Goal: Task Accomplishment & Management: Manage account settings

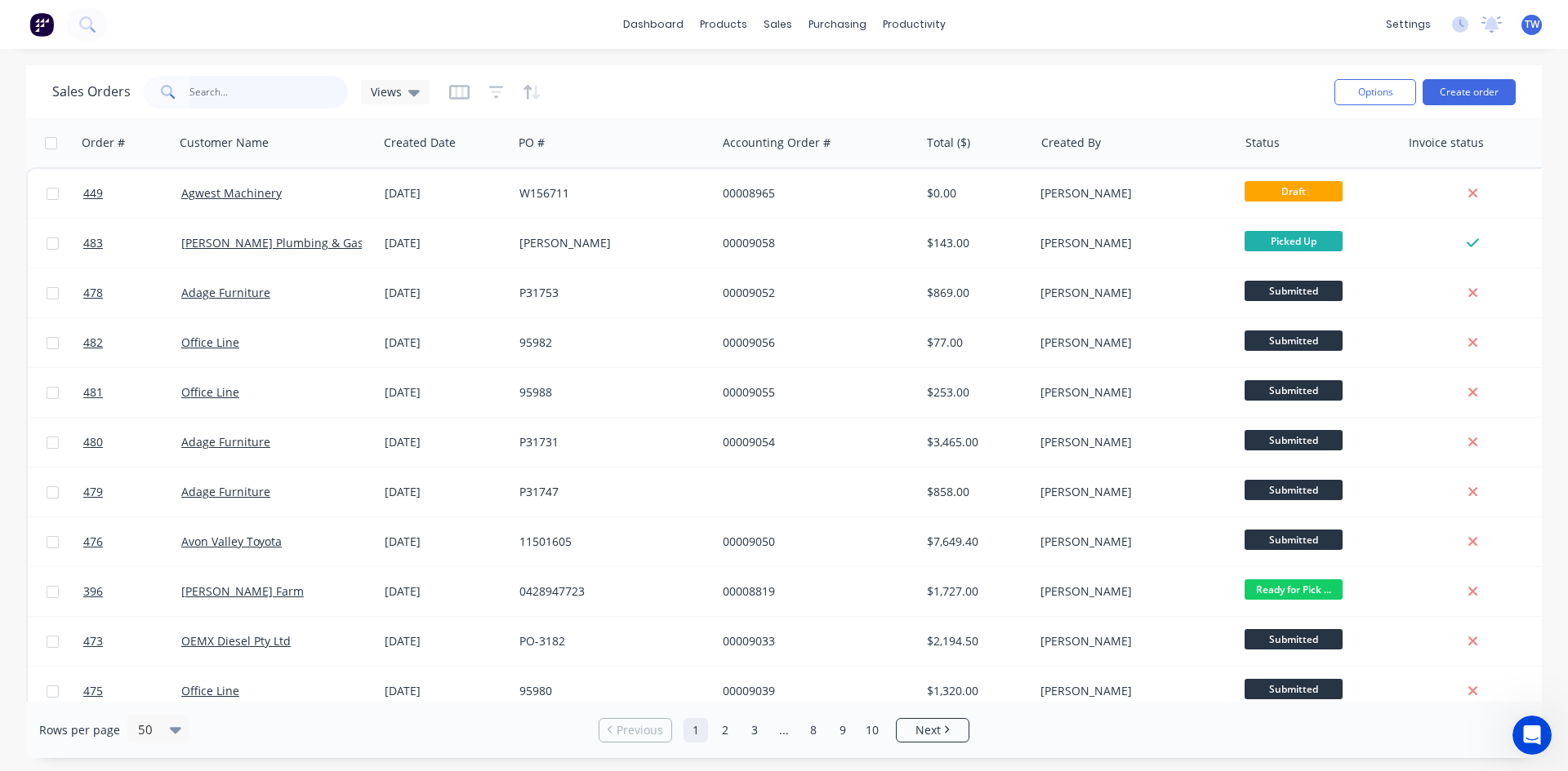
click at [258, 93] on input "text" at bounding box center [269, 92] width 159 height 33
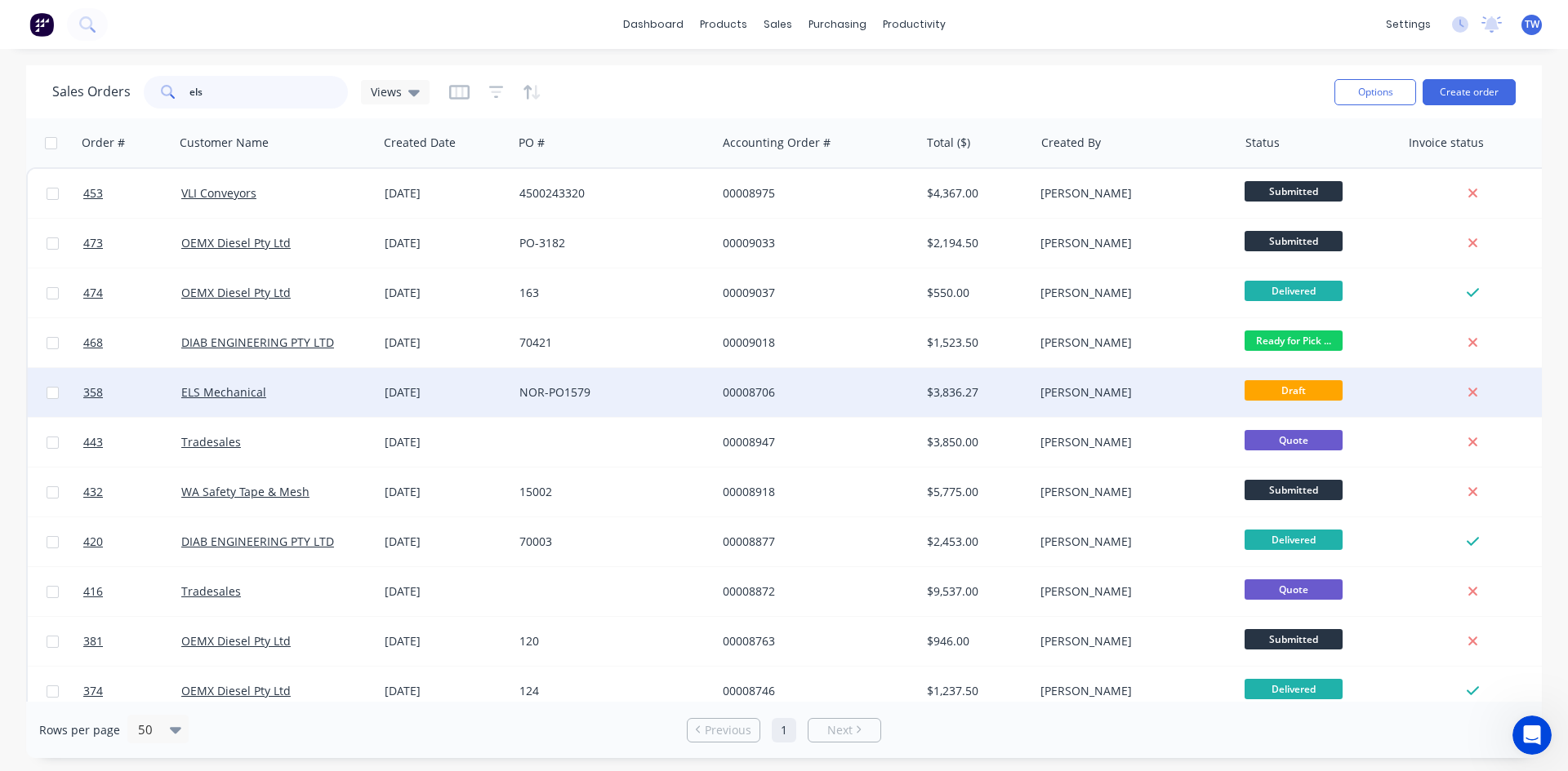
type input "els"
click at [396, 379] on div "[DATE]" at bounding box center [445, 392] width 135 height 49
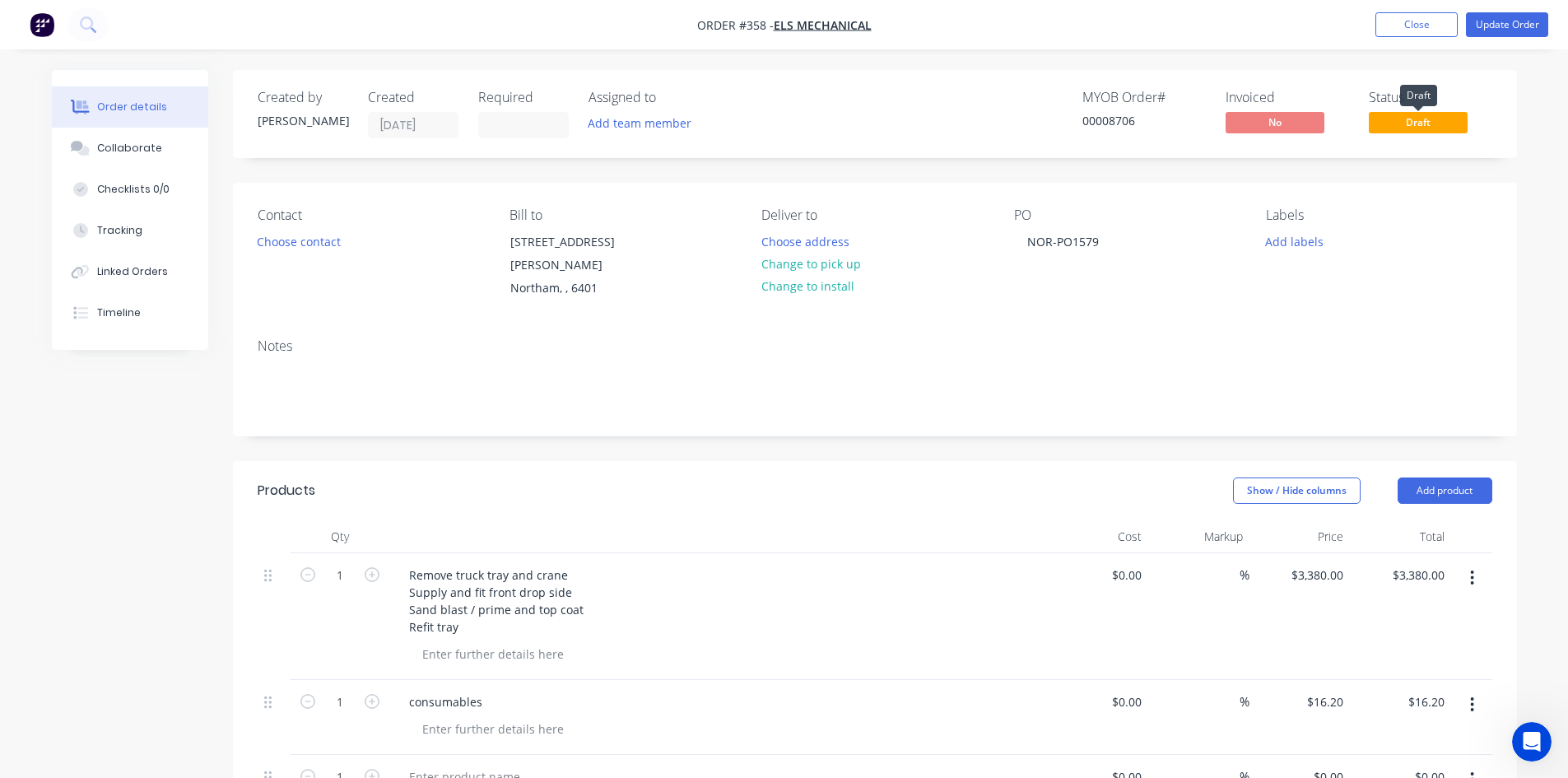
click at [1421, 125] on span "Draft" at bounding box center [1419, 122] width 99 height 21
click at [1499, 24] on button "Update Order" at bounding box center [1507, 24] width 82 height 24
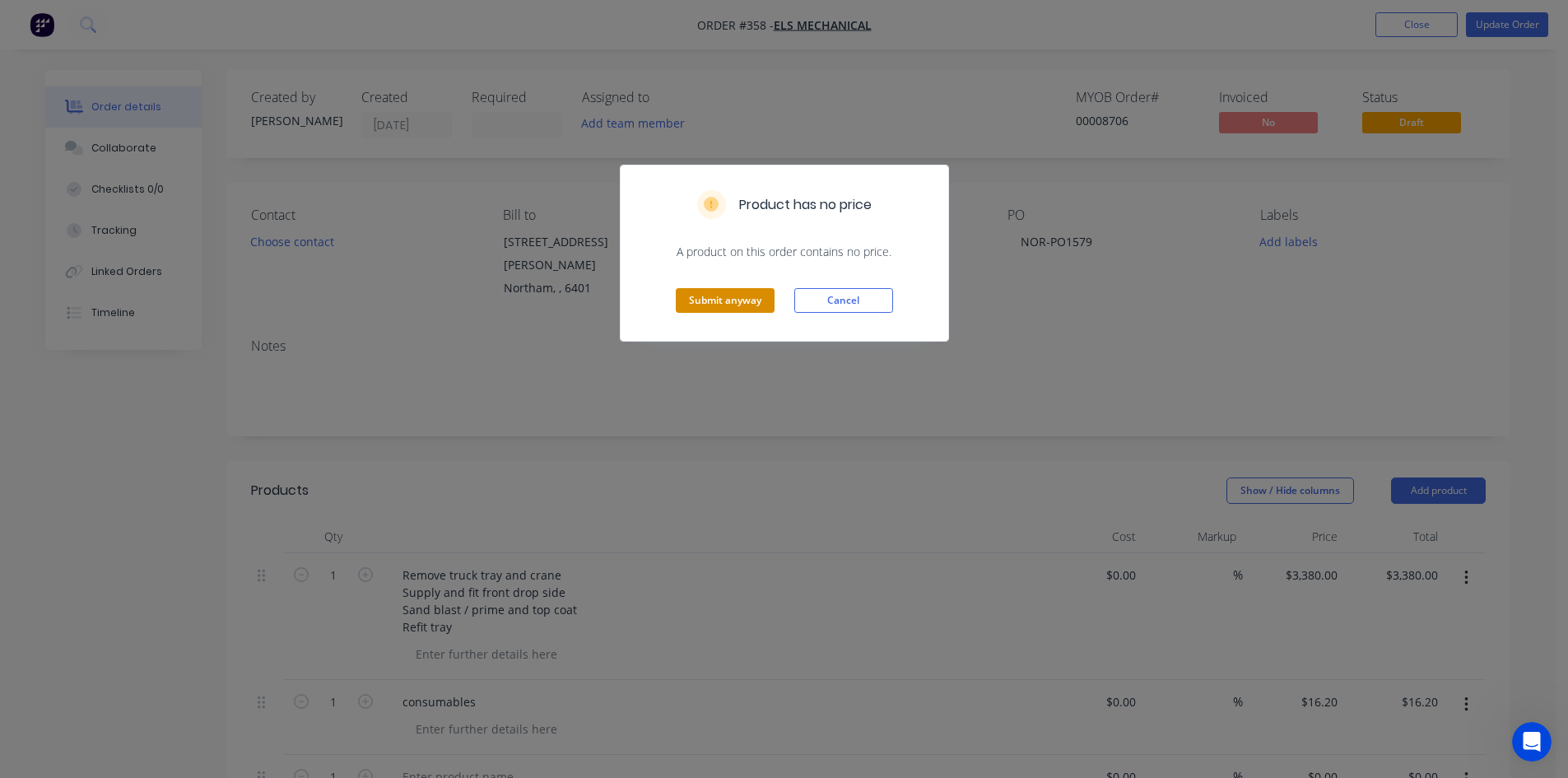
click at [698, 295] on button "Submit anyway" at bounding box center [725, 300] width 99 height 24
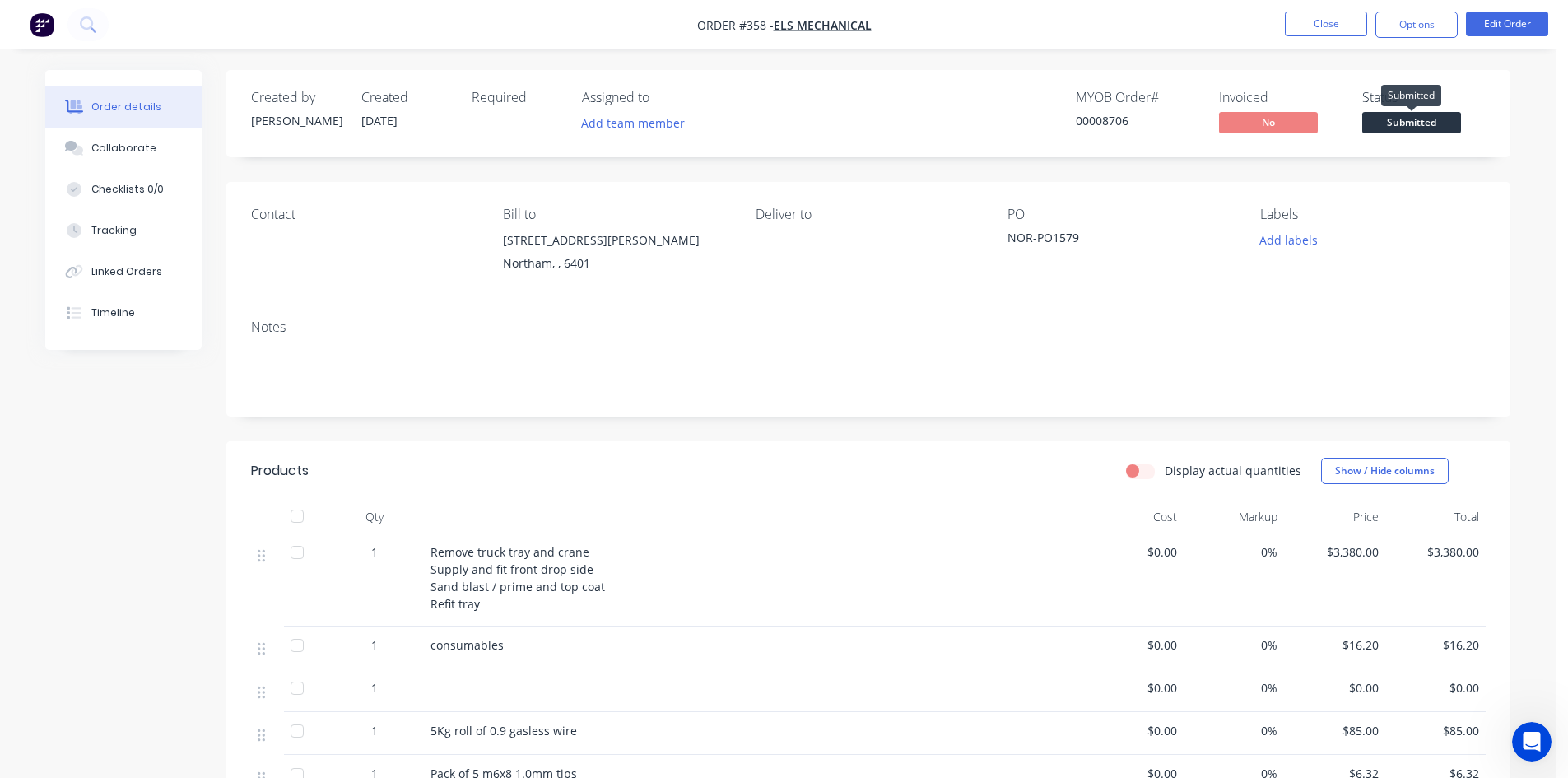
click at [1426, 119] on span "Submitted" at bounding box center [1412, 122] width 99 height 21
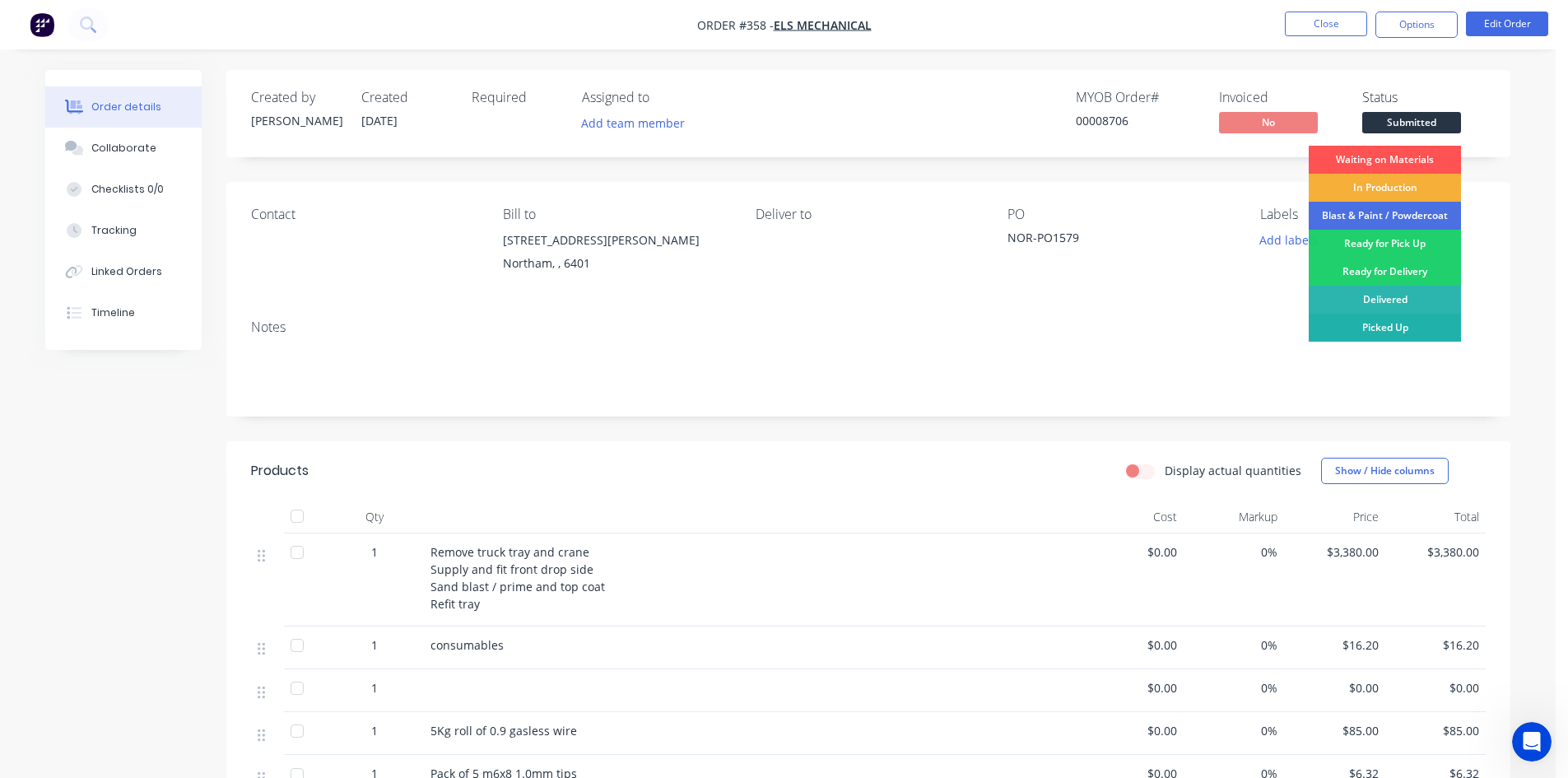
click at [1394, 324] on div "Picked Up" at bounding box center [1384, 327] width 152 height 28
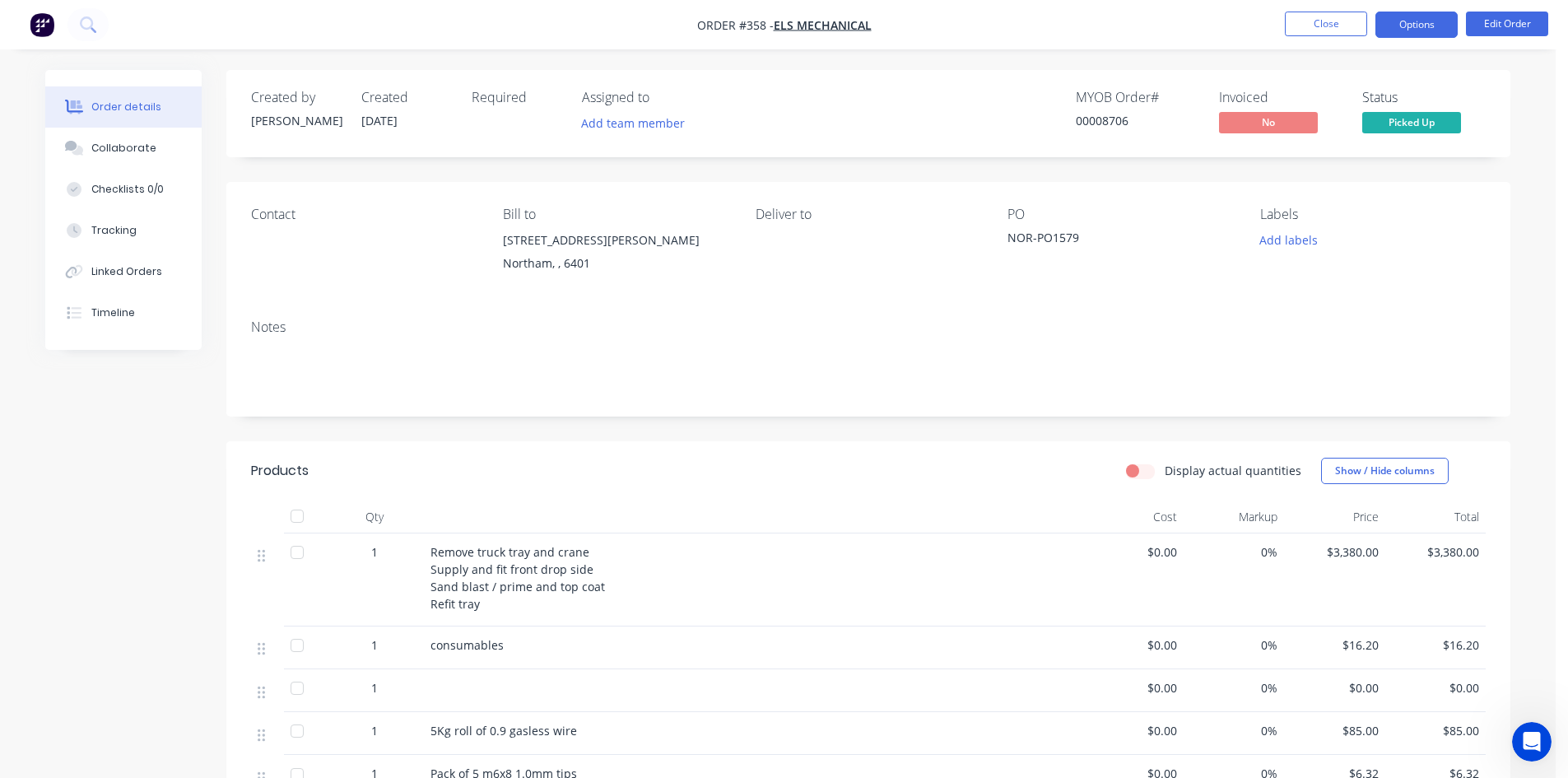
click at [1404, 29] on button "Options" at bounding box center [1416, 24] width 82 height 26
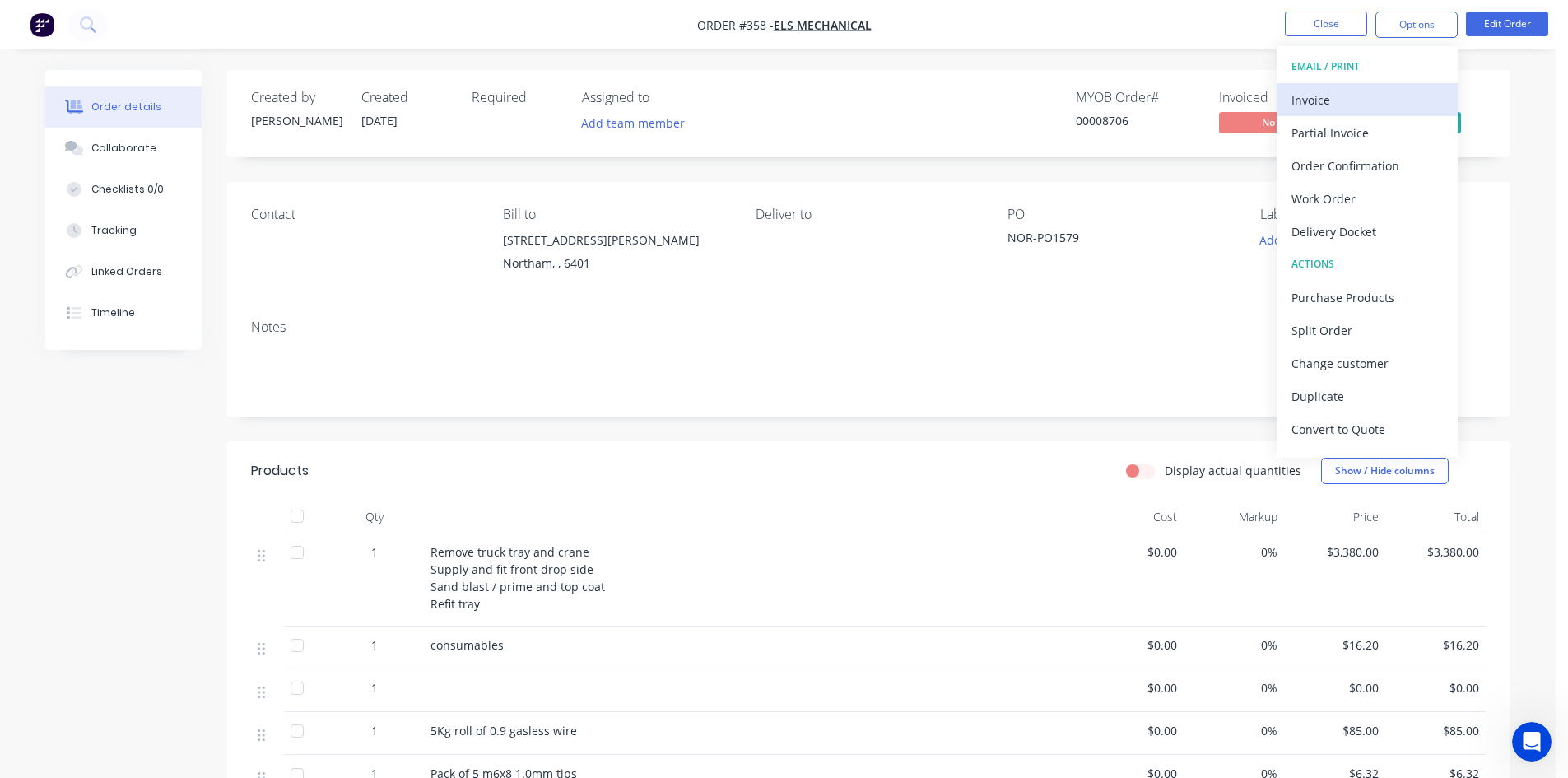
click at [1354, 104] on div "Invoice" at bounding box center [1367, 100] width 151 height 24
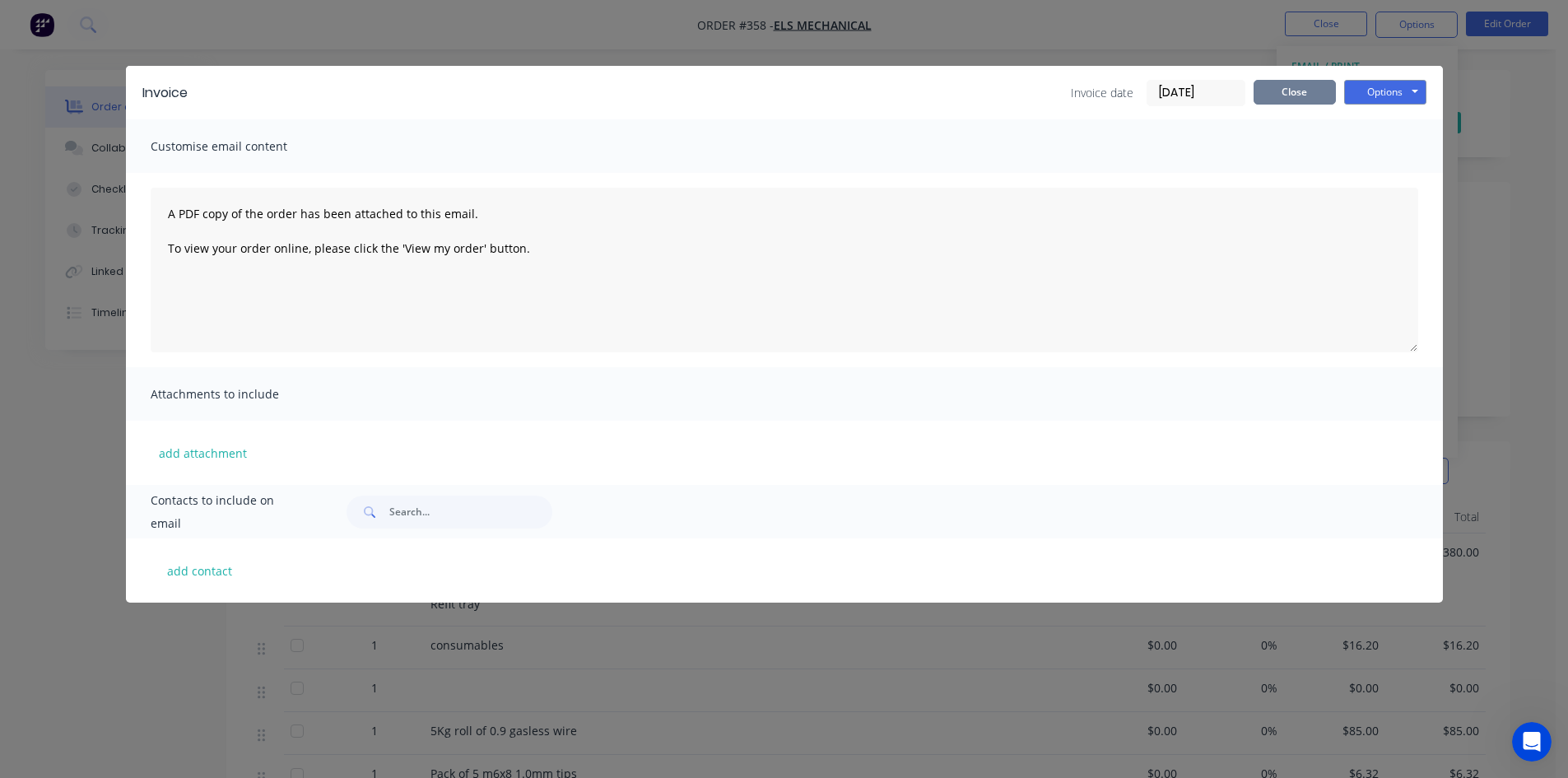
click at [1285, 95] on button "Close" at bounding box center [1294, 92] width 82 height 24
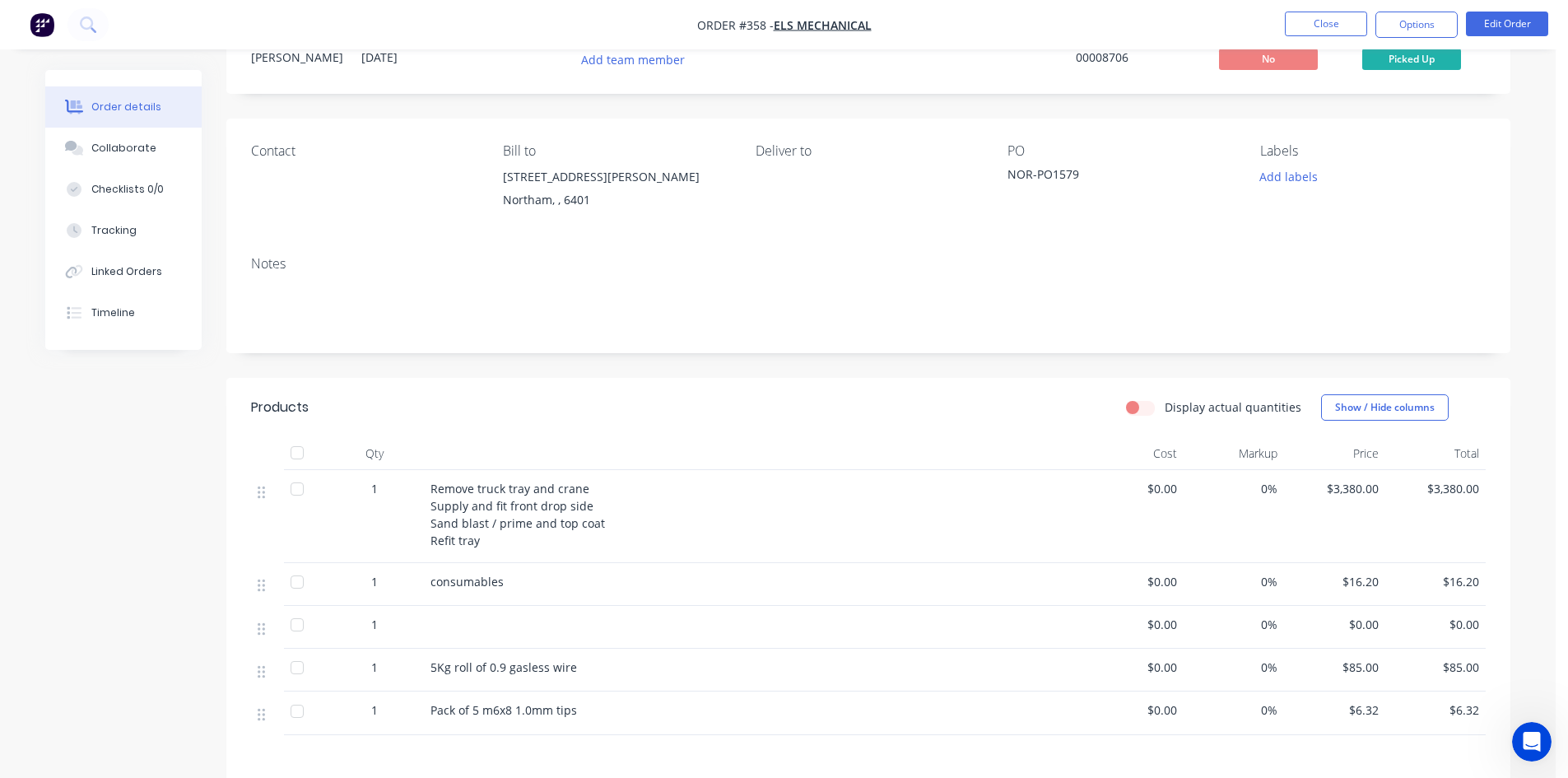
scroll to position [82, 0]
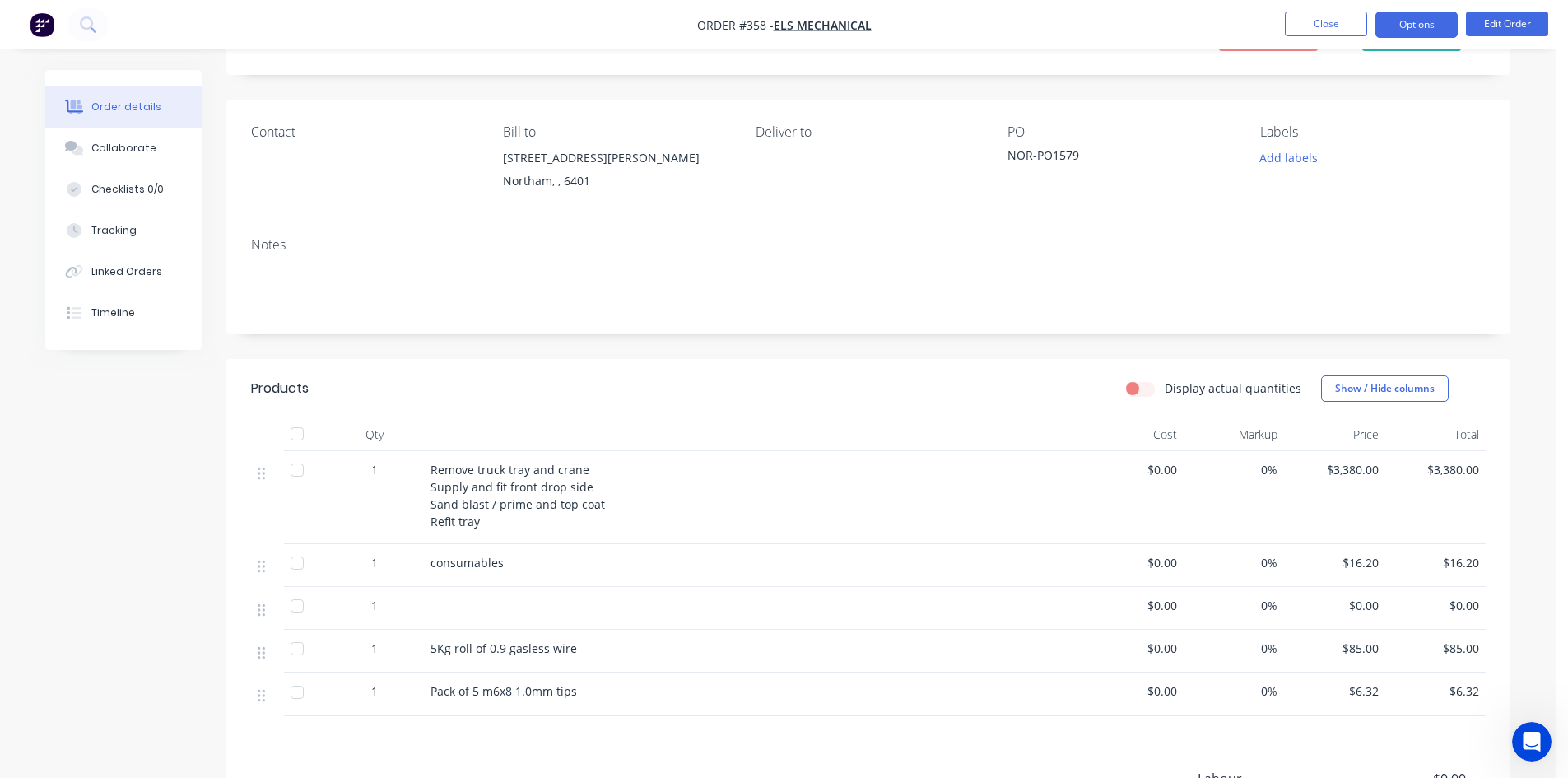
click at [1410, 24] on button "Options" at bounding box center [1416, 24] width 82 height 26
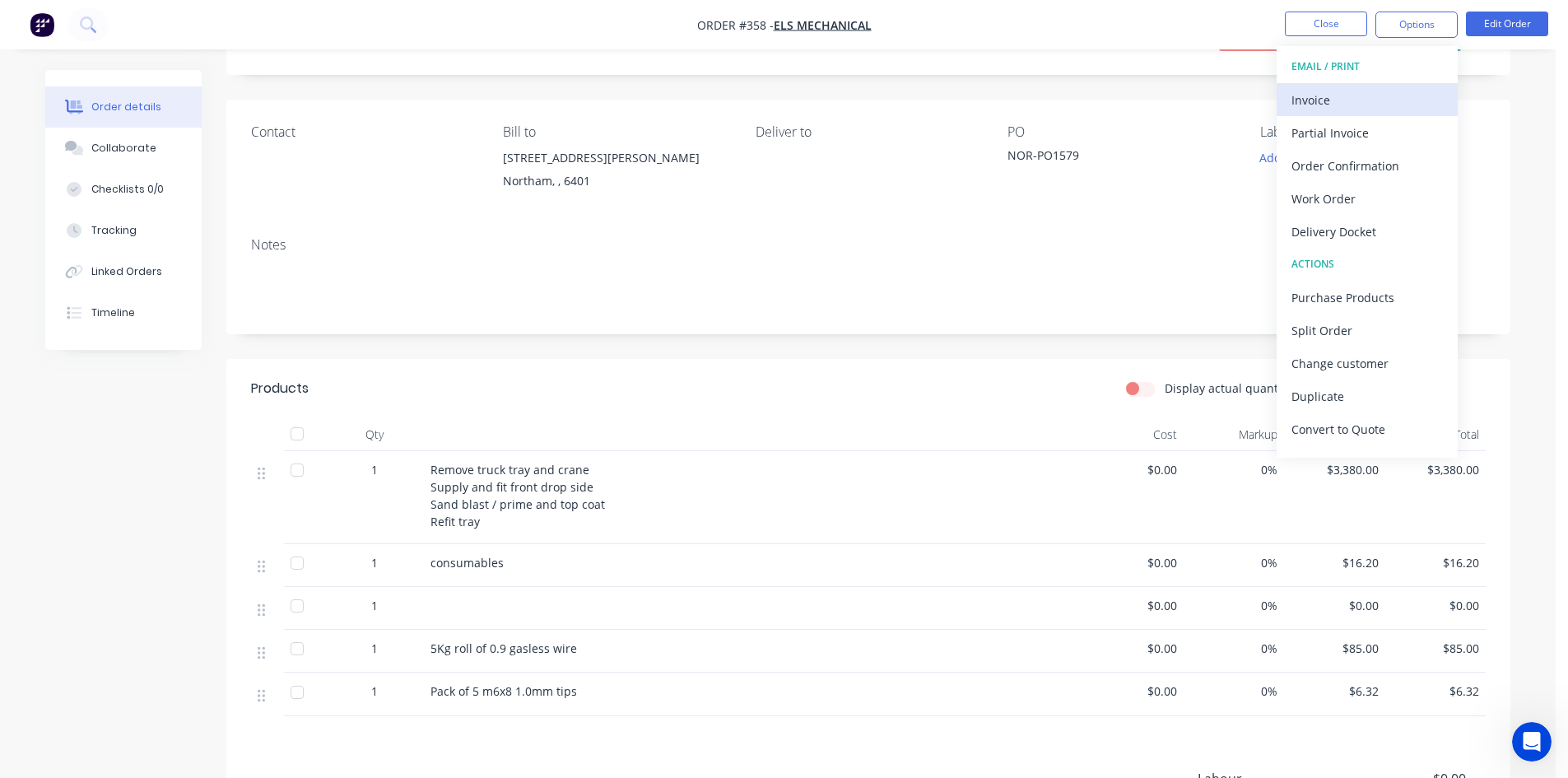
click at [1336, 89] on div "Invoice" at bounding box center [1367, 100] width 151 height 24
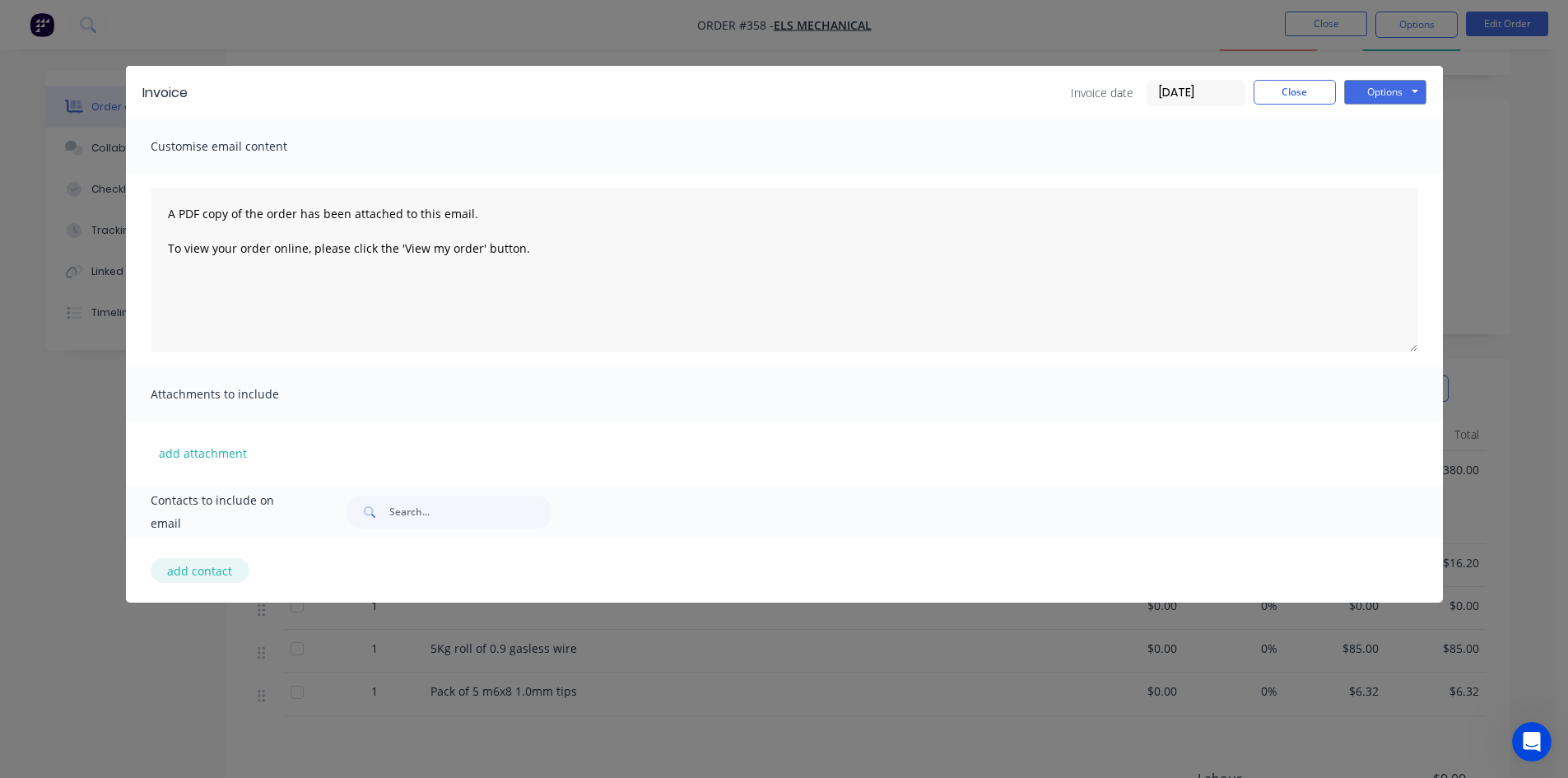
click at [217, 575] on button "add contact" at bounding box center [200, 570] width 99 height 24
select select "AU"
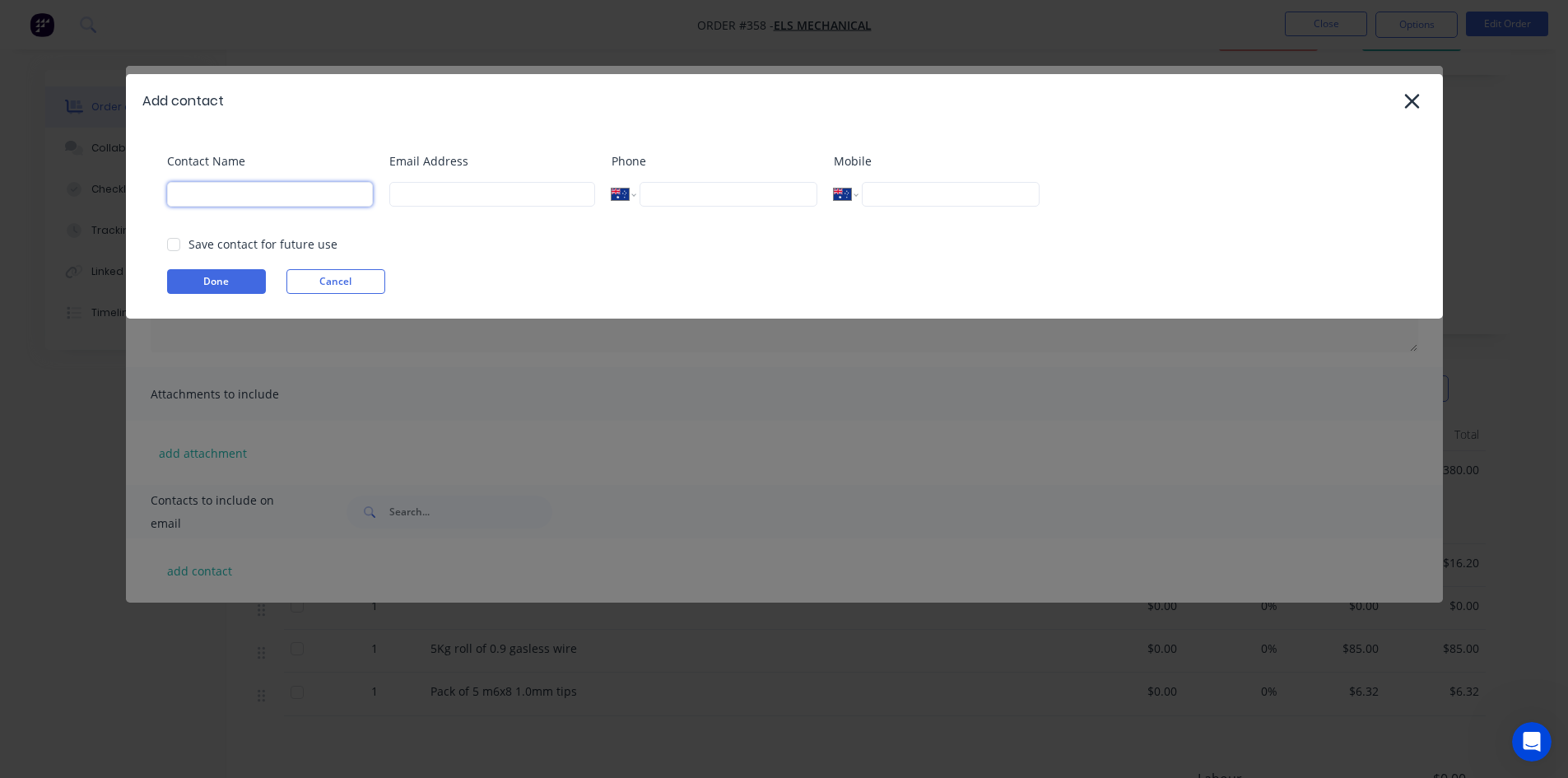
click at [311, 185] on input at bounding box center [270, 194] width 206 height 24
type input "a"
type input "Accounts"
click at [429, 188] on input at bounding box center [492, 194] width 206 height 24
paste input "[EMAIL_ADDRESS][DOMAIN_NAME];[EMAIL_ADDRESS][DOMAIN_NAME]"
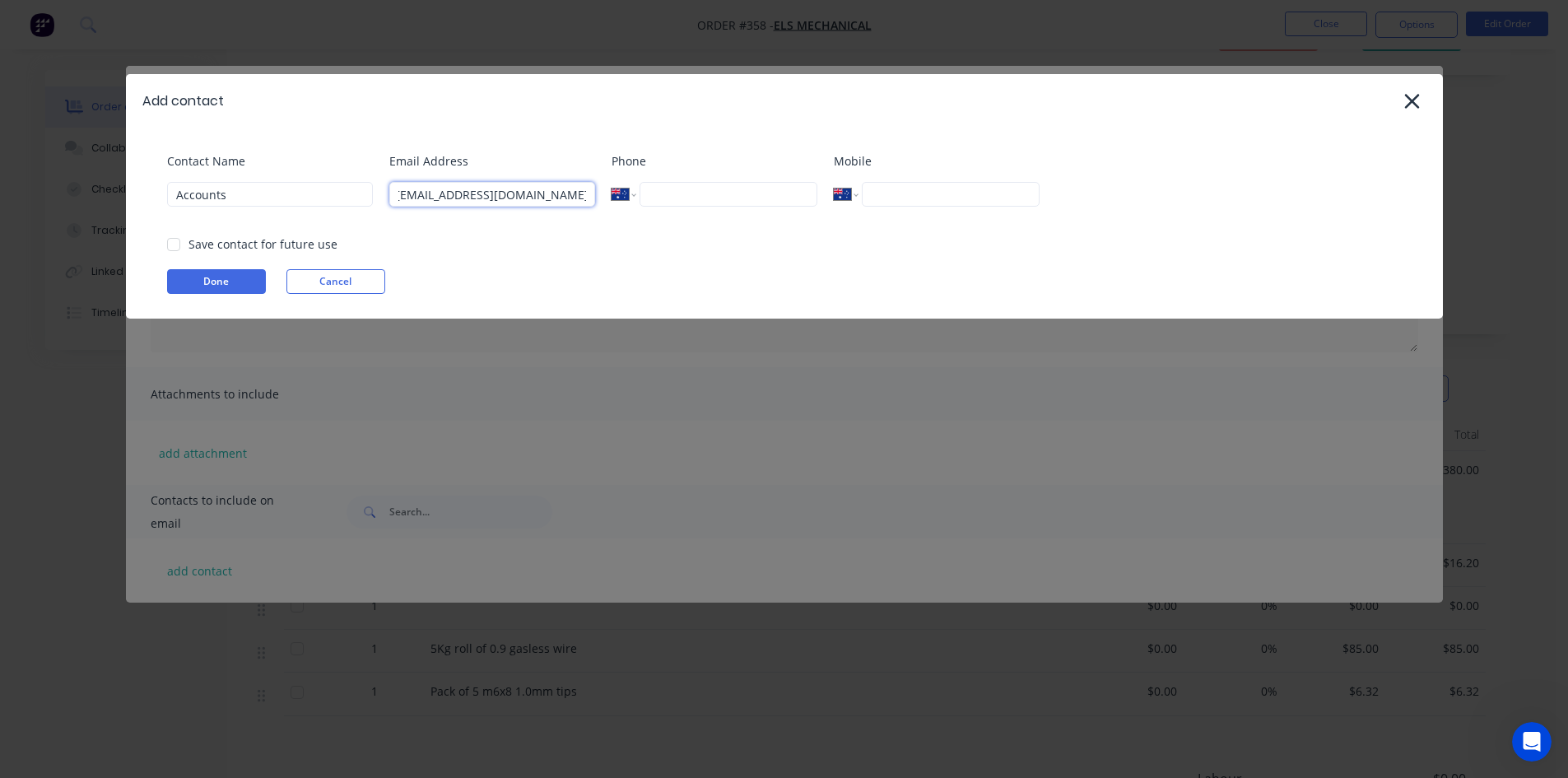
scroll to position [0, 204]
type input "[EMAIL_ADDRESS][DOMAIN_NAME];[EMAIL_ADDRESS][DOMAIN_NAME]"
click at [257, 245] on div "Save contact for future use" at bounding box center [263, 244] width 149 height 17
click at [176, 246] on div at bounding box center [174, 244] width 33 height 33
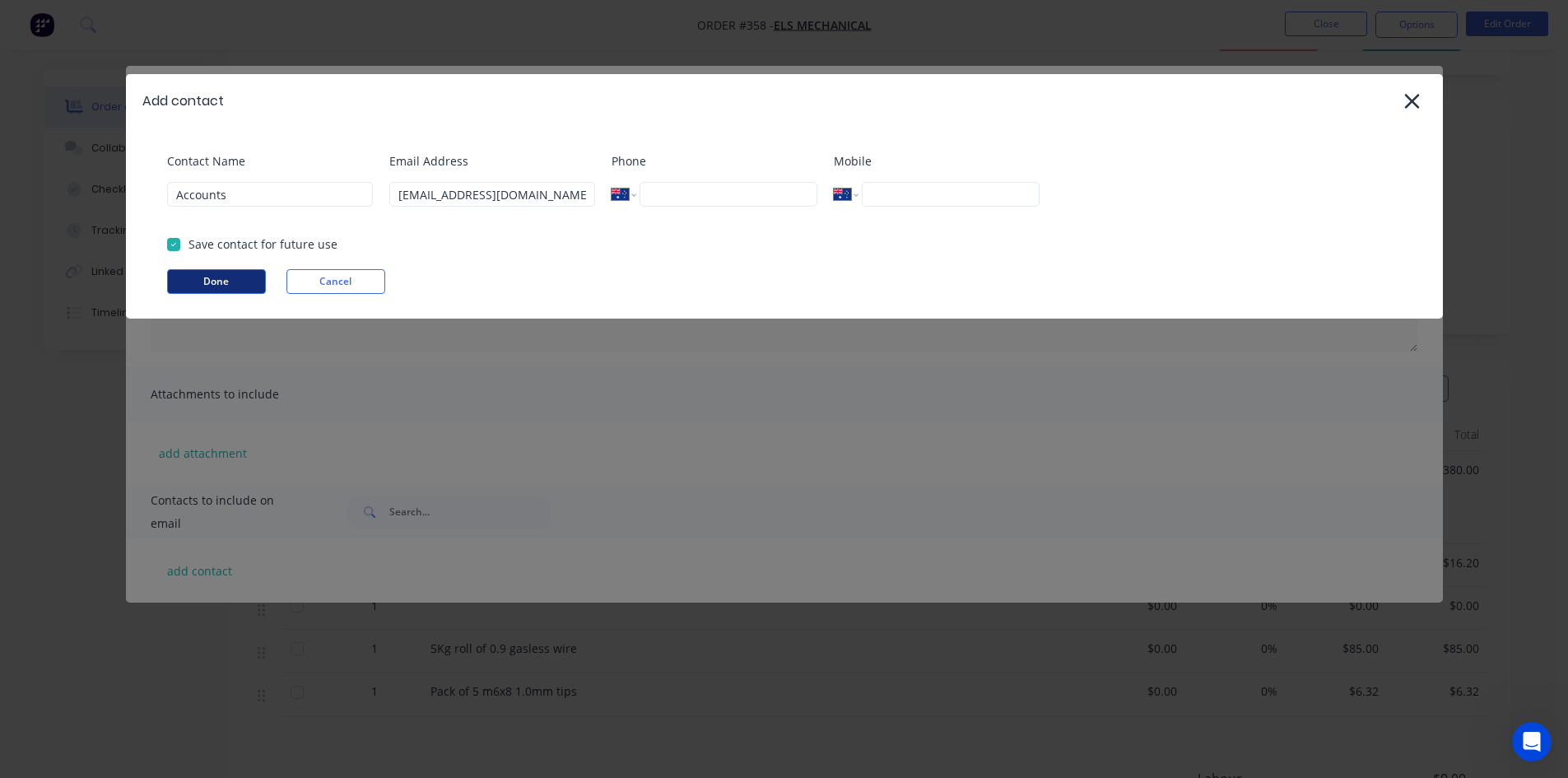
click at [237, 285] on button "Done" at bounding box center [217, 281] width 99 height 24
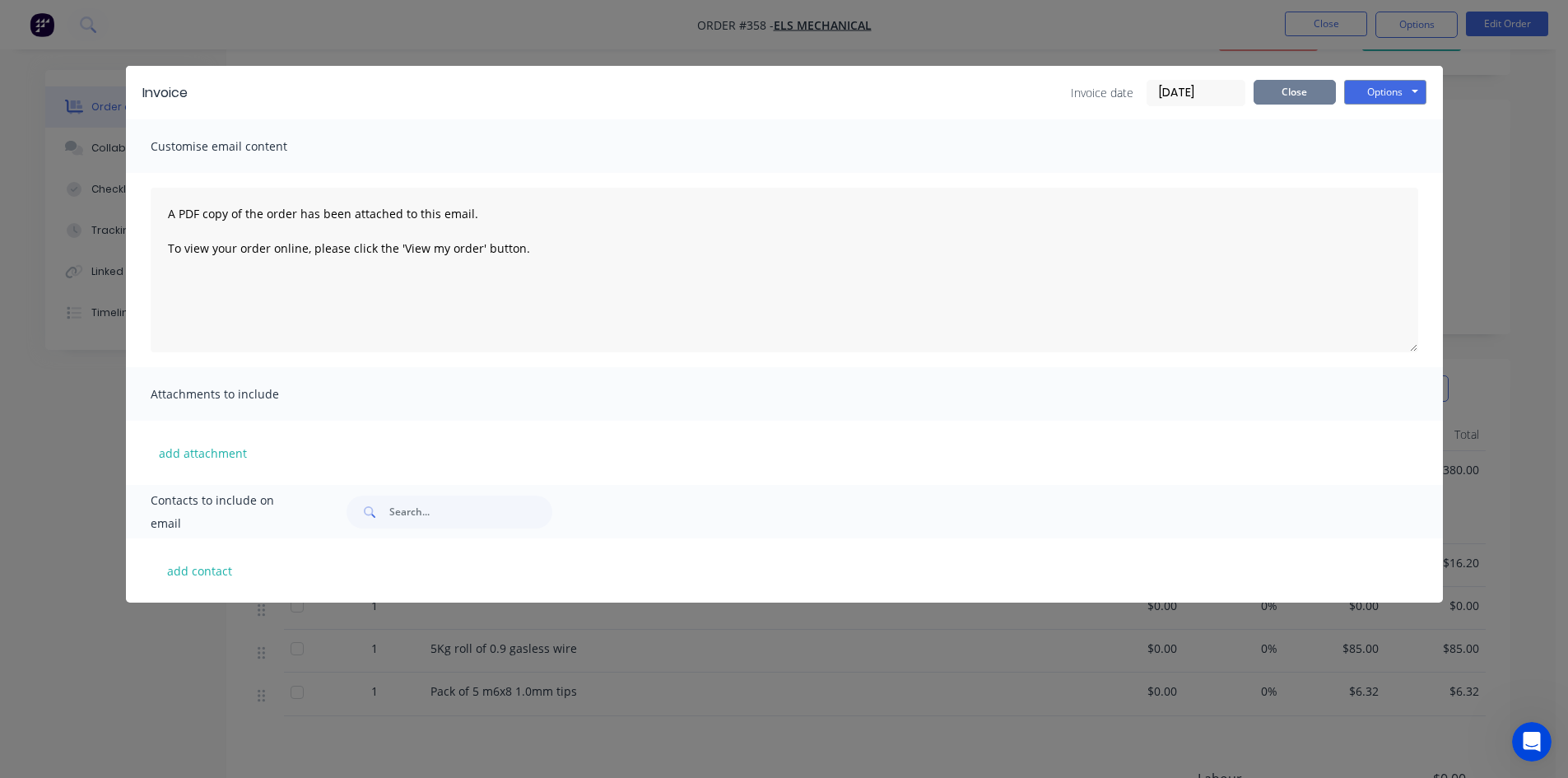
click at [1316, 95] on button "Close" at bounding box center [1294, 92] width 82 height 24
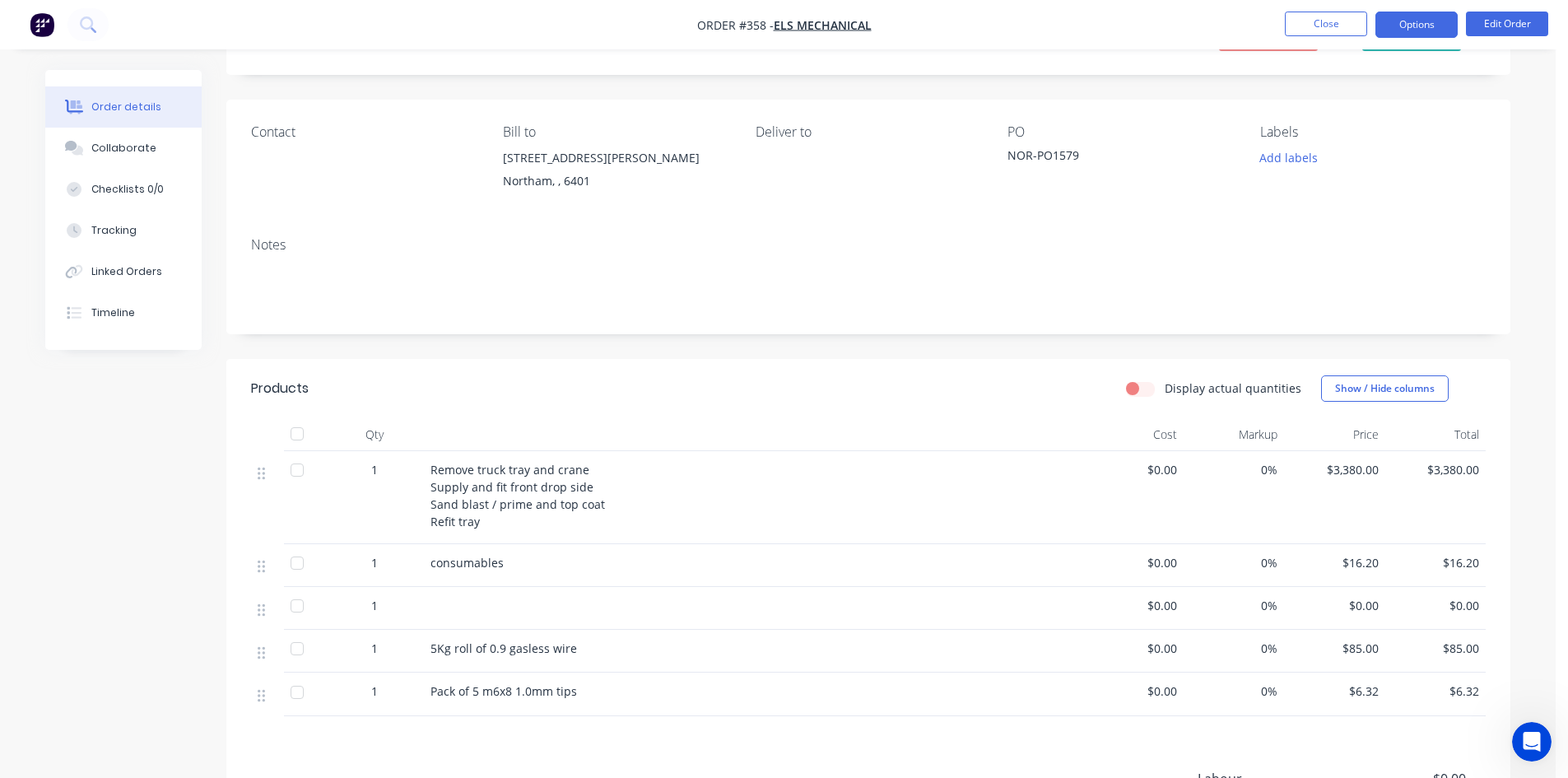
click at [1427, 18] on button "Options" at bounding box center [1416, 24] width 82 height 26
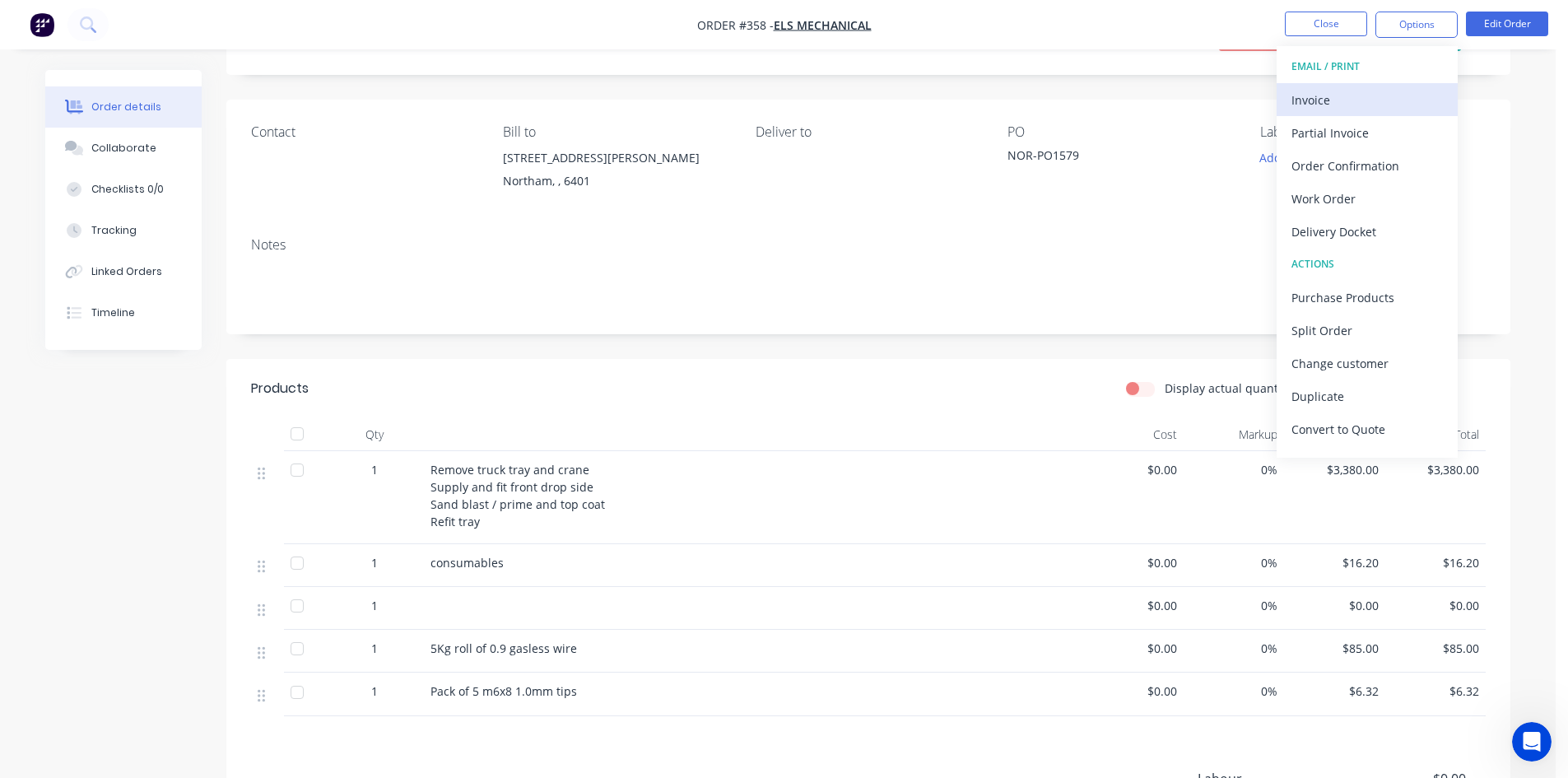
click at [1356, 95] on div "Invoice" at bounding box center [1367, 100] width 151 height 24
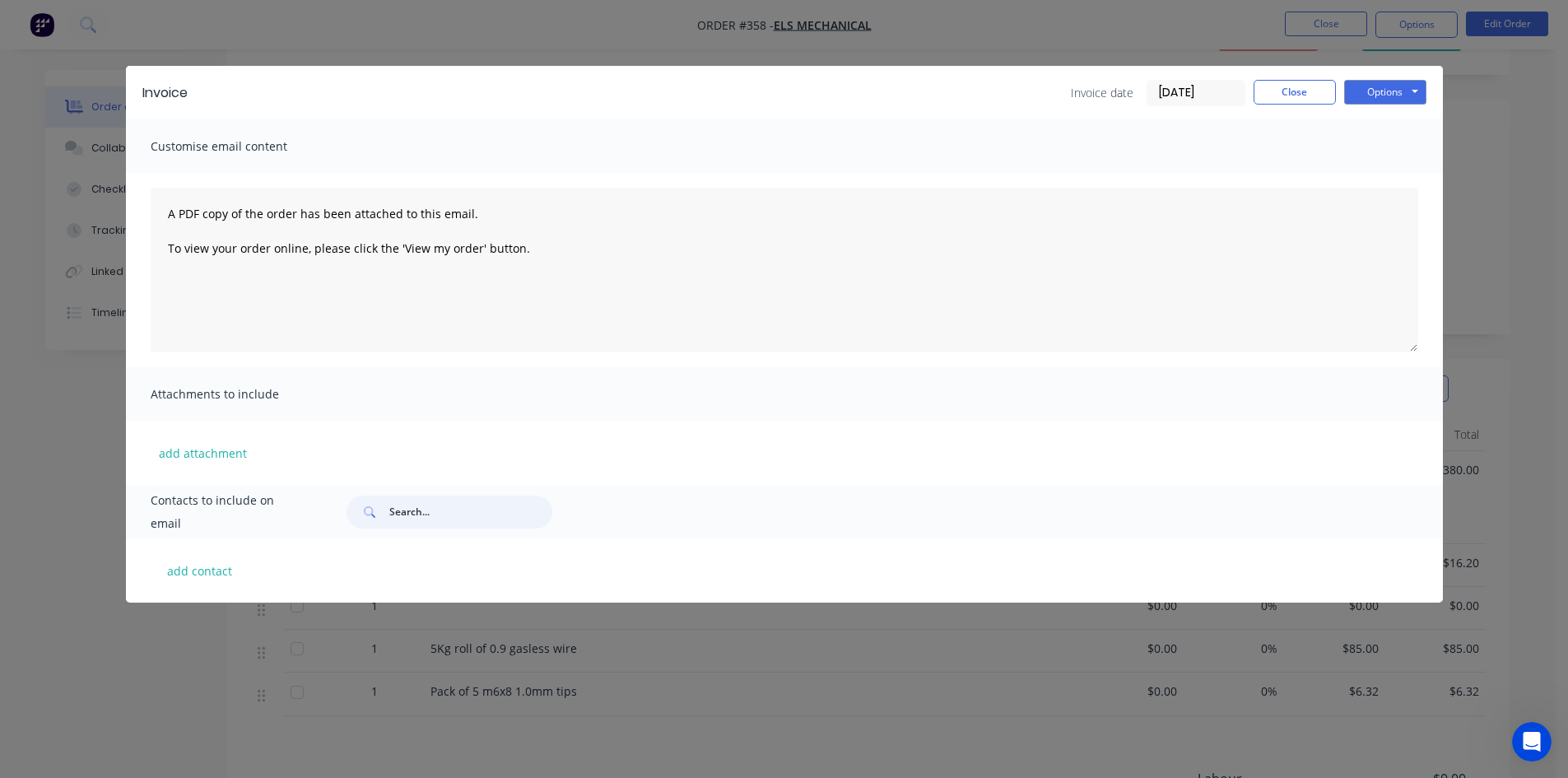
click at [418, 522] on input "text" at bounding box center [471, 512] width 163 height 33
click at [182, 576] on button "add contact" at bounding box center [200, 570] width 99 height 24
select select "AU"
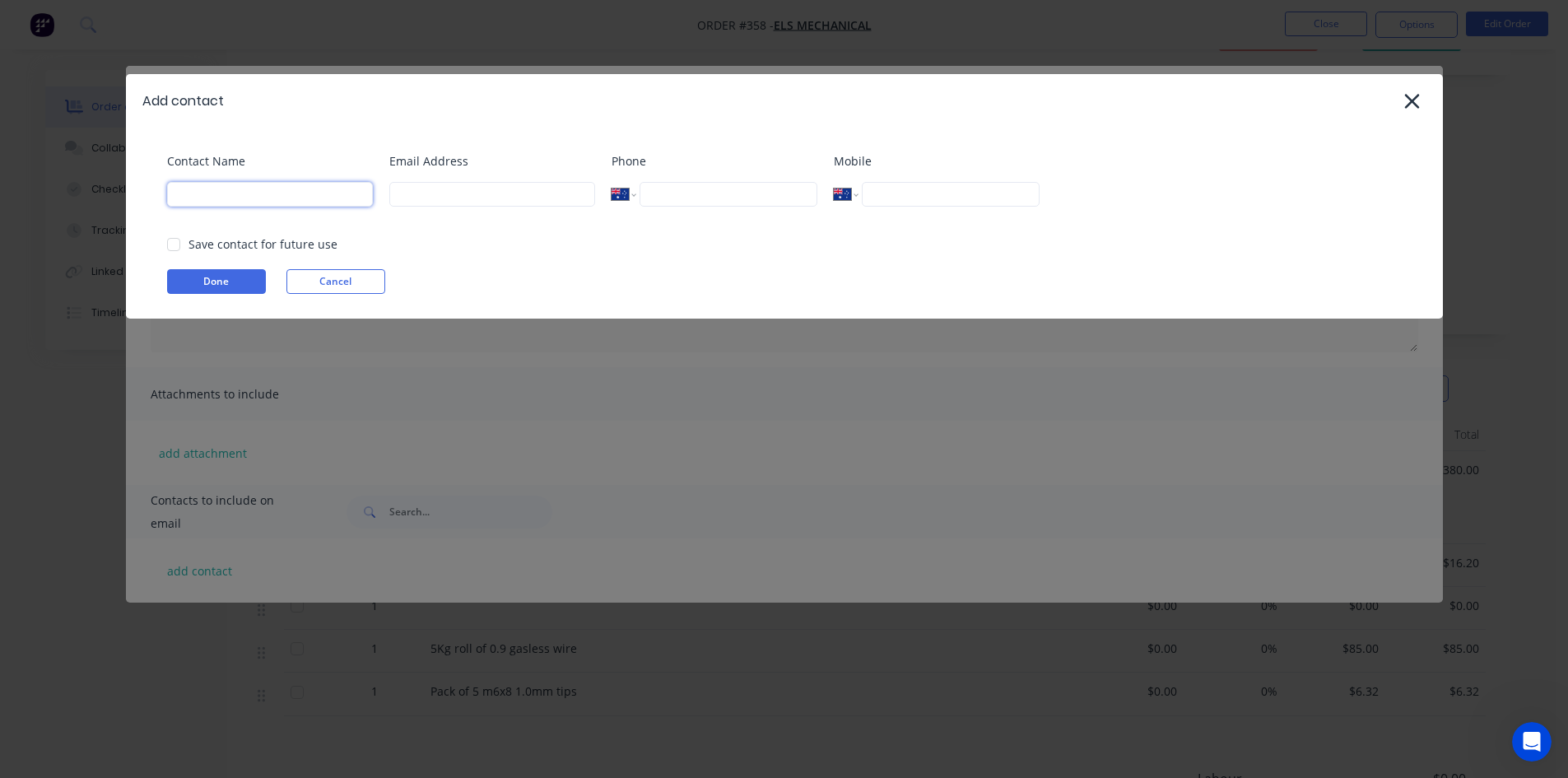
click at [223, 198] on input at bounding box center [270, 194] width 206 height 24
type input "Accounts"
click at [449, 195] on input at bounding box center [492, 194] width 206 height 24
paste input "[EMAIL_ADDRESS][DOMAIN_NAME]"
type input "[EMAIL_ADDRESS][DOMAIN_NAME];[EMAIL_ADDRESS][DOMAIN_NAME]"
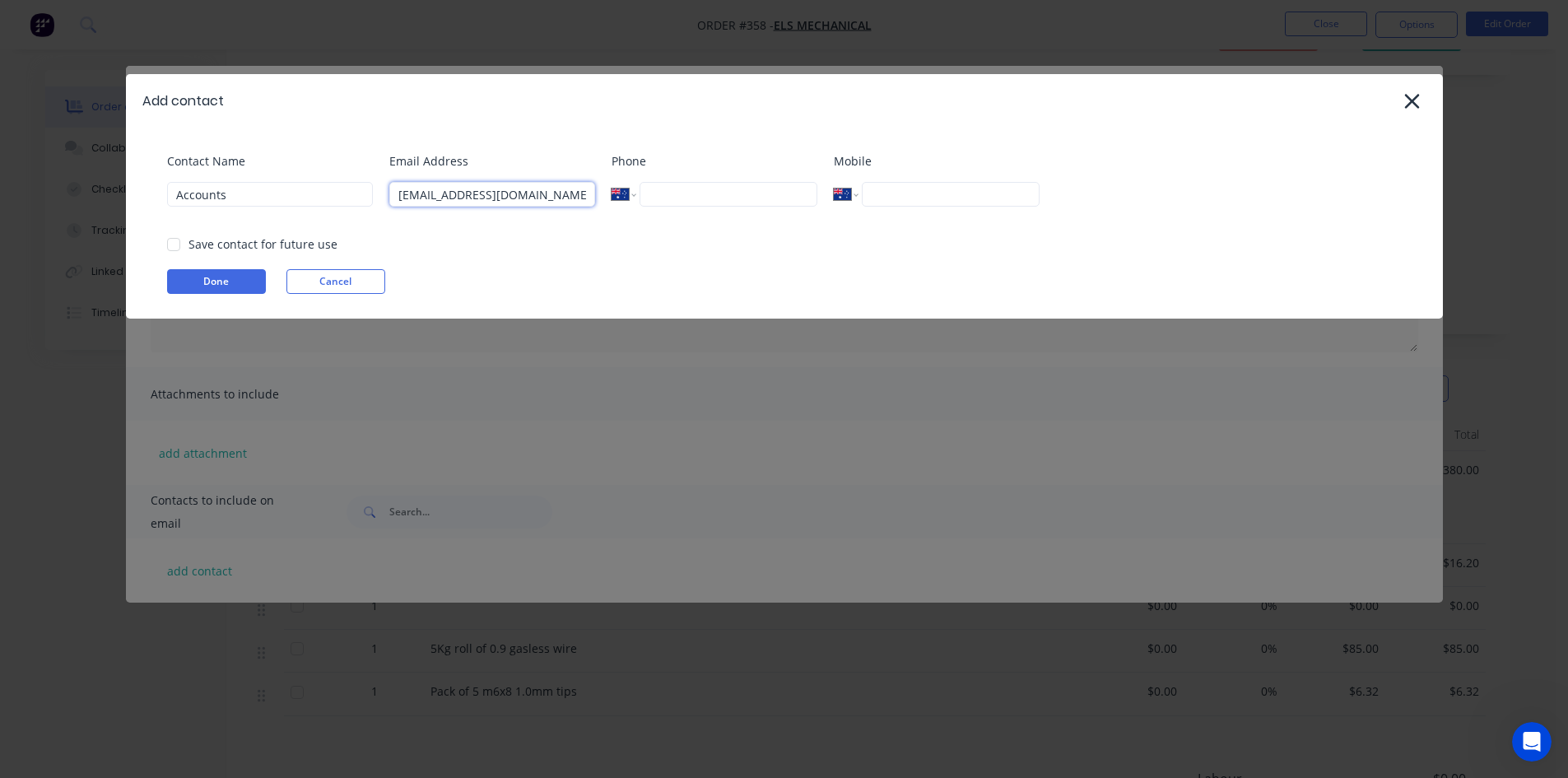
click at [175, 241] on div at bounding box center [174, 244] width 33 height 33
click at [256, 281] on button "Done" at bounding box center [217, 281] width 99 height 24
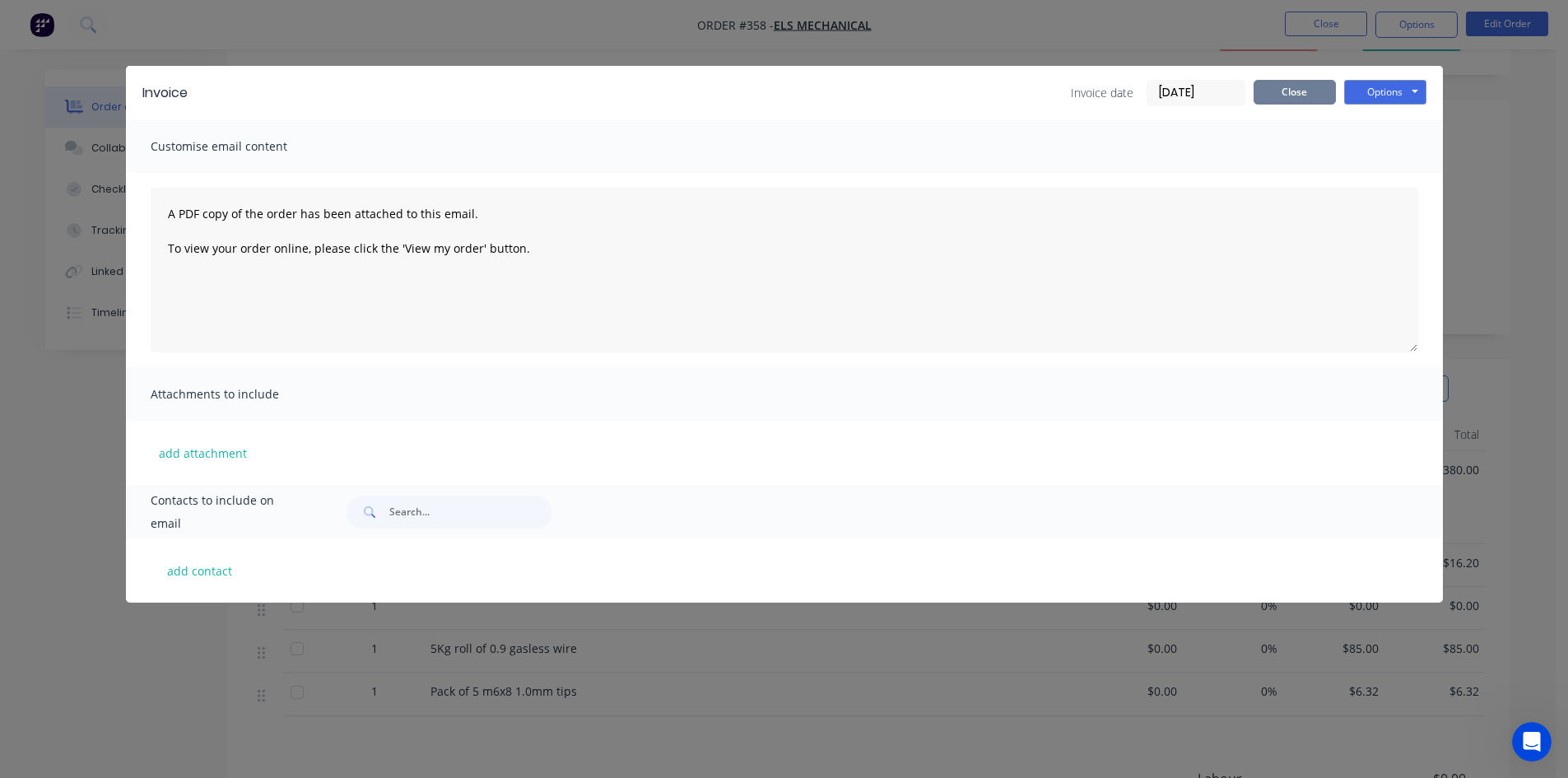
drag, startPoint x: 1316, startPoint y: 100, endPoint x: 1319, endPoint y: 82, distance: 18.2
click at [1316, 98] on button "Close" at bounding box center [1294, 92] width 82 height 24
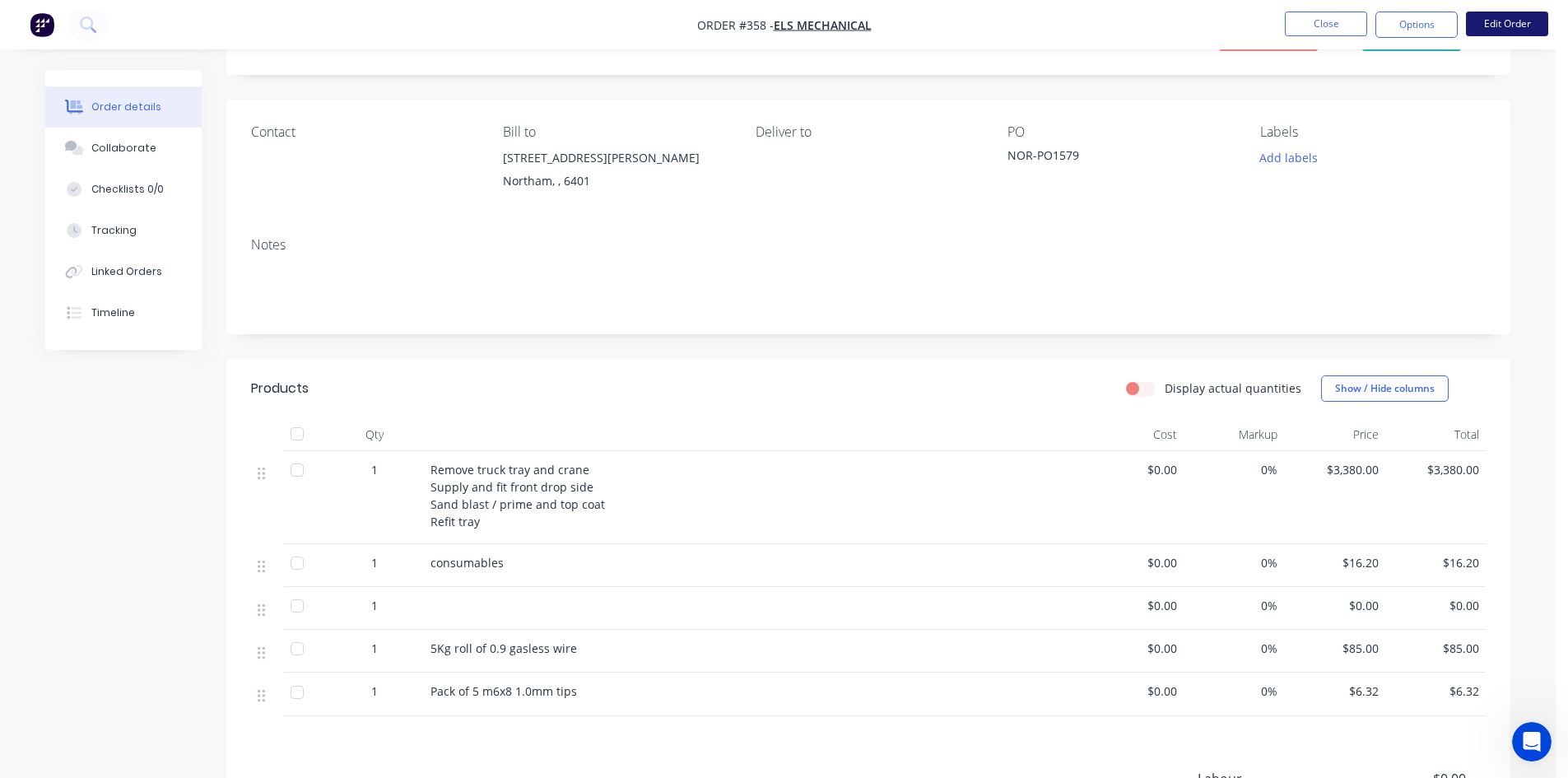
click at [1508, 24] on button "Edit Order" at bounding box center [1507, 23] width 82 height 24
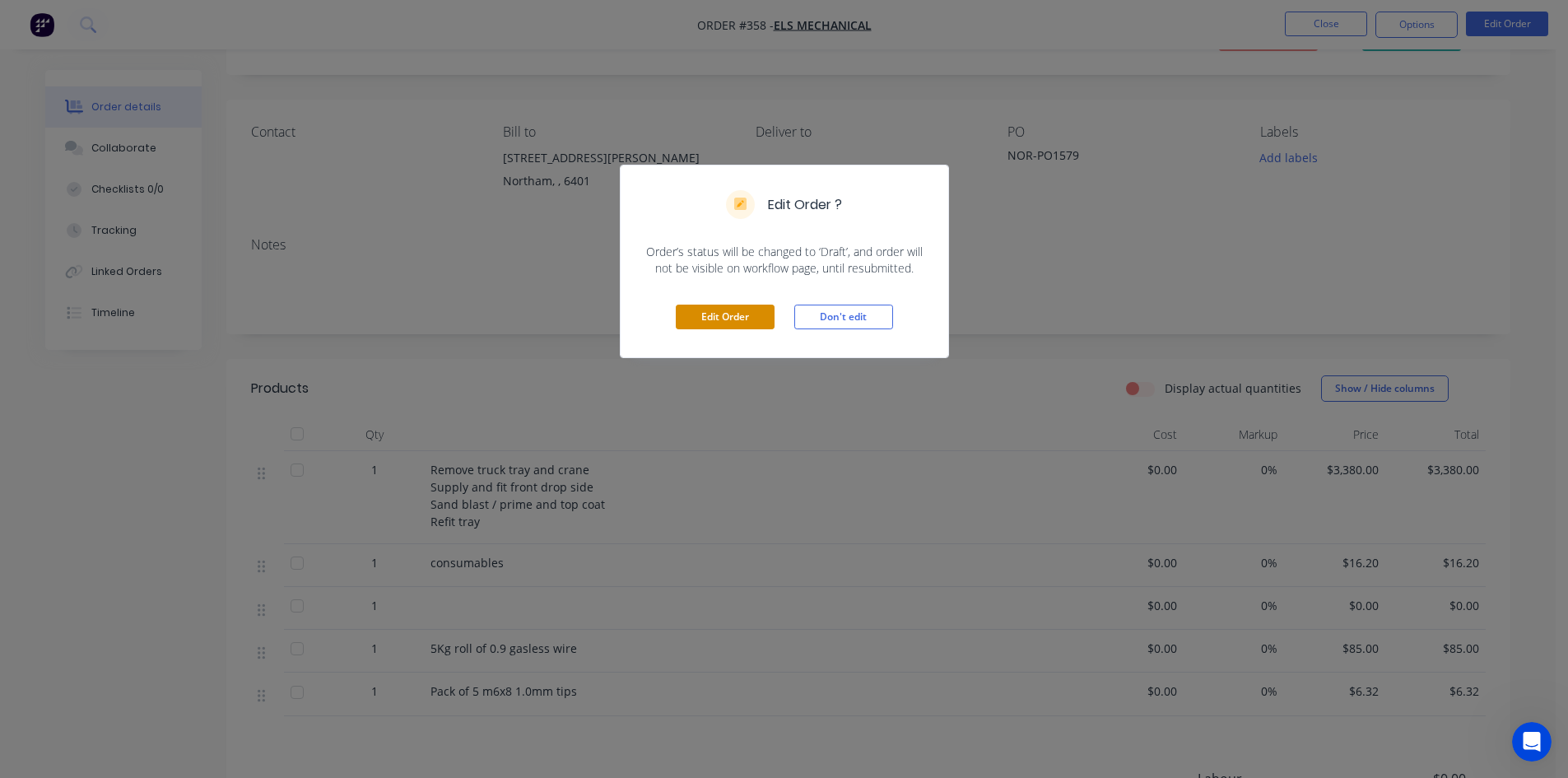
click at [738, 318] on button "Edit Order" at bounding box center [725, 316] width 99 height 24
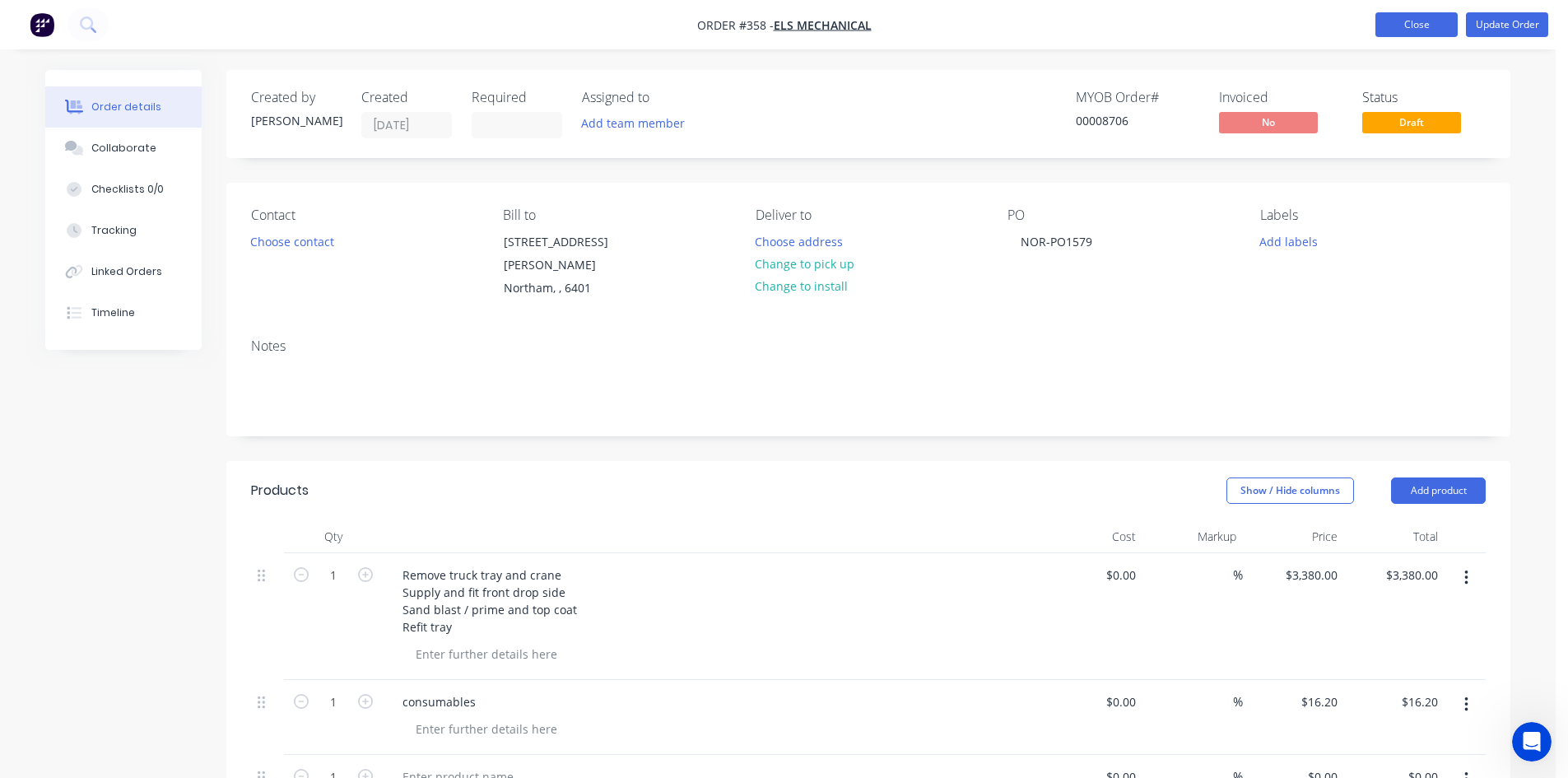
click at [1425, 23] on button "Close" at bounding box center [1416, 24] width 82 height 24
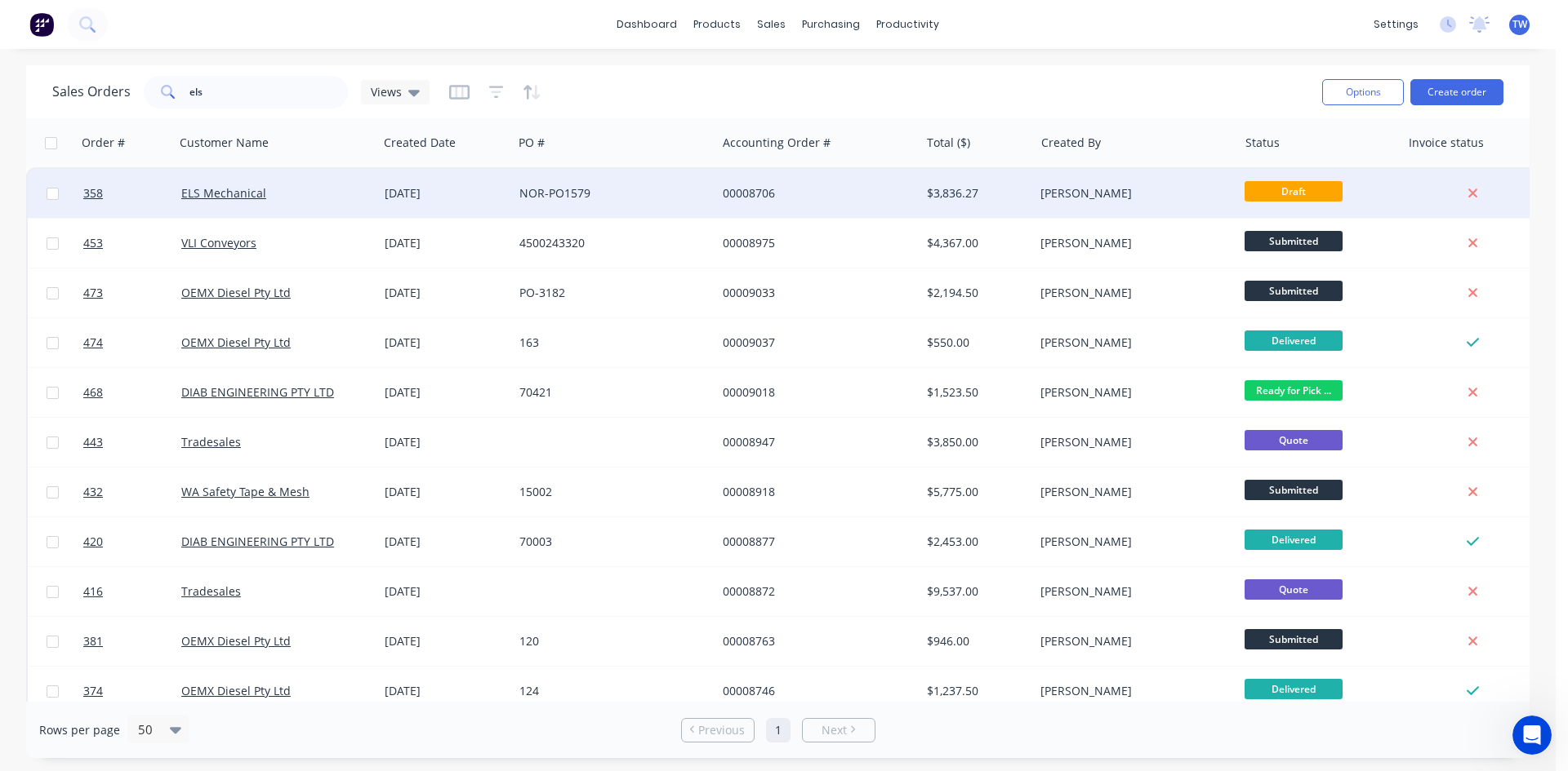
click at [1266, 187] on span "Draft" at bounding box center [1294, 191] width 98 height 21
click at [1163, 185] on div "[PERSON_NAME]" at bounding box center [1136, 193] width 204 height 49
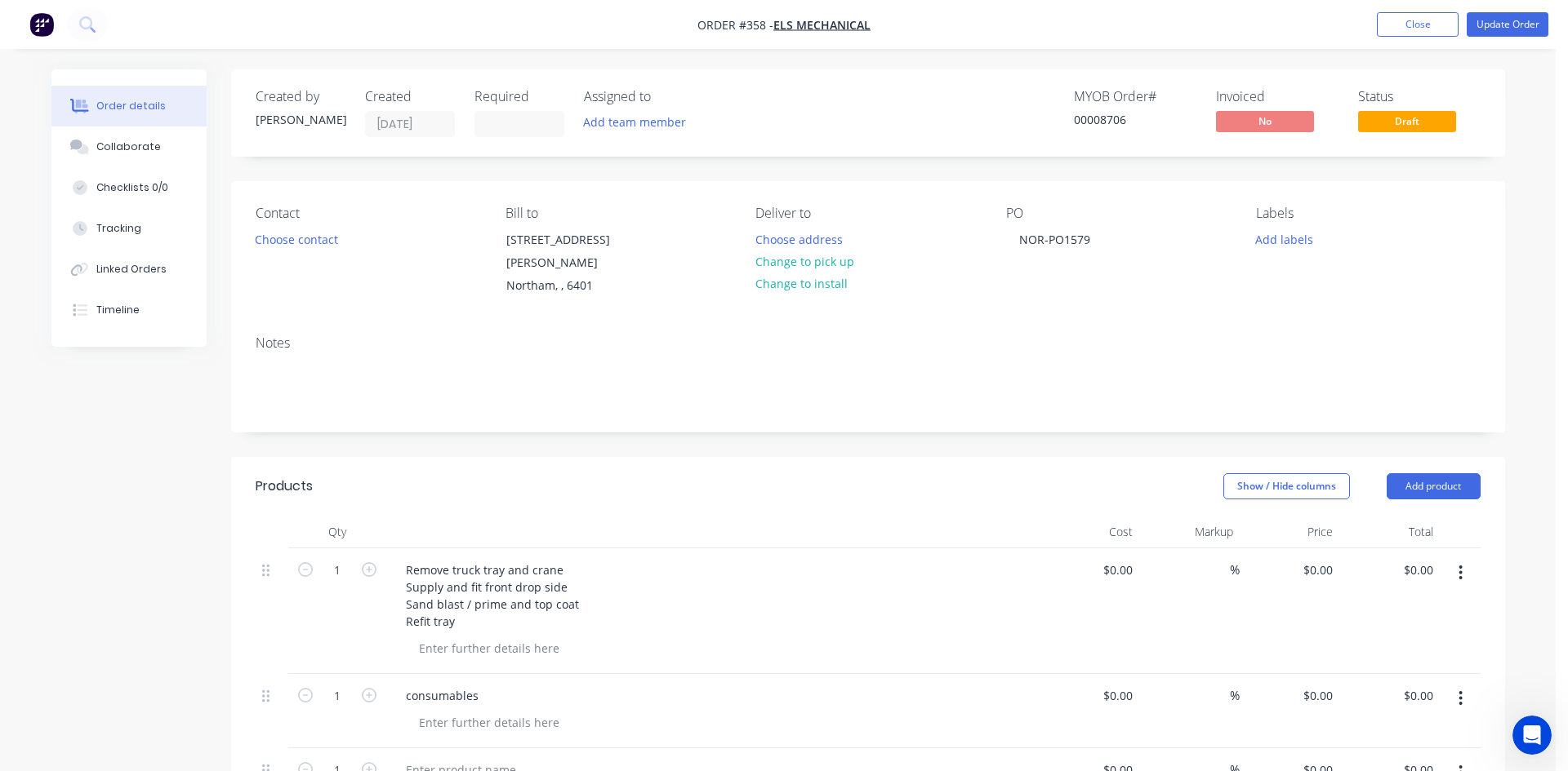
type input "$3,380.00"
type input "$16.20"
type input "$85.00"
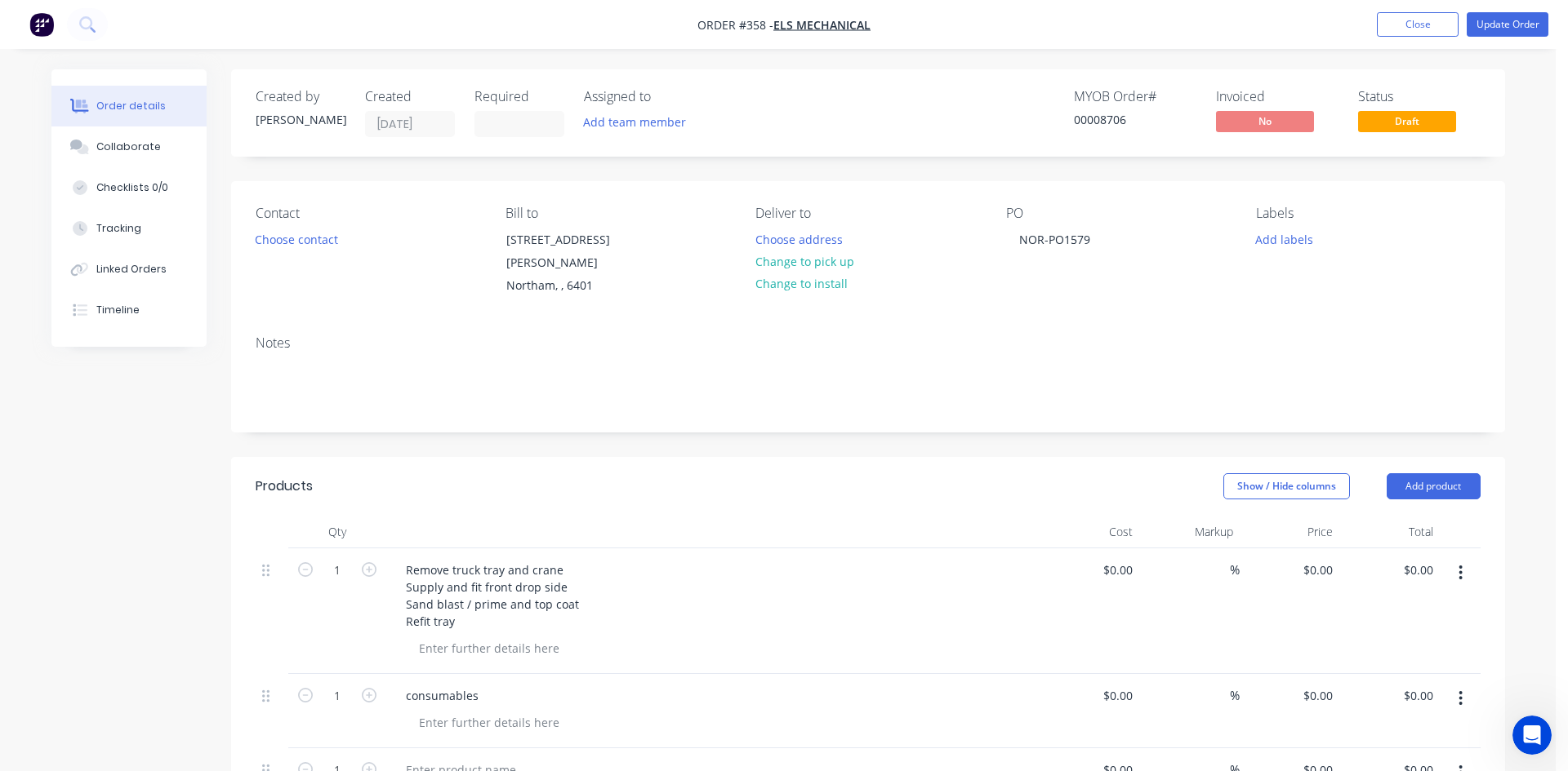
type input "$85.00"
type input "$6.32"
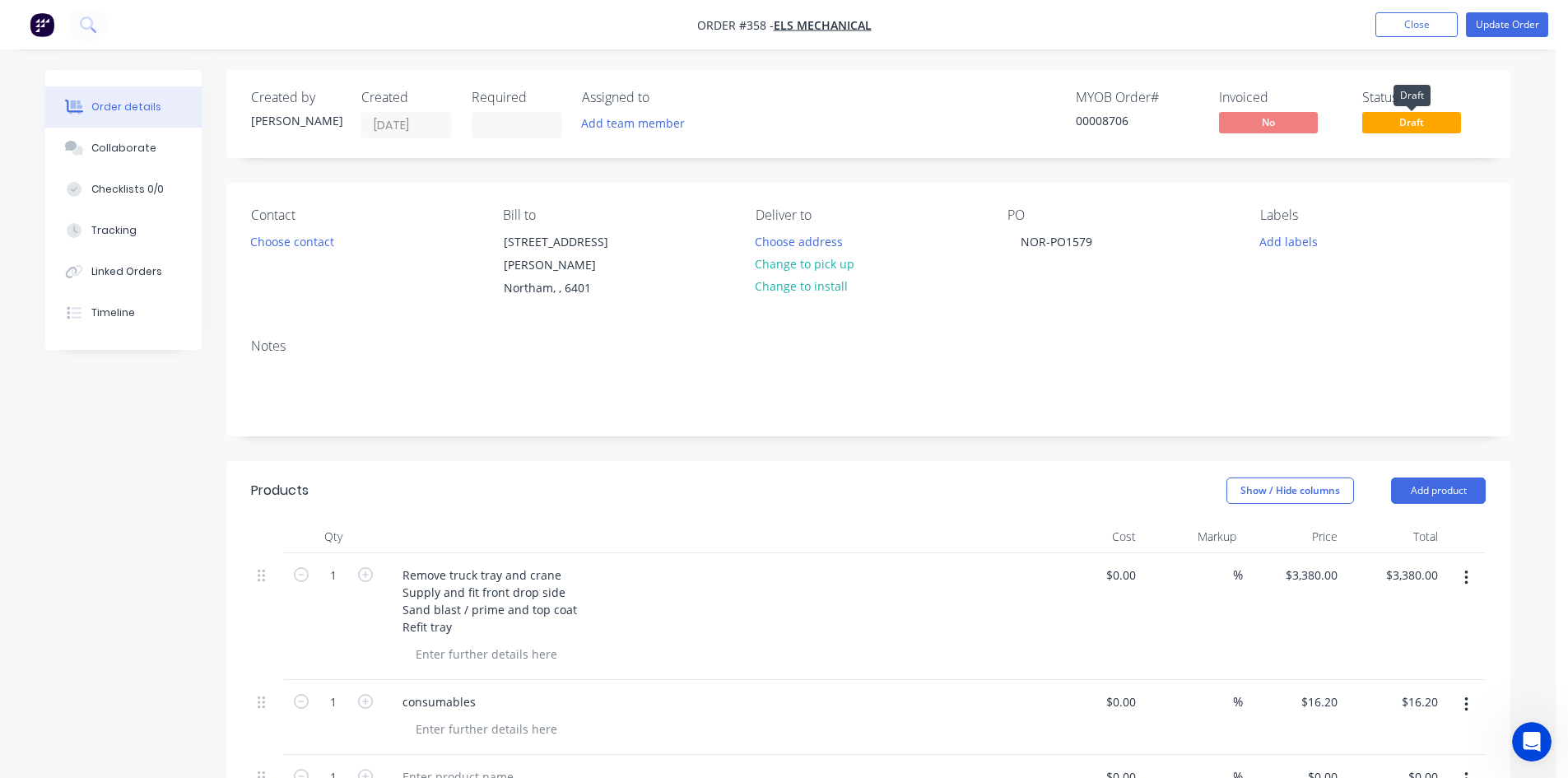
click at [1384, 121] on span "Draft" at bounding box center [1412, 122] width 99 height 21
click at [1392, 22] on button "Close" at bounding box center [1416, 24] width 82 height 24
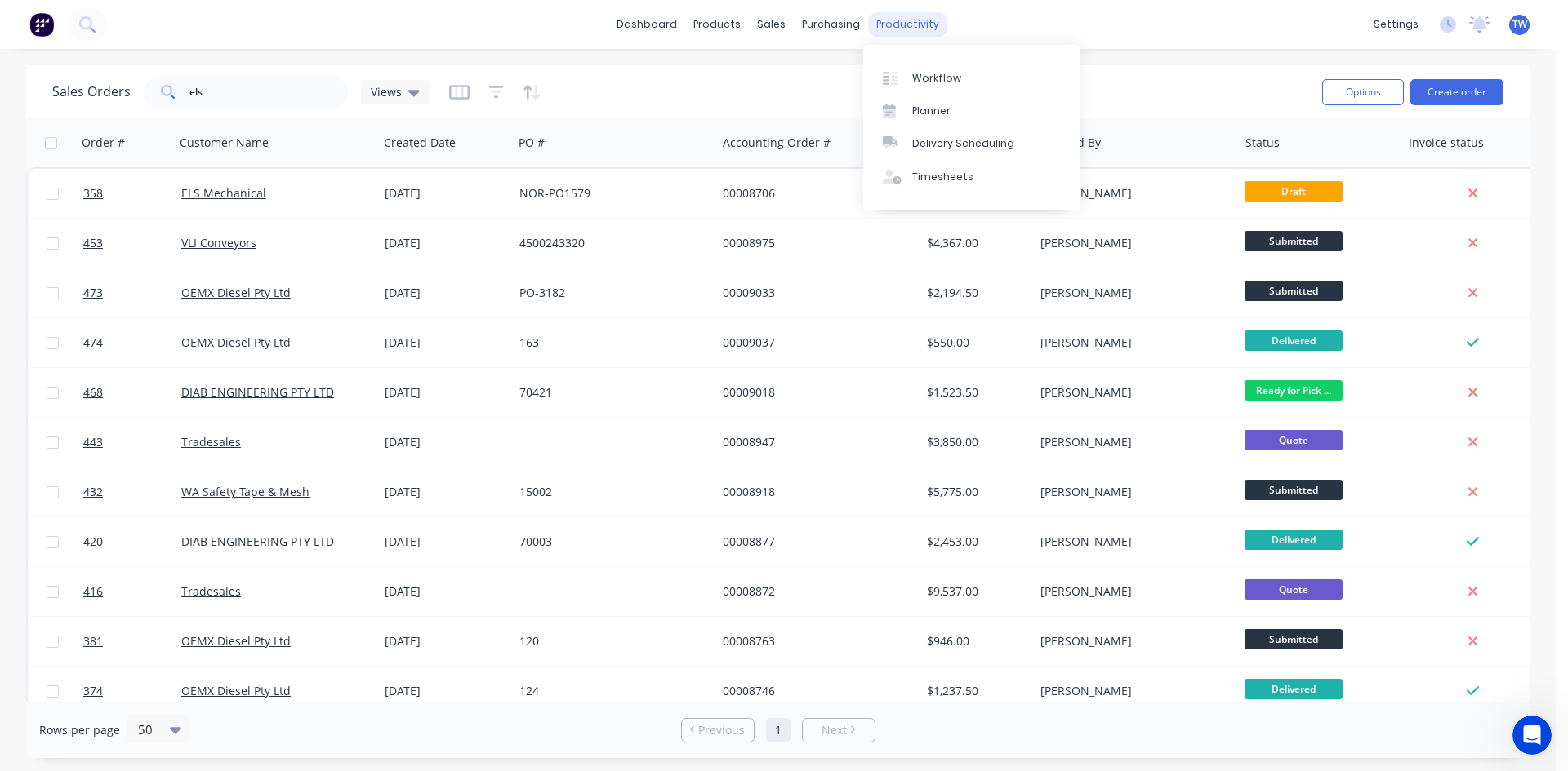
click at [885, 24] on div "productivity" at bounding box center [907, 24] width 79 height 24
click at [925, 81] on div "Workflow" at bounding box center [937, 79] width 49 height 14
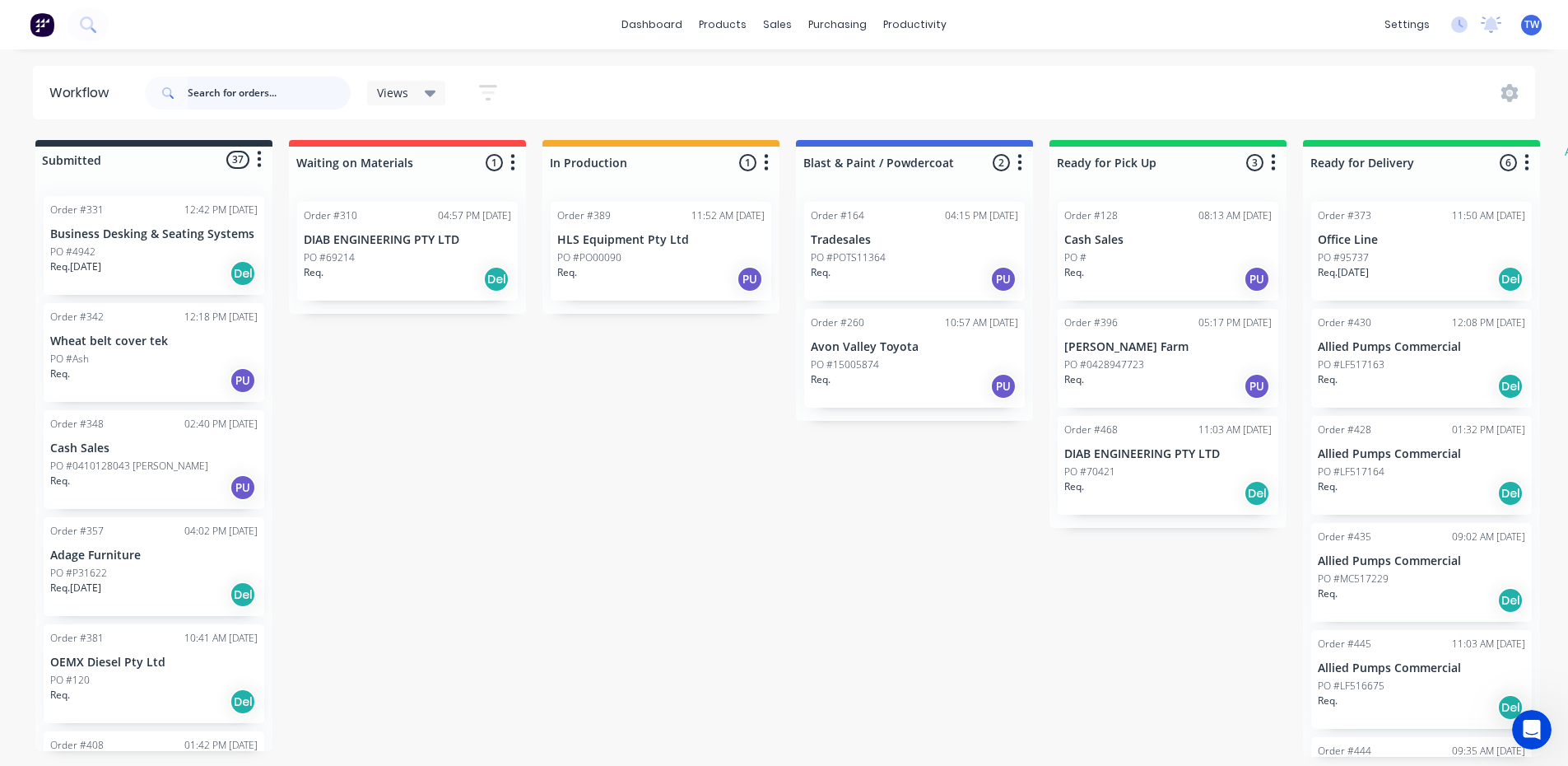
click at [213, 95] on input "text" at bounding box center [269, 93] width 163 height 33
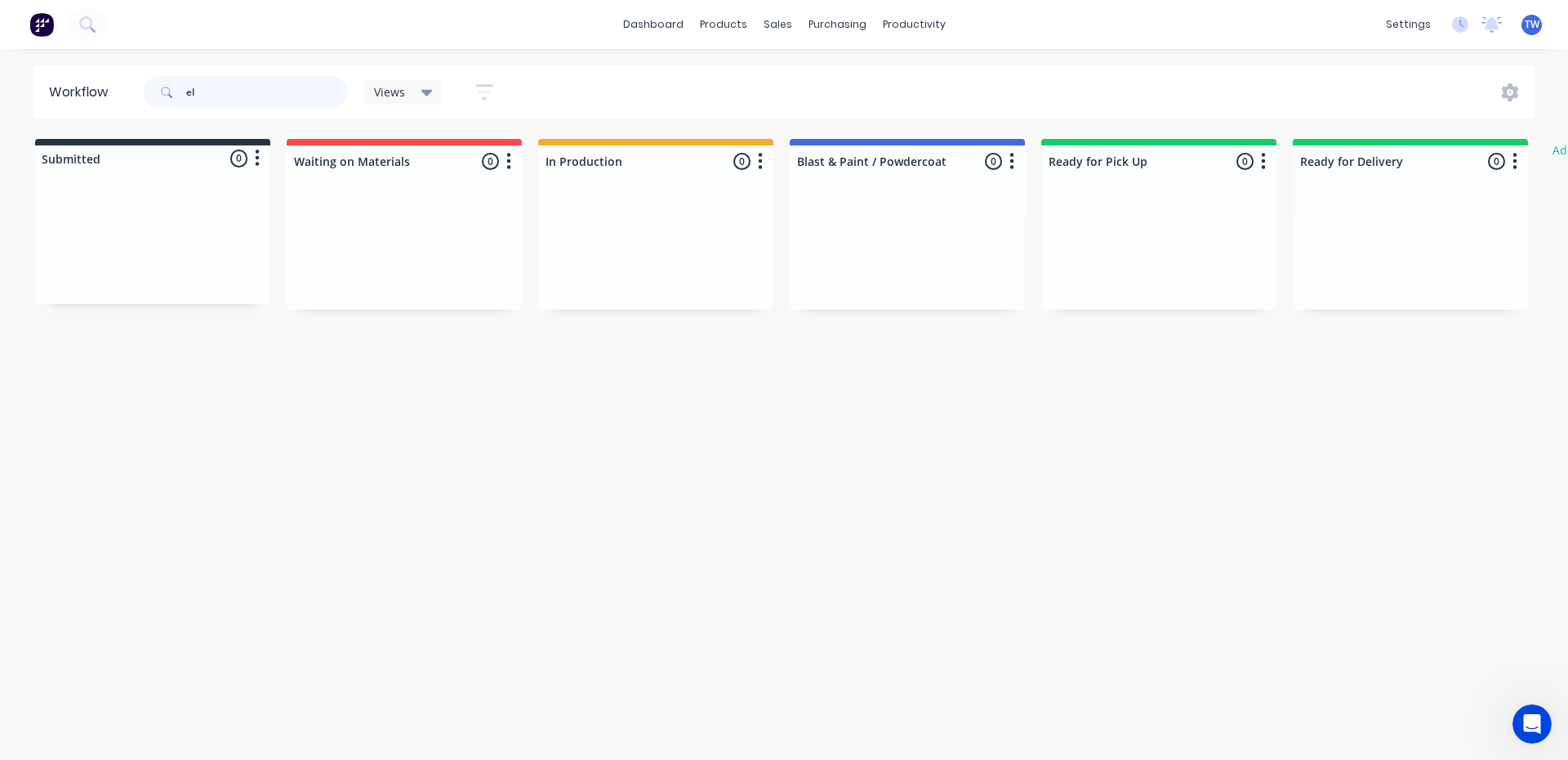
type input "e"
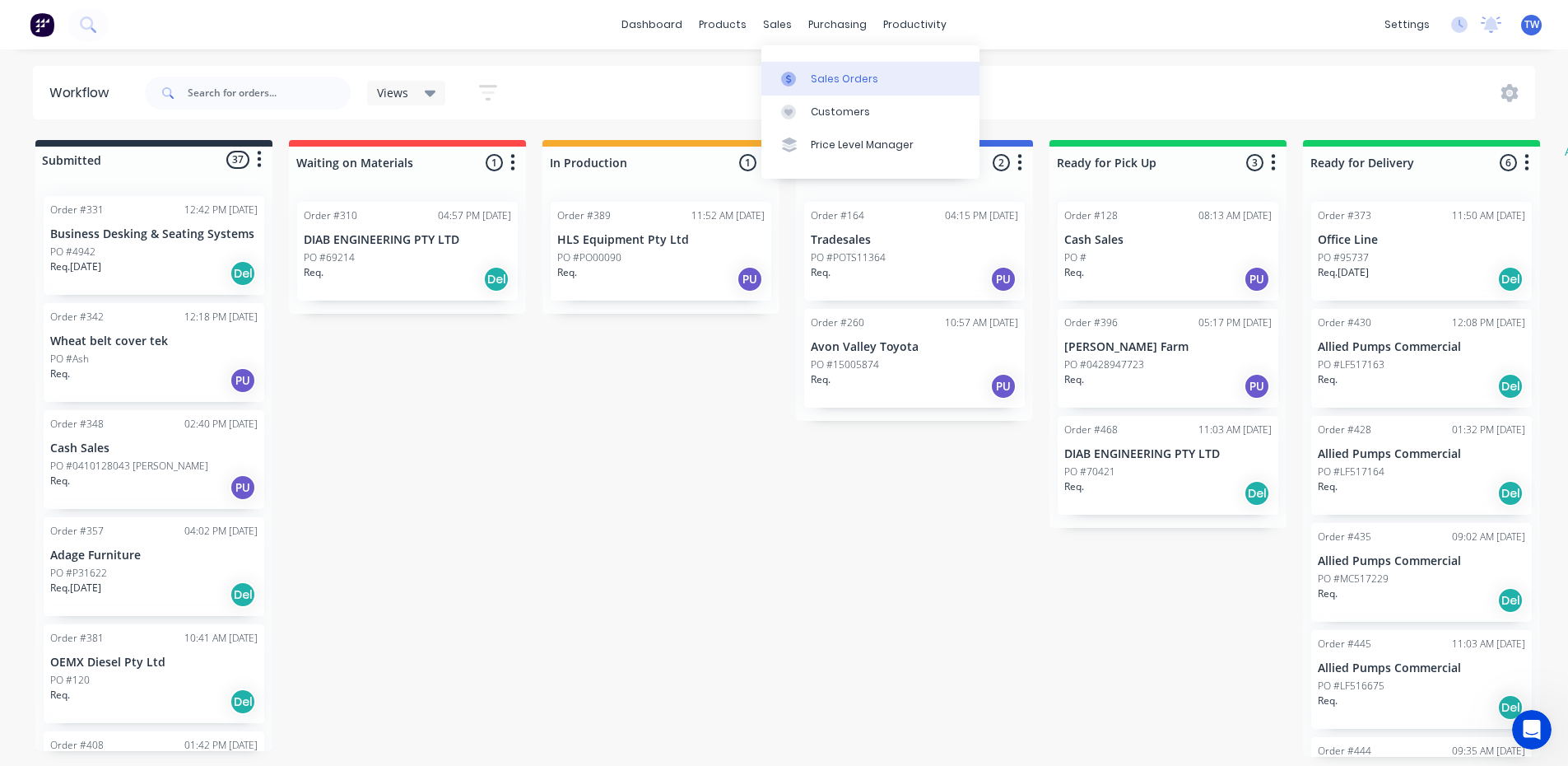
click at [854, 72] on div "Sales Orders" at bounding box center [844, 79] width 68 height 14
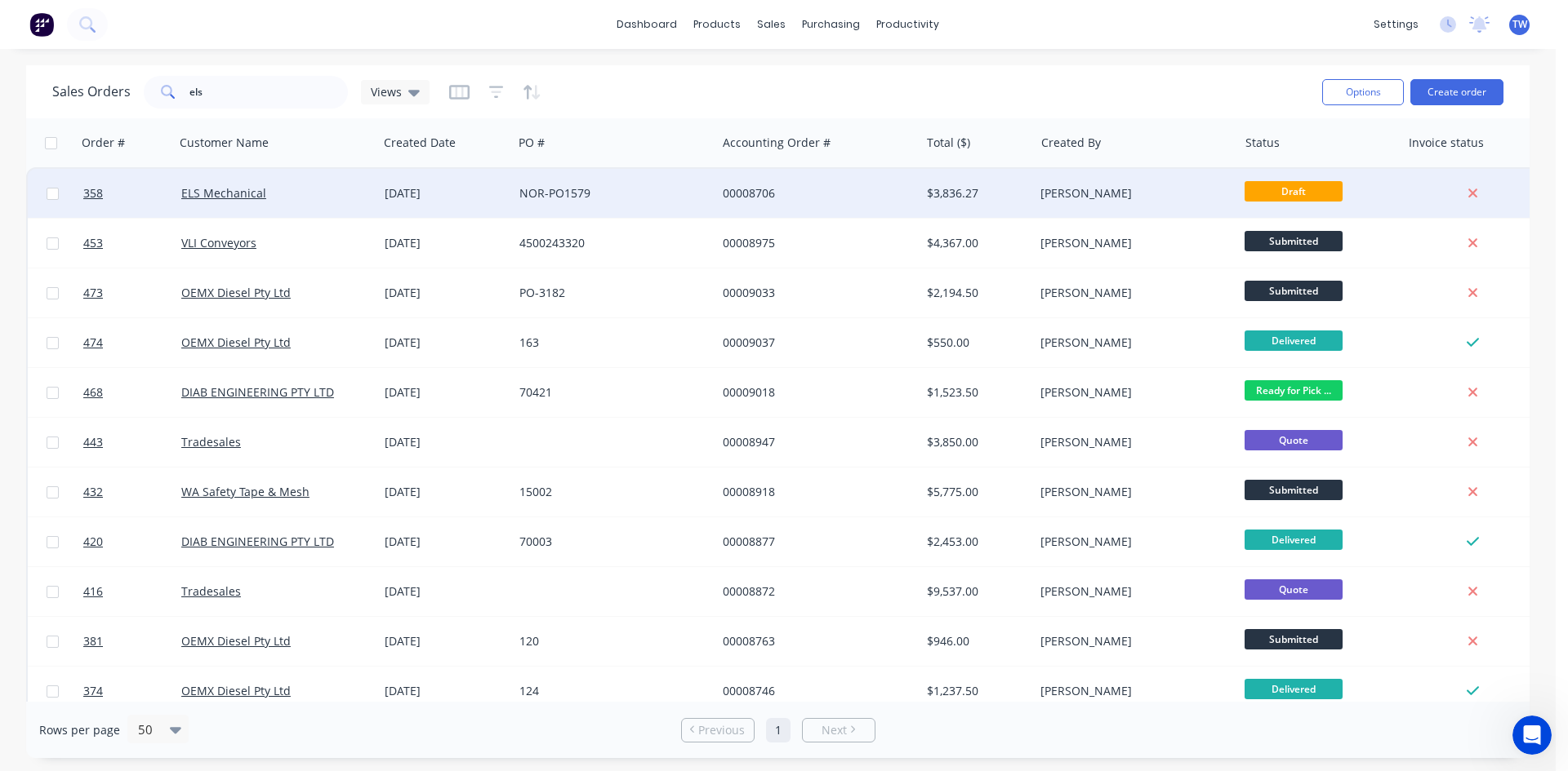
click at [304, 195] on div "ELS Mechanical" at bounding box center [271, 194] width 181 height 16
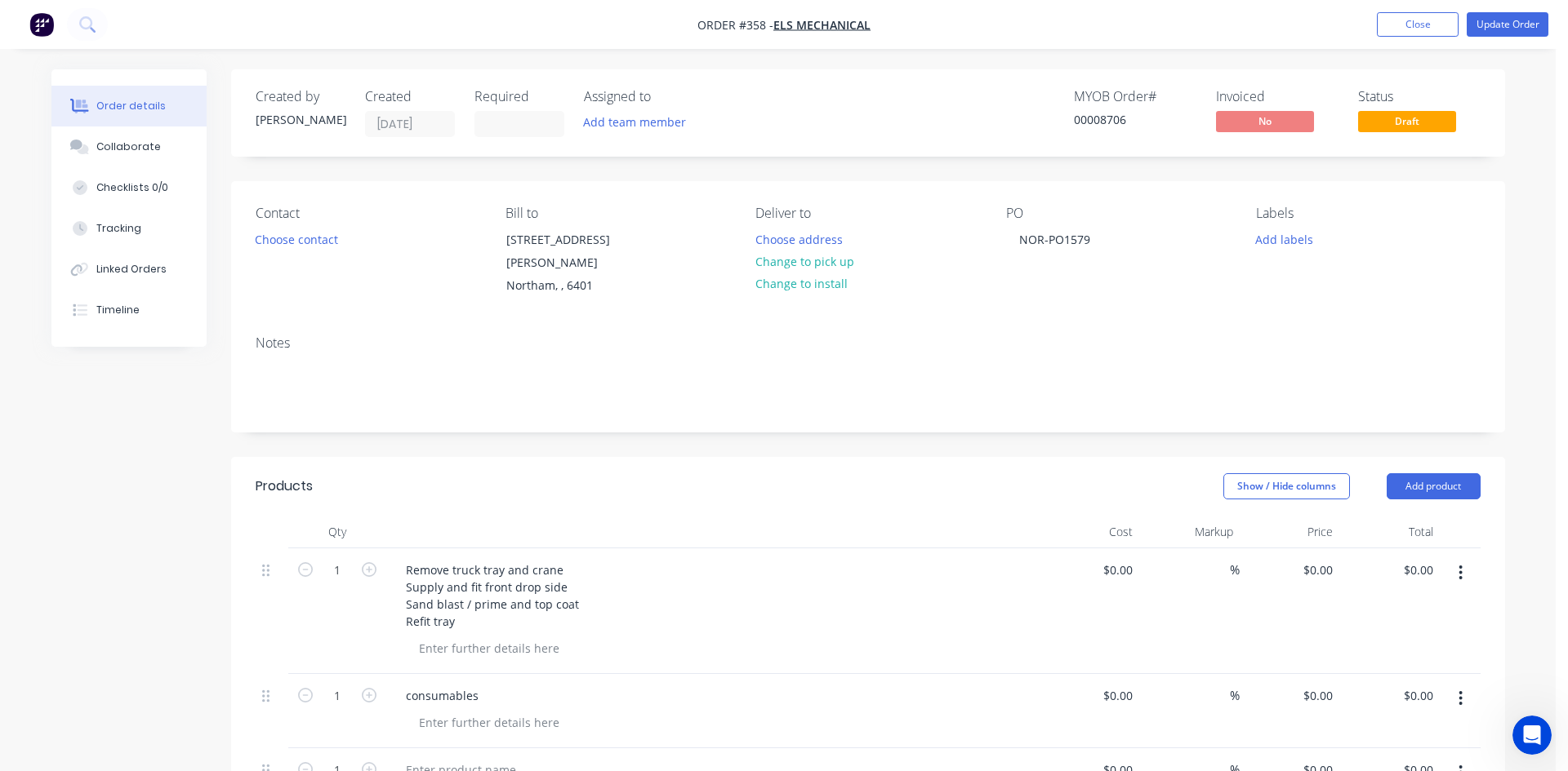
type input "$3,380.00"
type input "$16.20"
type input "$85.00"
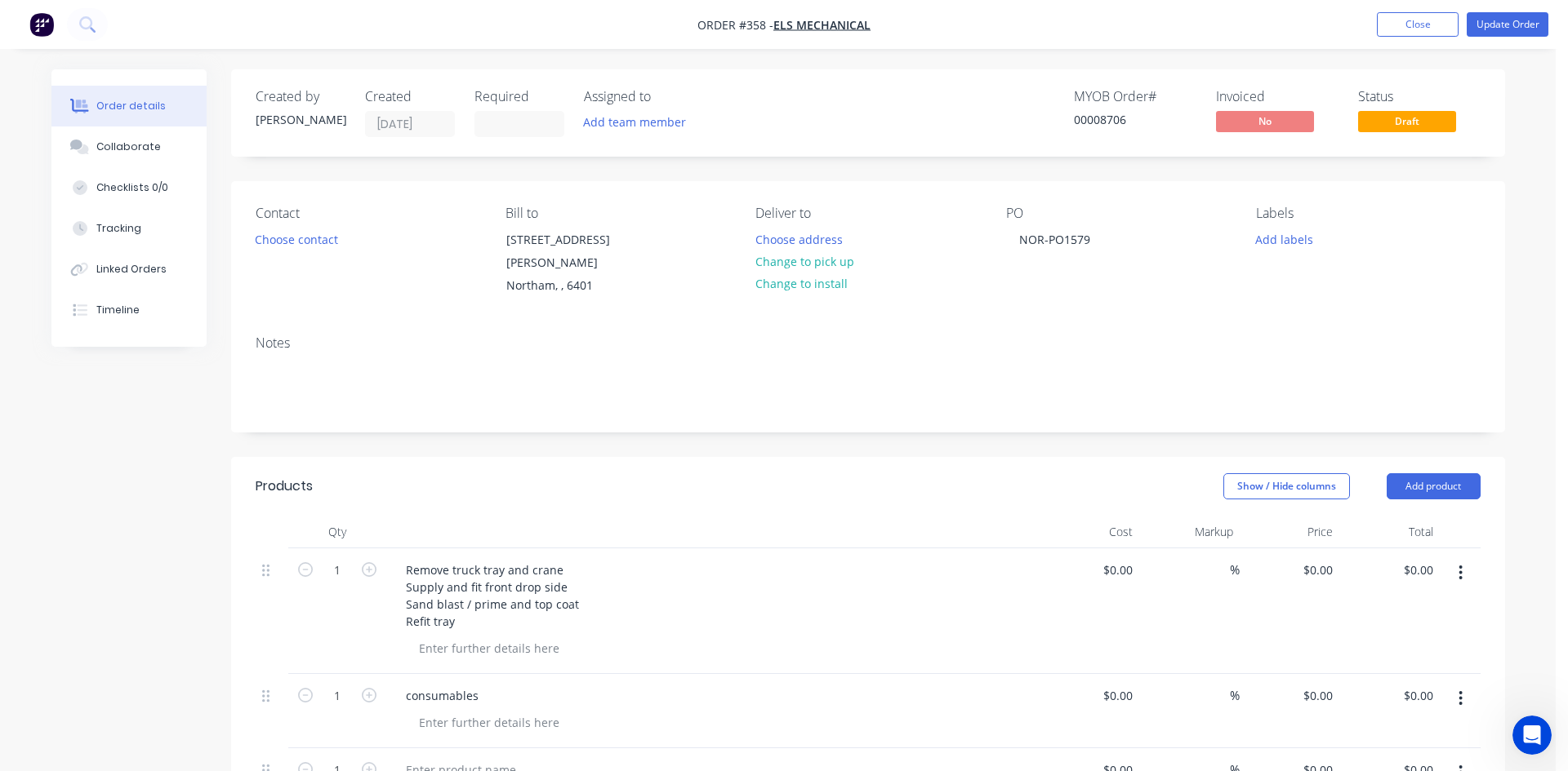
type input "$85.00"
type input "$6.32"
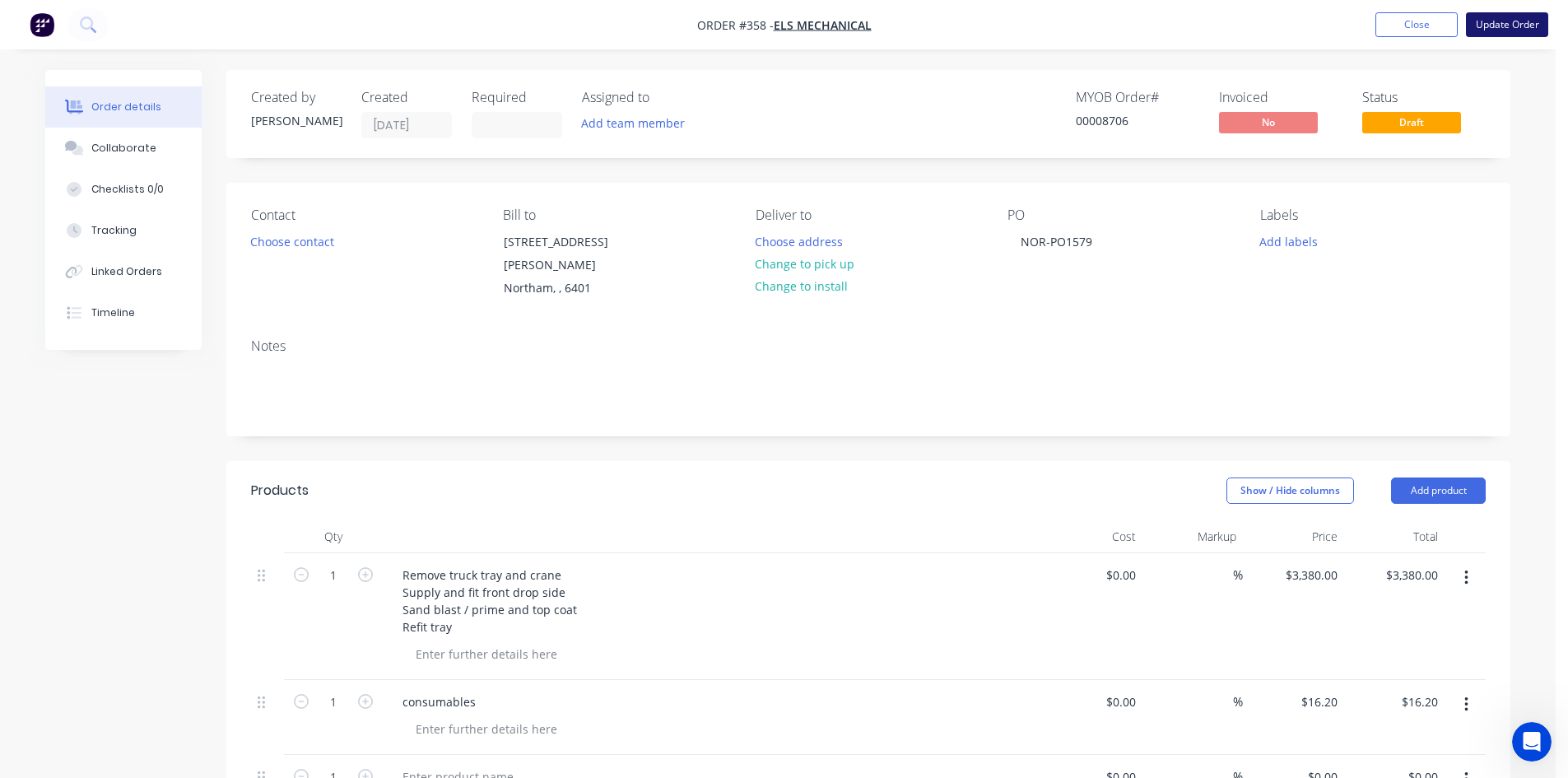
click at [1499, 23] on button "Update Order" at bounding box center [1507, 24] width 82 height 24
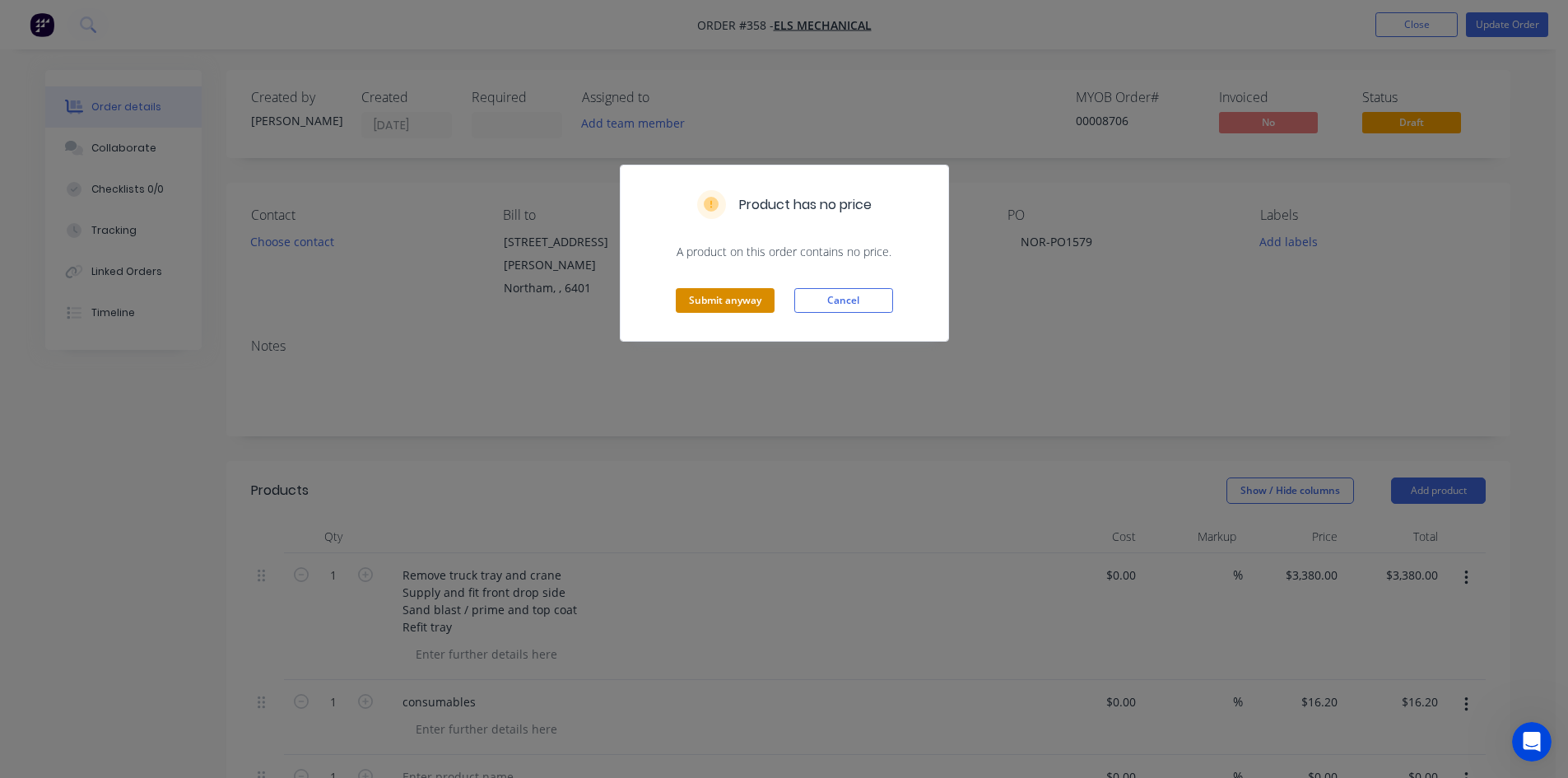
click at [763, 300] on button "Submit anyway" at bounding box center [725, 300] width 99 height 24
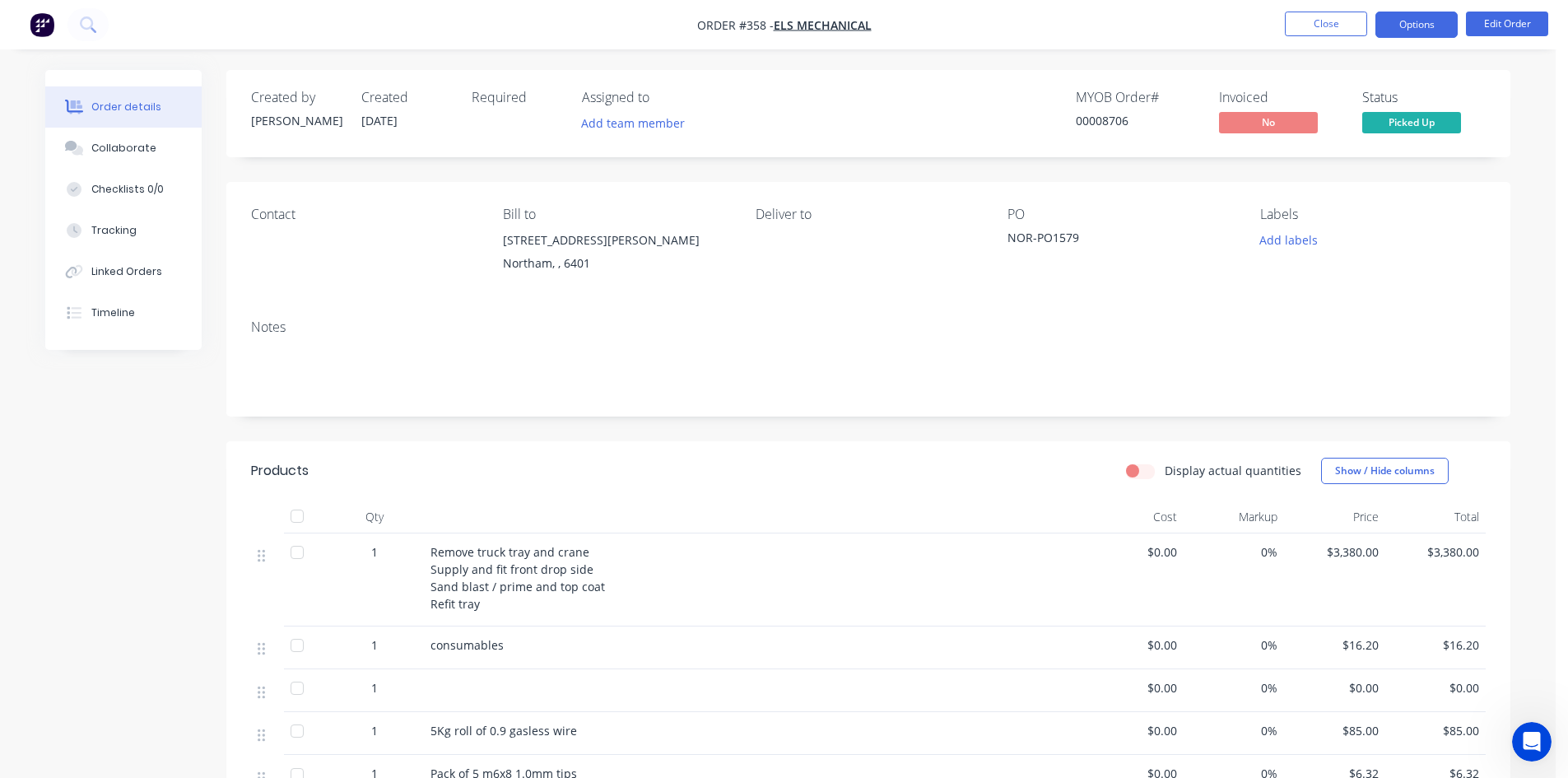
click at [1392, 26] on button "Options" at bounding box center [1416, 24] width 82 height 26
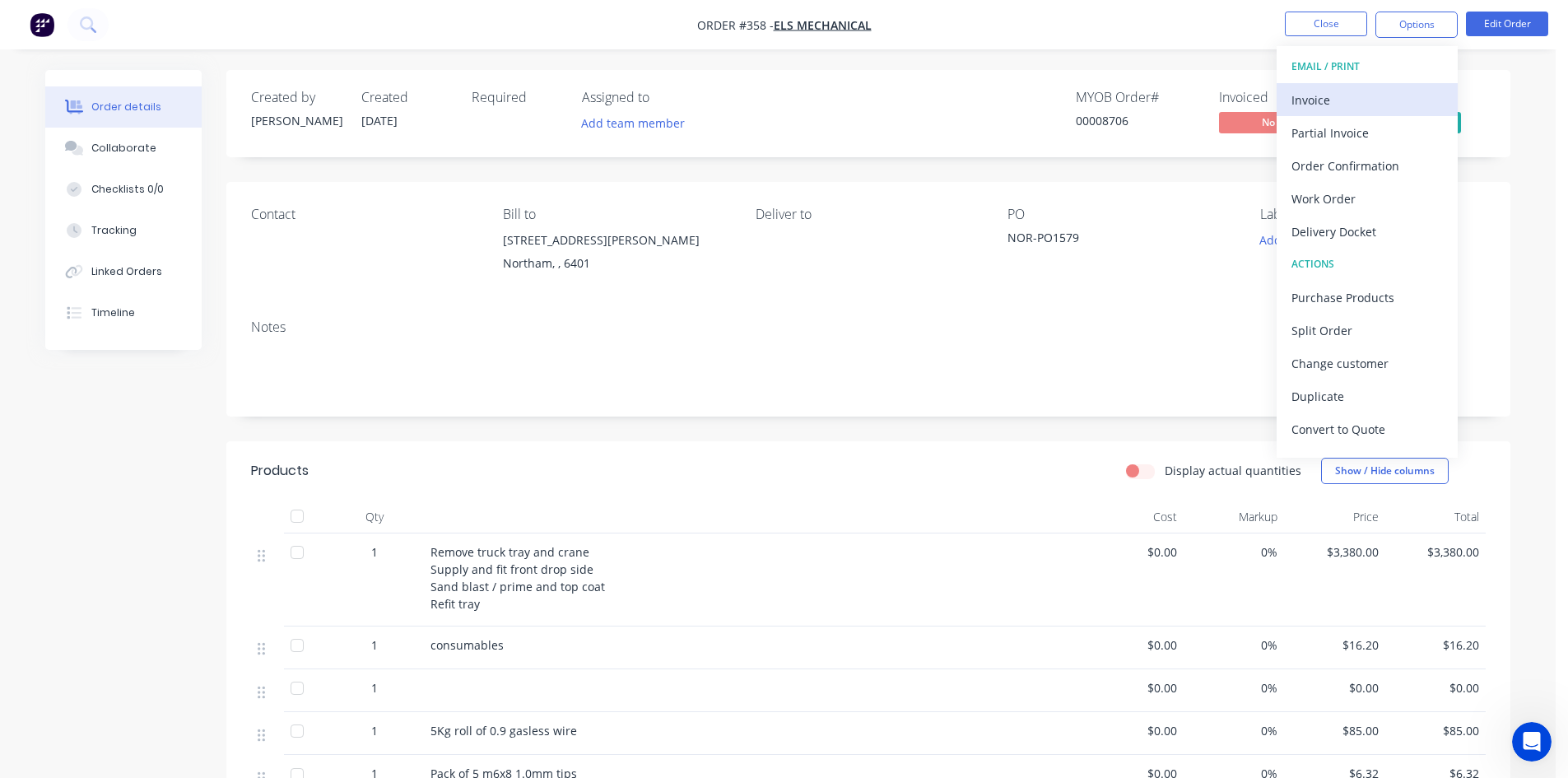
click at [1335, 95] on div "Invoice" at bounding box center [1367, 100] width 151 height 24
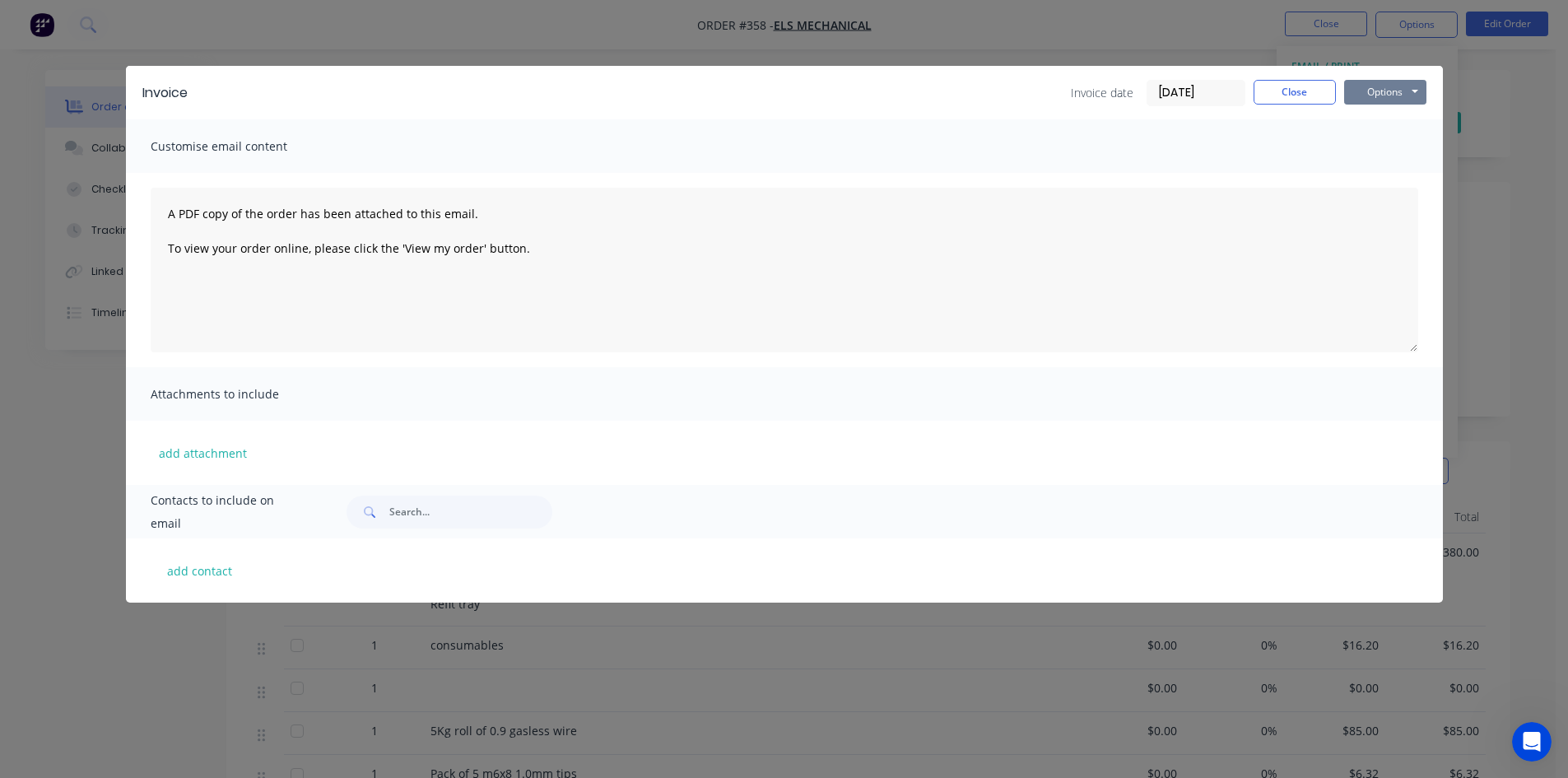
click at [1355, 89] on button "Options" at bounding box center [1385, 92] width 82 height 24
click at [1386, 175] on button "Email" at bounding box center [1397, 176] width 105 height 27
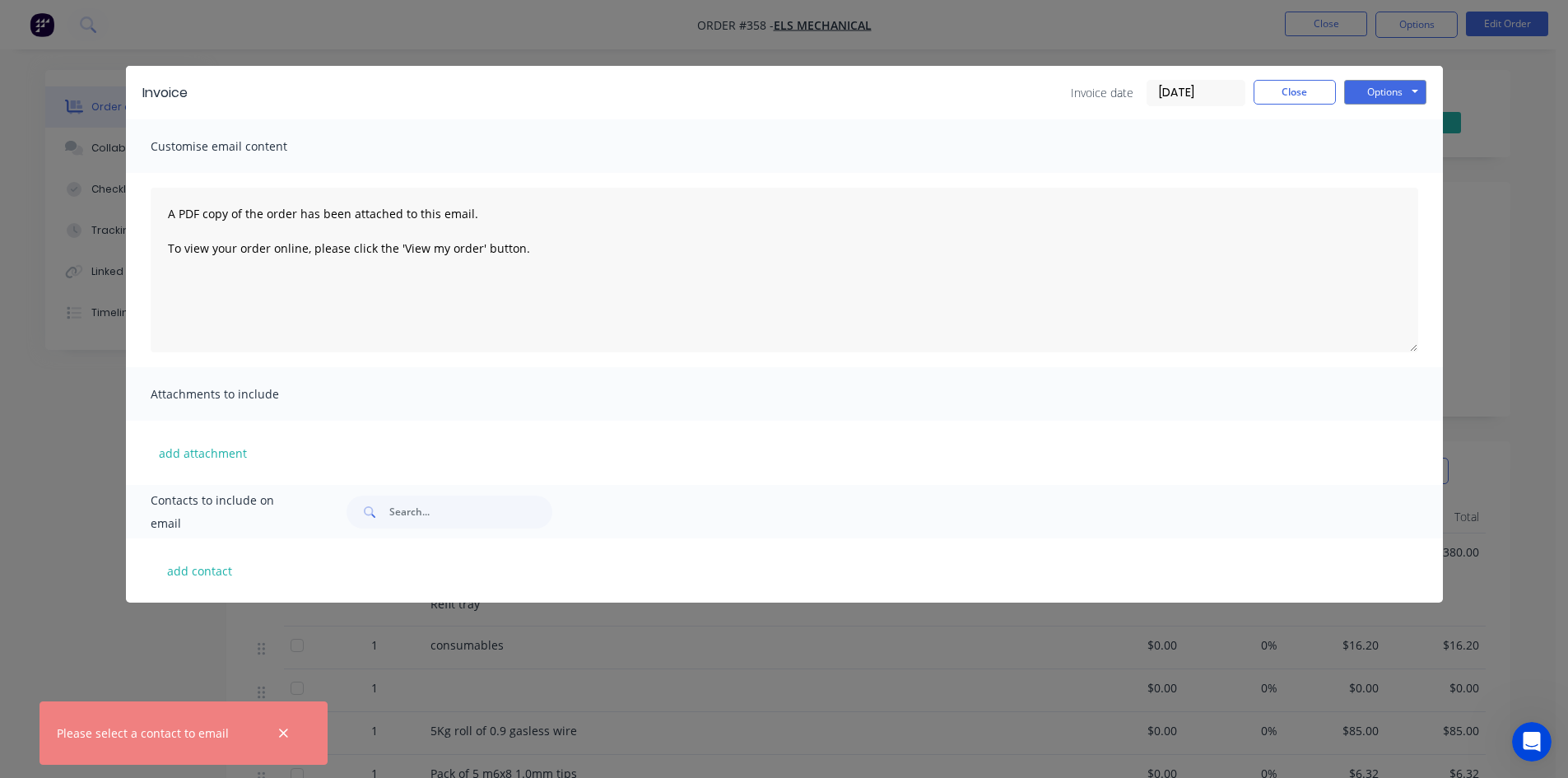
click at [246, 519] on span "Contacts to include on email" at bounding box center [228, 511] width 156 height 46
click at [419, 506] on input "text" at bounding box center [471, 512] width 163 height 33
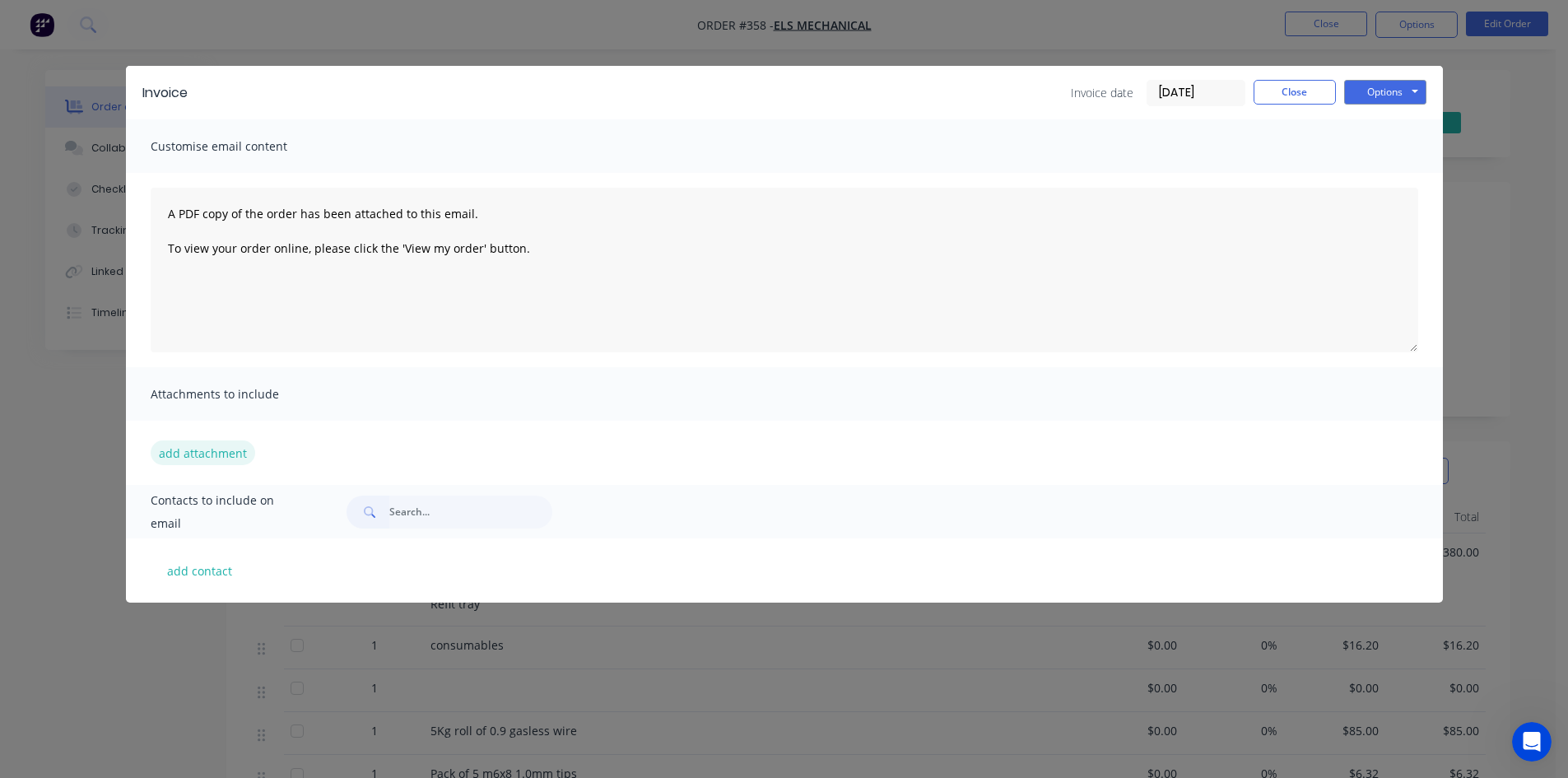
click at [207, 449] on button "add attachment" at bounding box center [203, 452] width 104 height 24
click at [212, 574] on button "add contact" at bounding box center [200, 570] width 99 height 24
select select "AU"
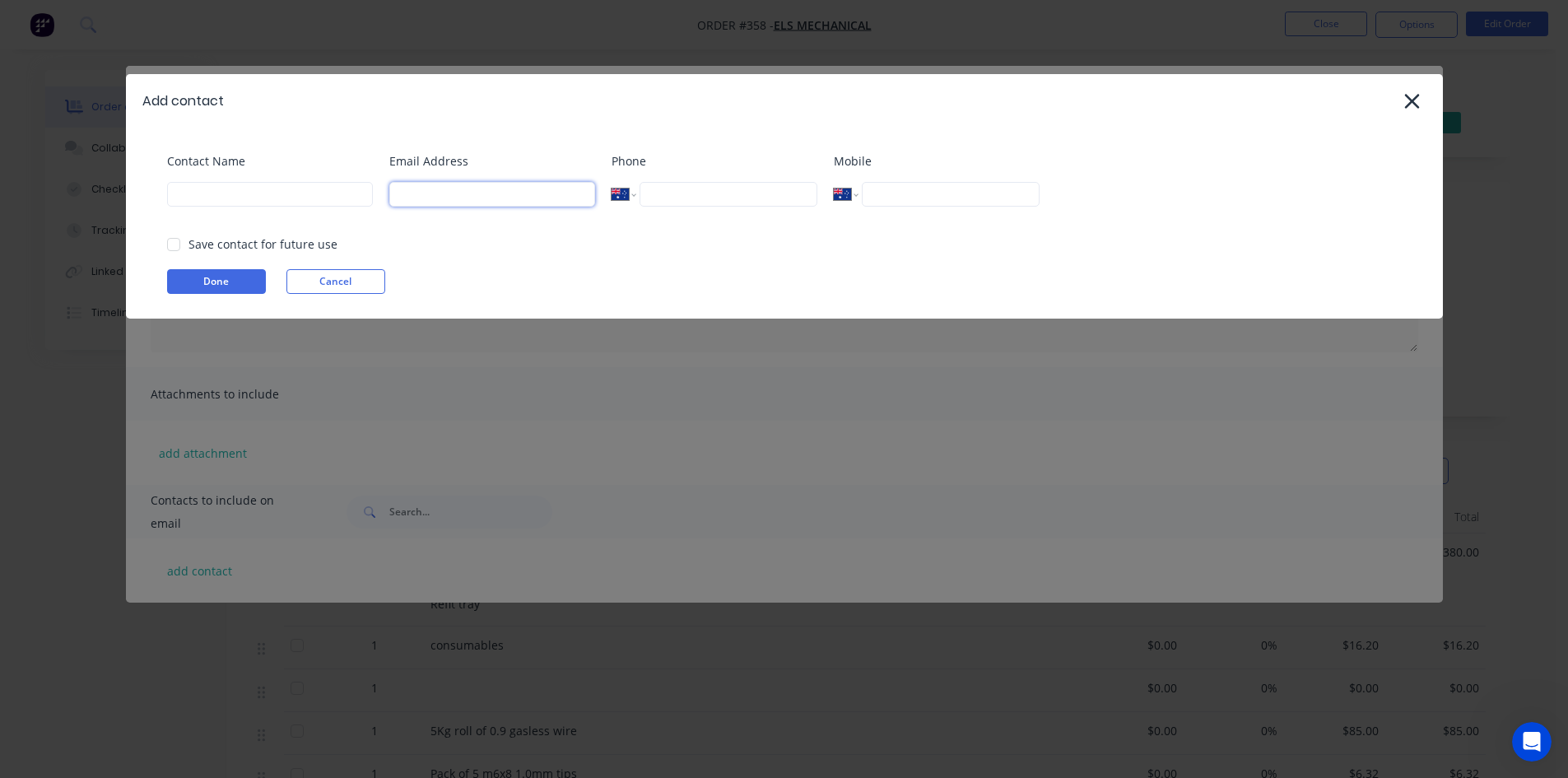
click at [450, 195] on input at bounding box center [492, 194] width 206 height 24
paste input "[EMAIL_ADDRESS][DOMAIN_NAME]"
click at [593, 195] on input "[EMAIL_ADDRESS][DOMAIN_NAME];[EMAIL_ADDRESS][DOMAIN_NAME]" at bounding box center [492, 194] width 206 height 24
click at [581, 189] on input "[EMAIL_ADDRESS][DOMAIN_NAME];[EMAIL_ADDRESS][DOMAIN_NAME]" at bounding box center [492, 194] width 206 height 24
type input "[EMAIL_ADDRESS][DOMAIN_NAME]"
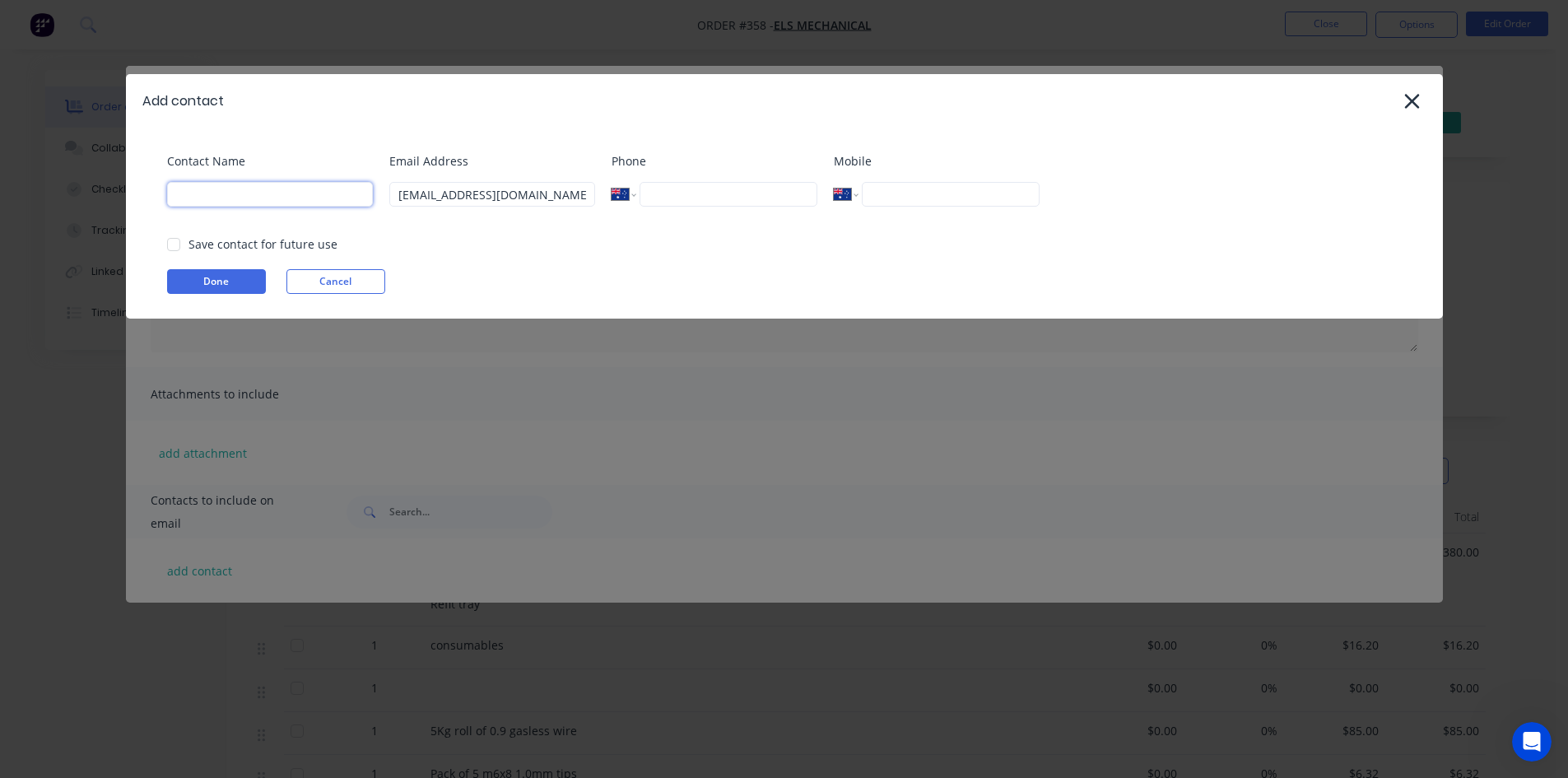
click at [208, 191] on input at bounding box center [270, 194] width 206 height 24
click at [174, 249] on div at bounding box center [174, 244] width 33 height 33
type input "Accounts"
click at [195, 275] on button "Done" at bounding box center [217, 281] width 99 height 24
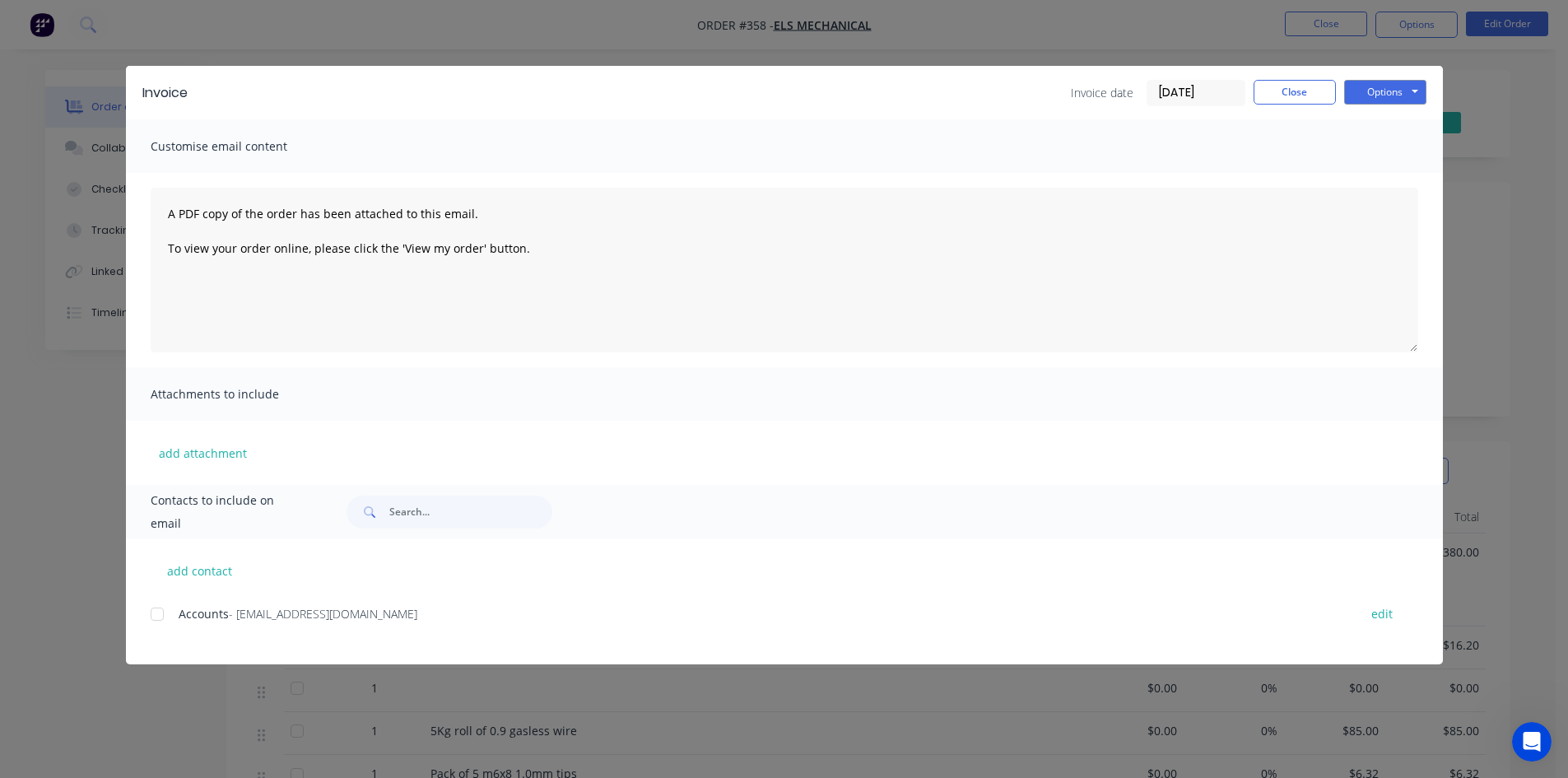
click at [158, 618] on div at bounding box center [157, 614] width 33 height 33
click at [1365, 92] on button "Options" at bounding box center [1385, 92] width 82 height 24
click at [1384, 175] on button "Email" at bounding box center [1397, 176] width 105 height 27
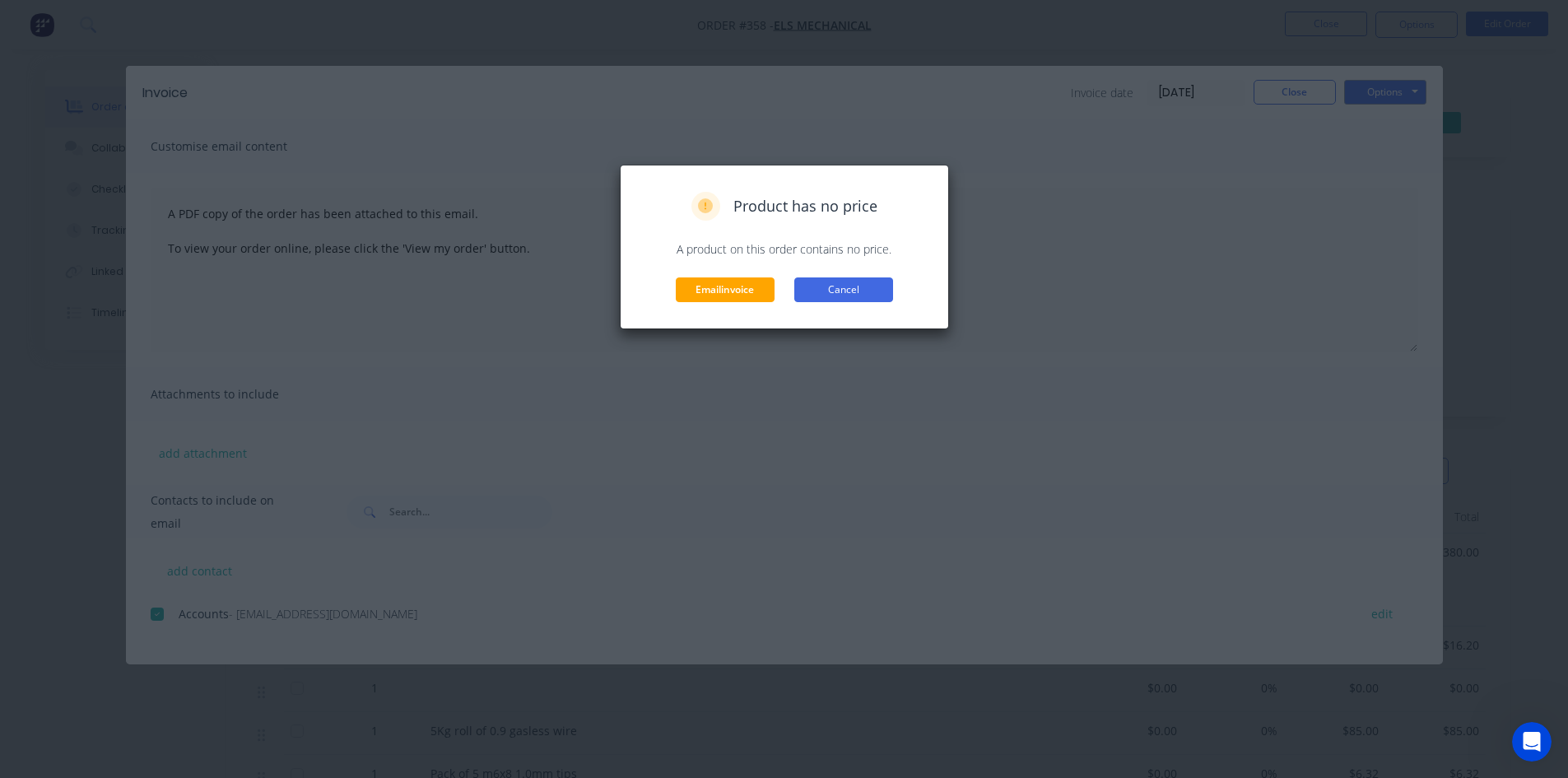
click at [830, 280] on button "Cancel" at bounding box center [844, 289] width 99 height 24
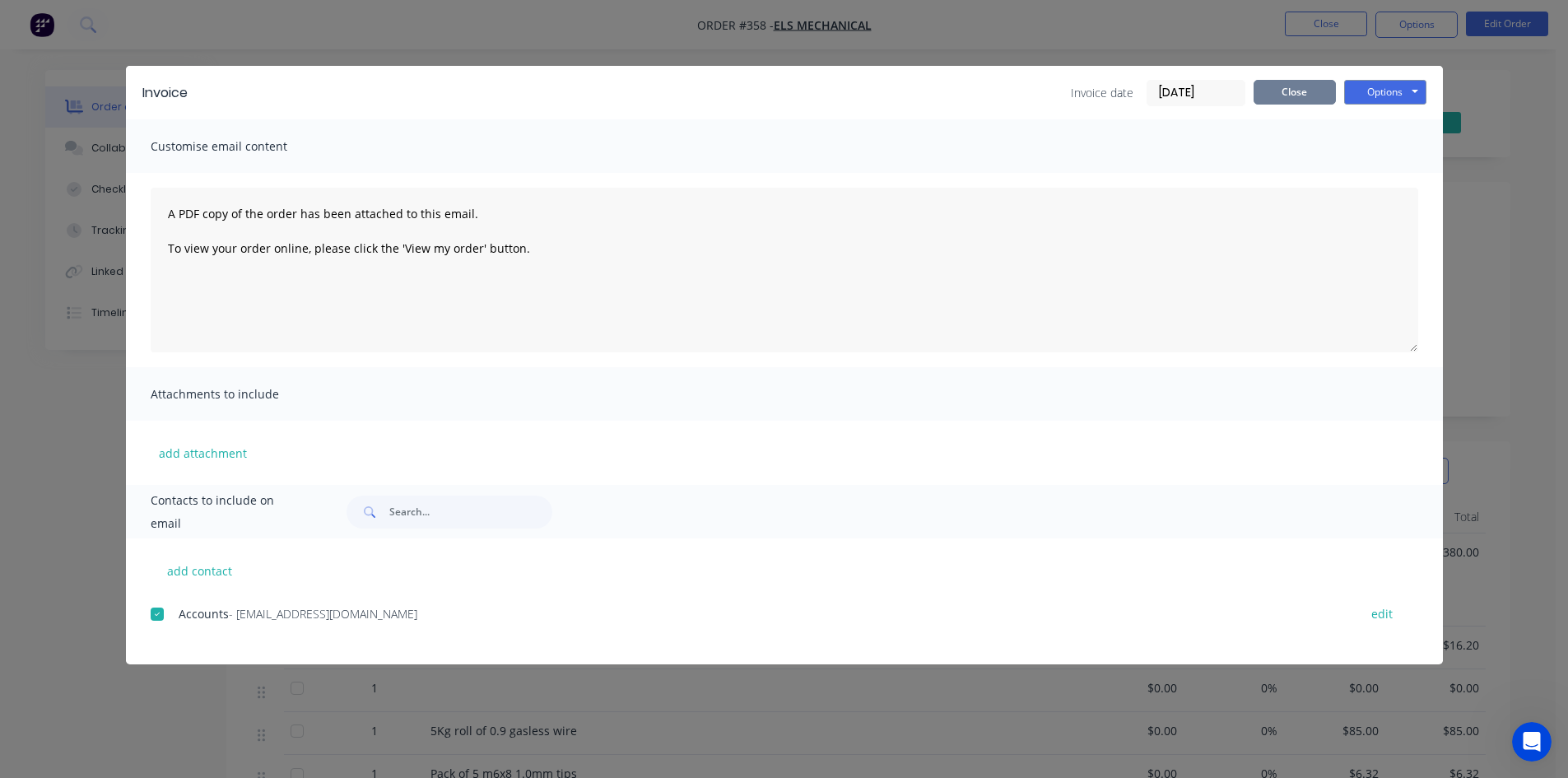
click at [1296, 99] on button "Close" at bounding box center [1294, 92] width 82 height 24
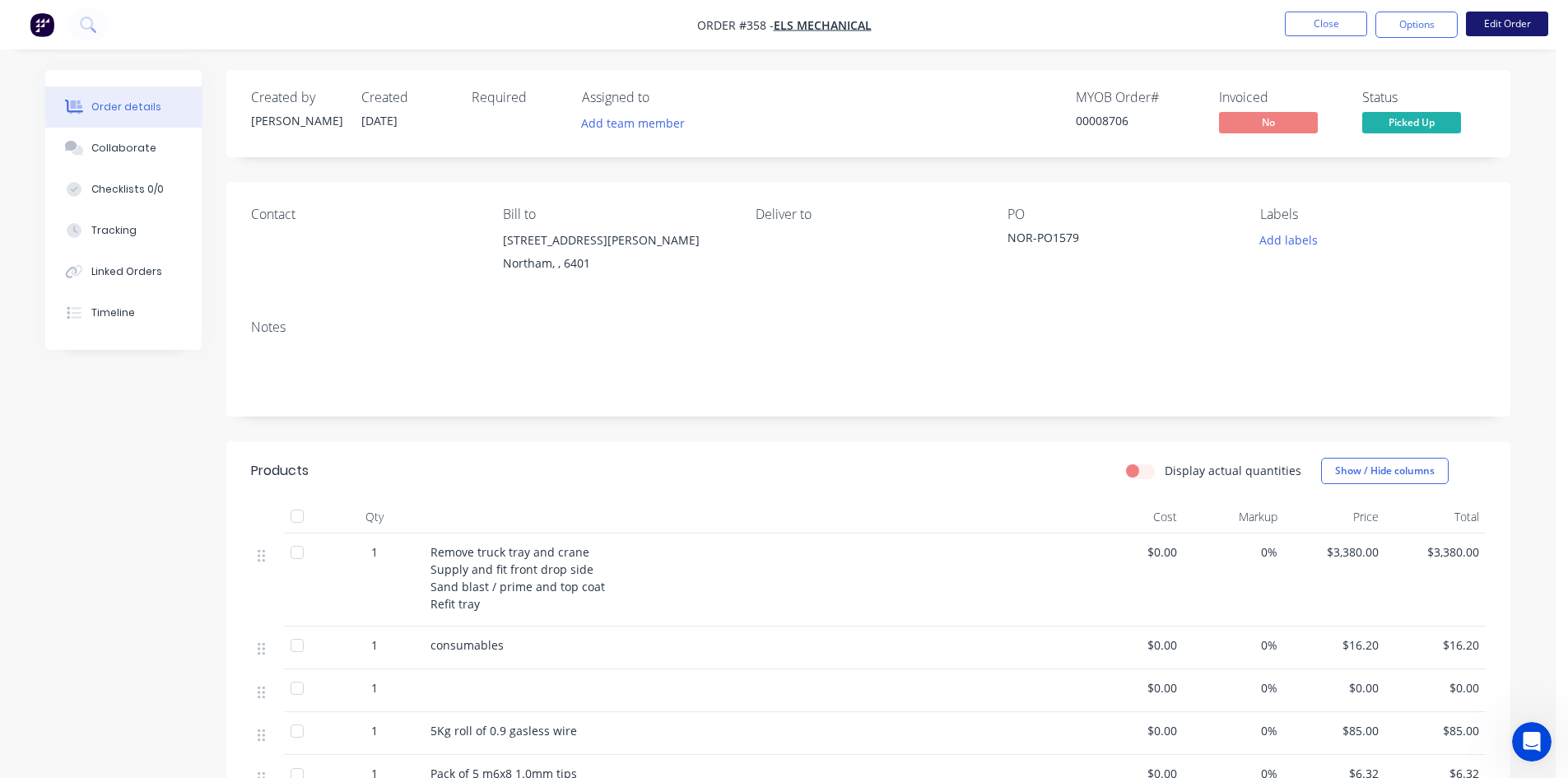
click at [1491, 21] on button "Edit Order" at bounding box center [1507, 23] width 82 height 24
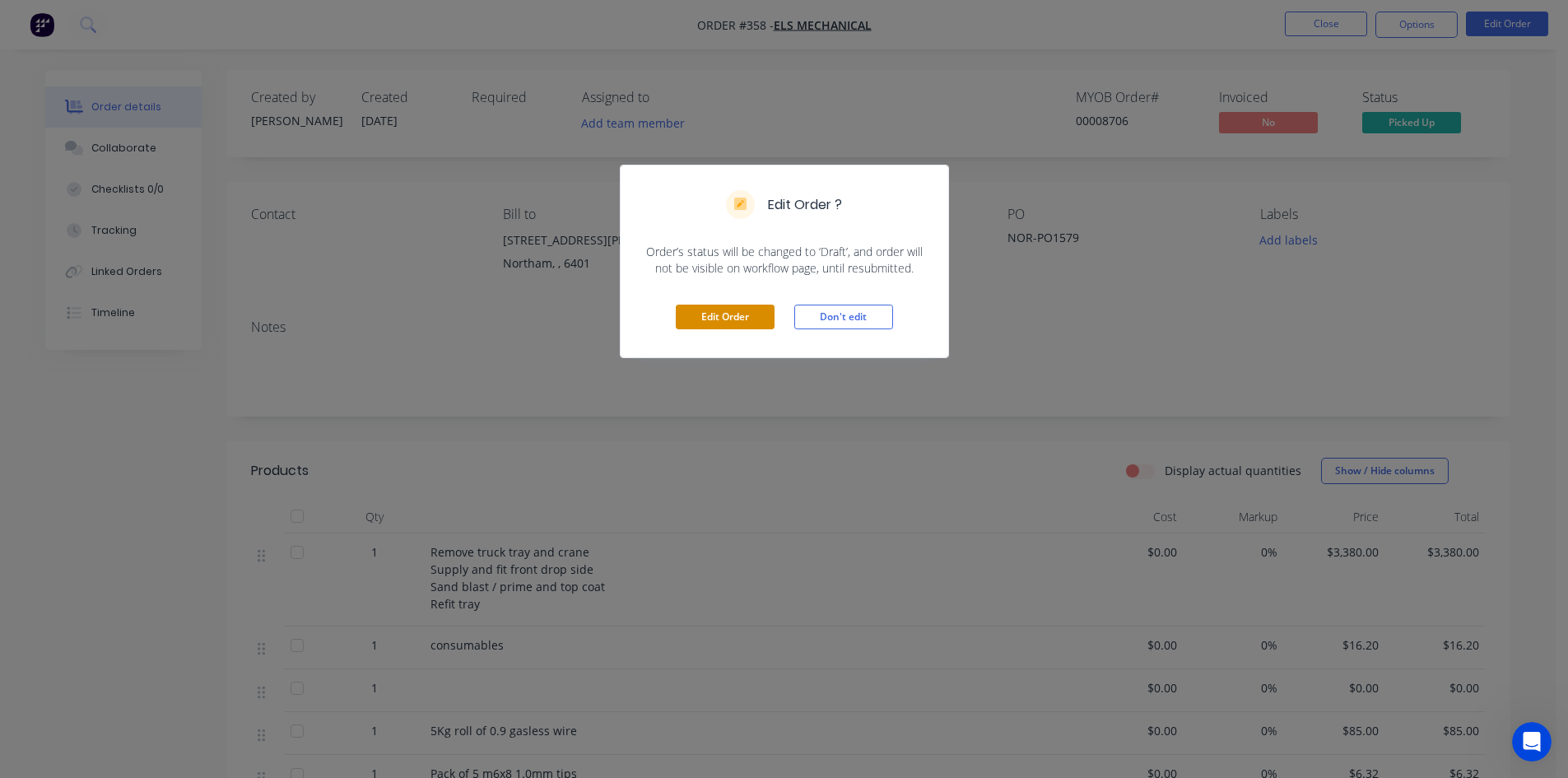
click at [732, 313] on button "Edit Order" at bounding box center [725, 316] width 99 height 24
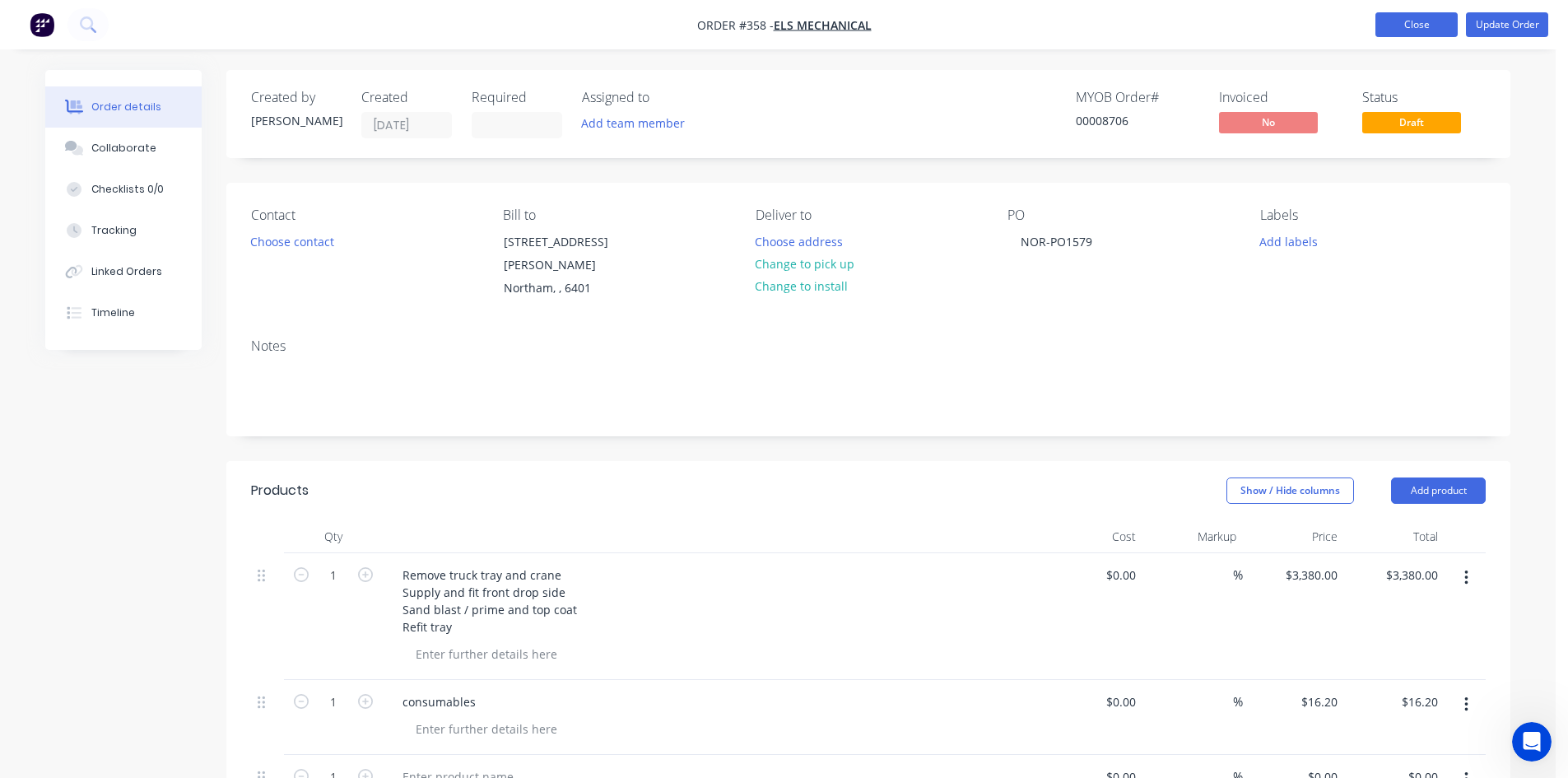
click at [1428, 17] on button "Close" at bounding box center [1416, 24] width 82 height 24
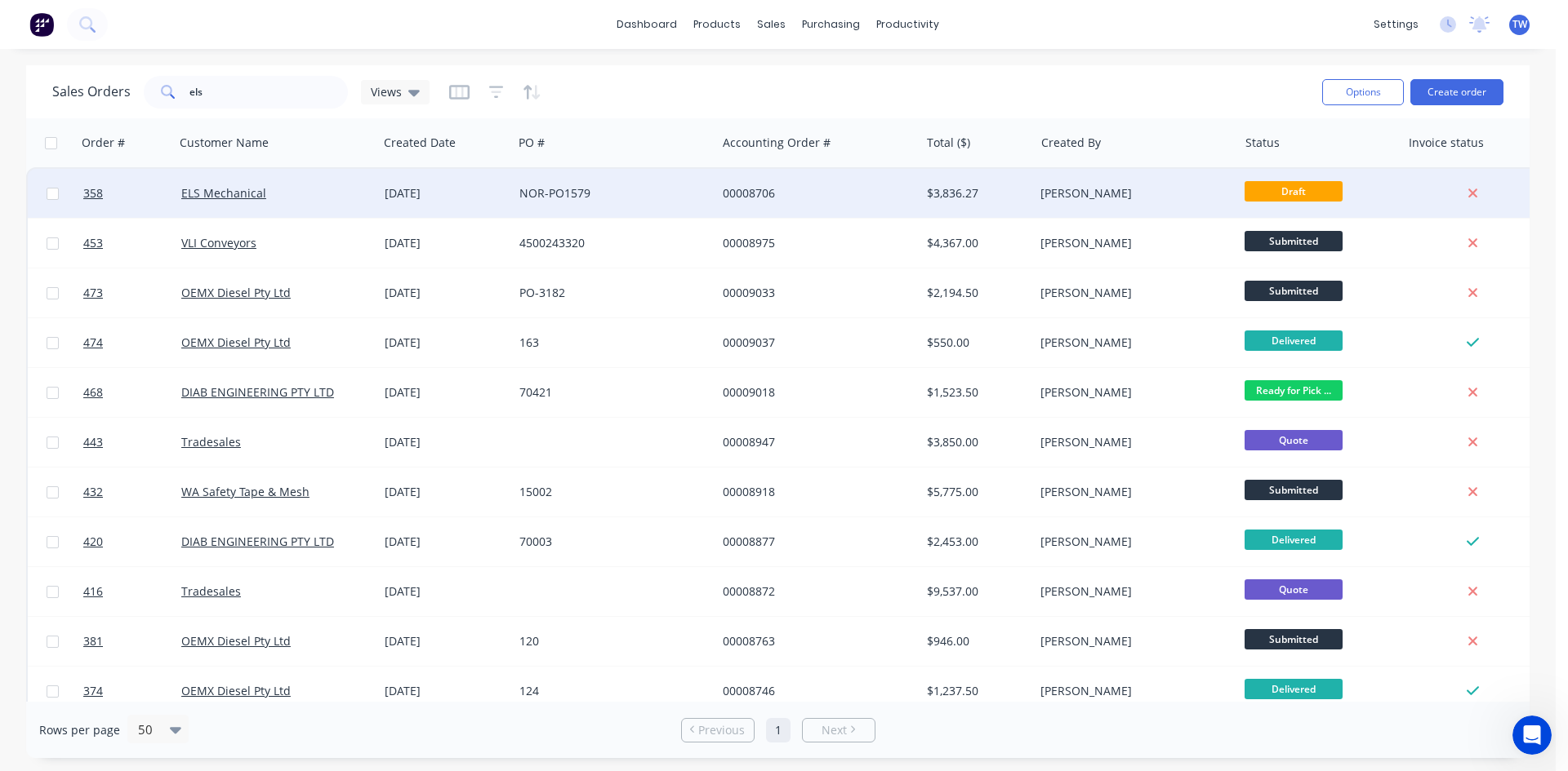
click at [821, 208] on div "00008706" at bounding box center [818, 193] width 204 height 49
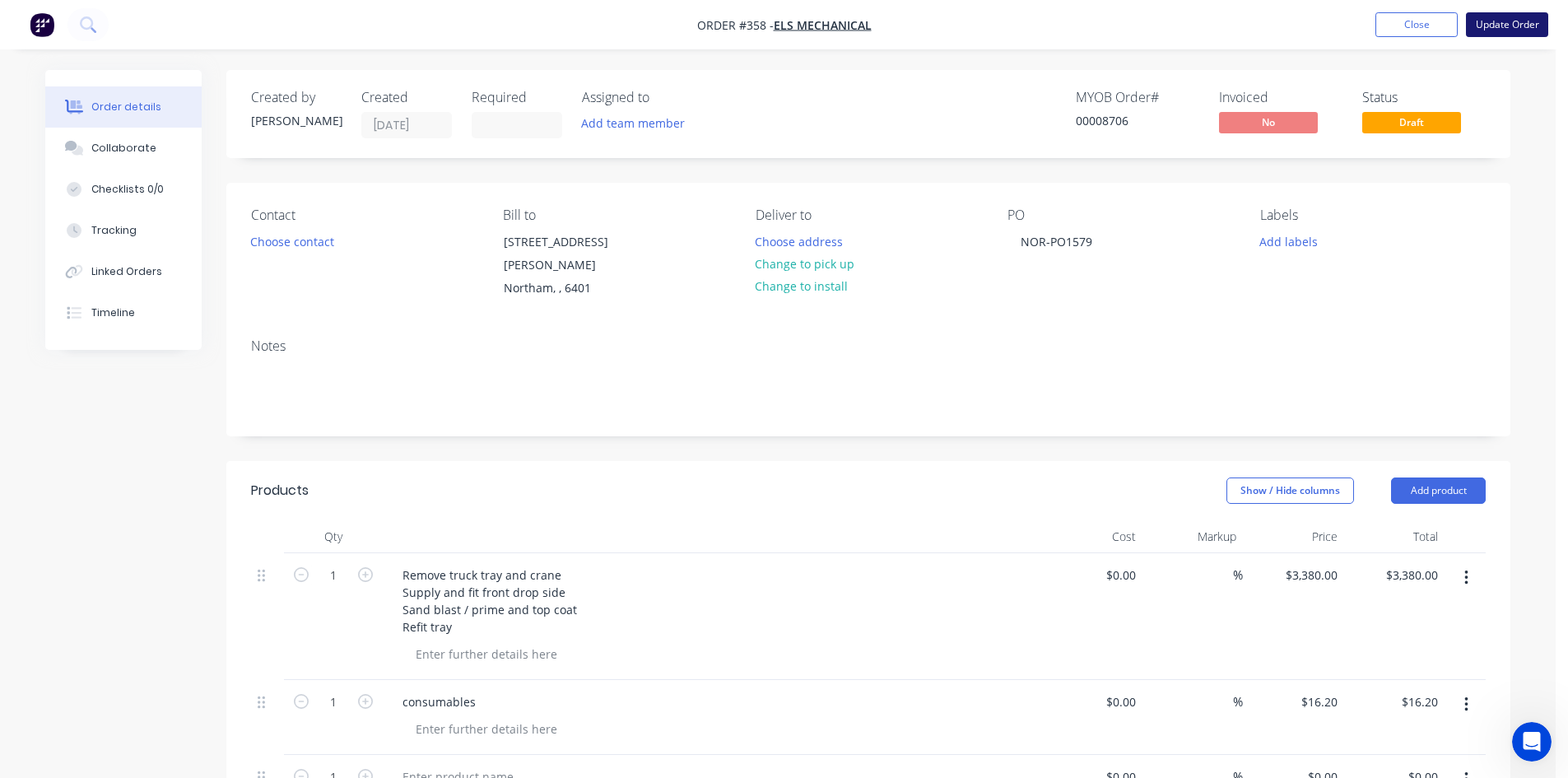
click at [1506, 21] on button "Update Order" at bounding box center [1507, 24] width 82 height 24
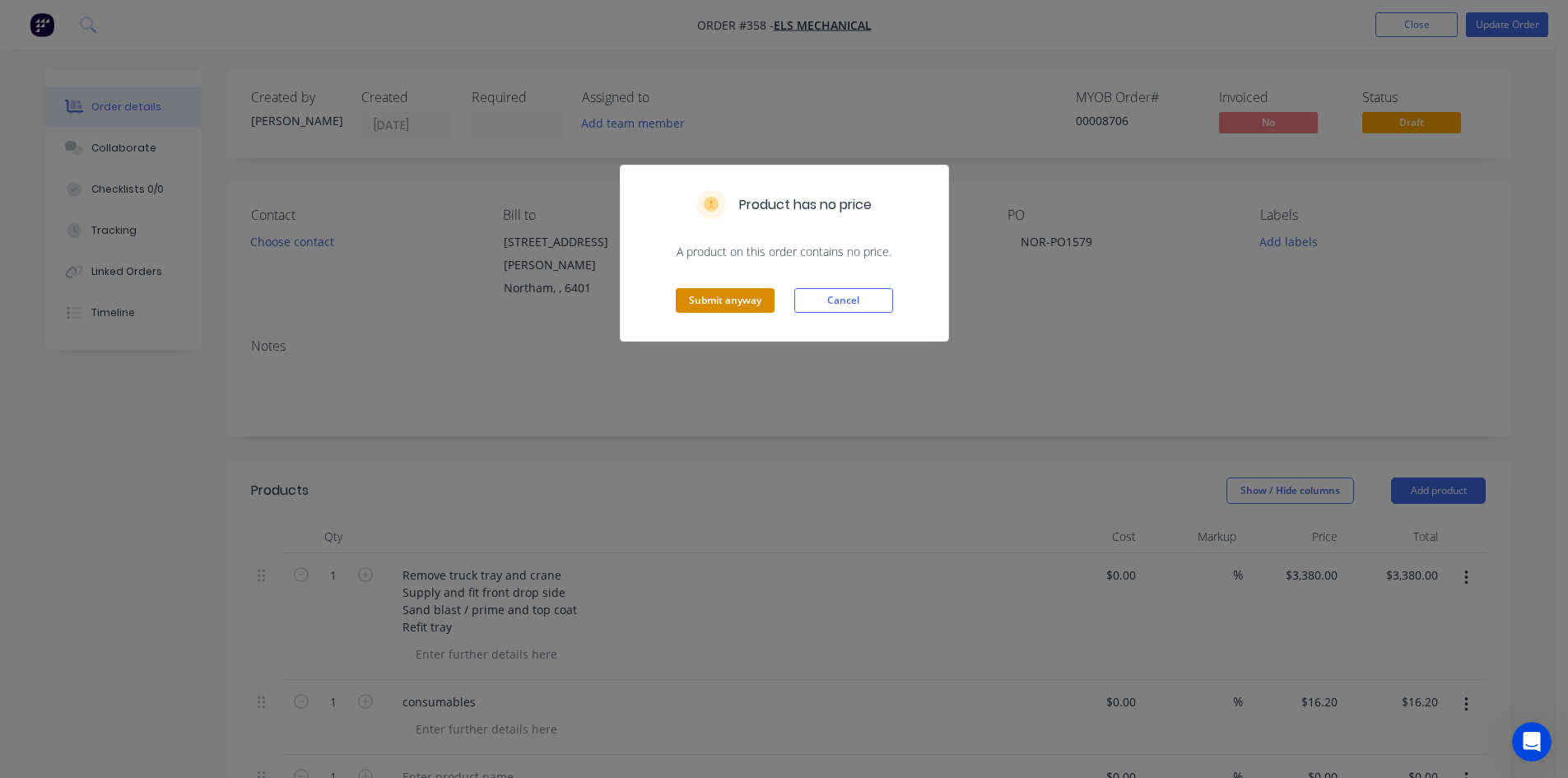
click at [732, 298] on button "Submit anyway" at bounding box center [725, 300] width 99 height 24
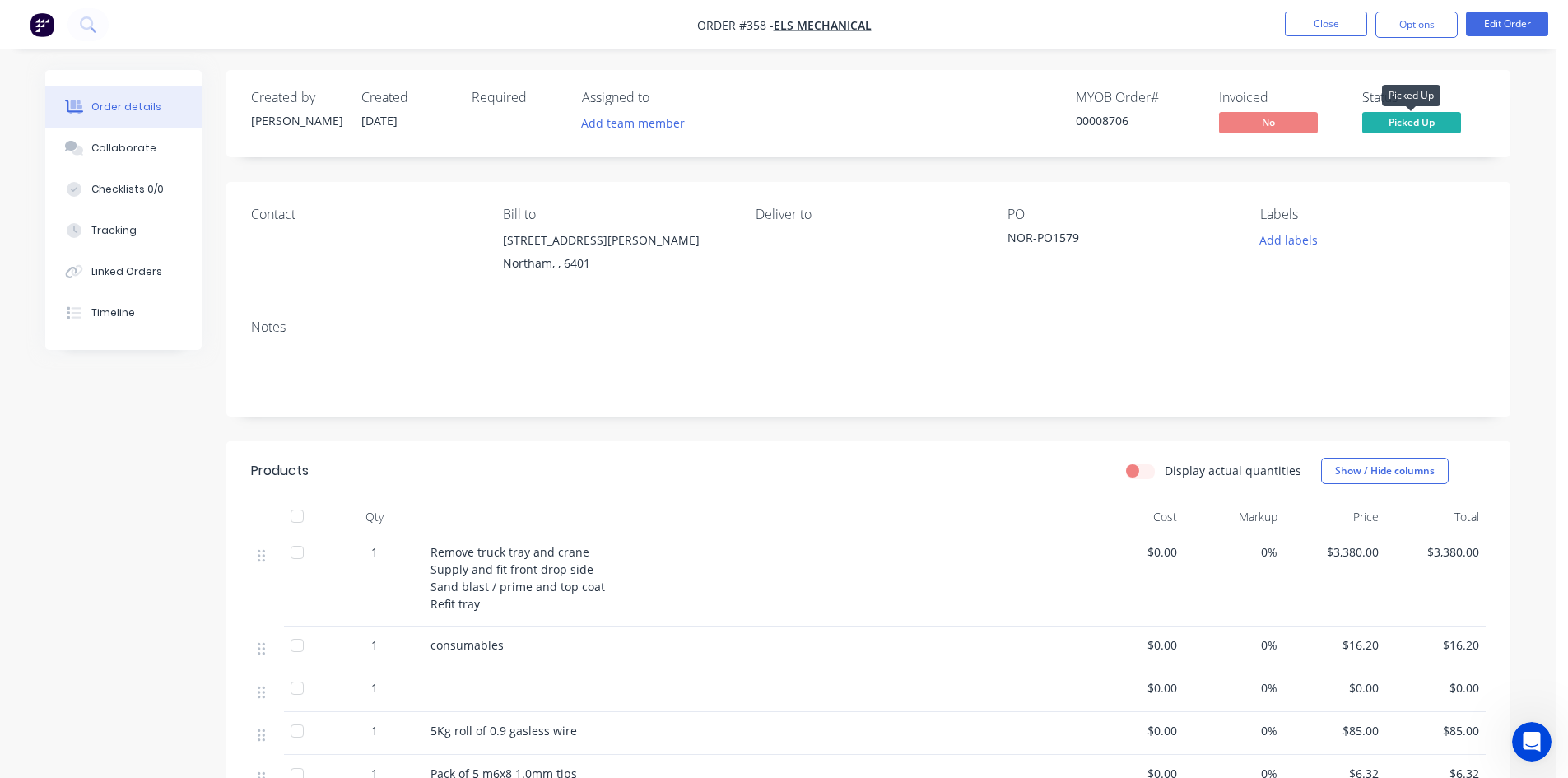
click at [1389, 126] on span "Picked Up" at bounding box center [1412, 122] width 99 height 21
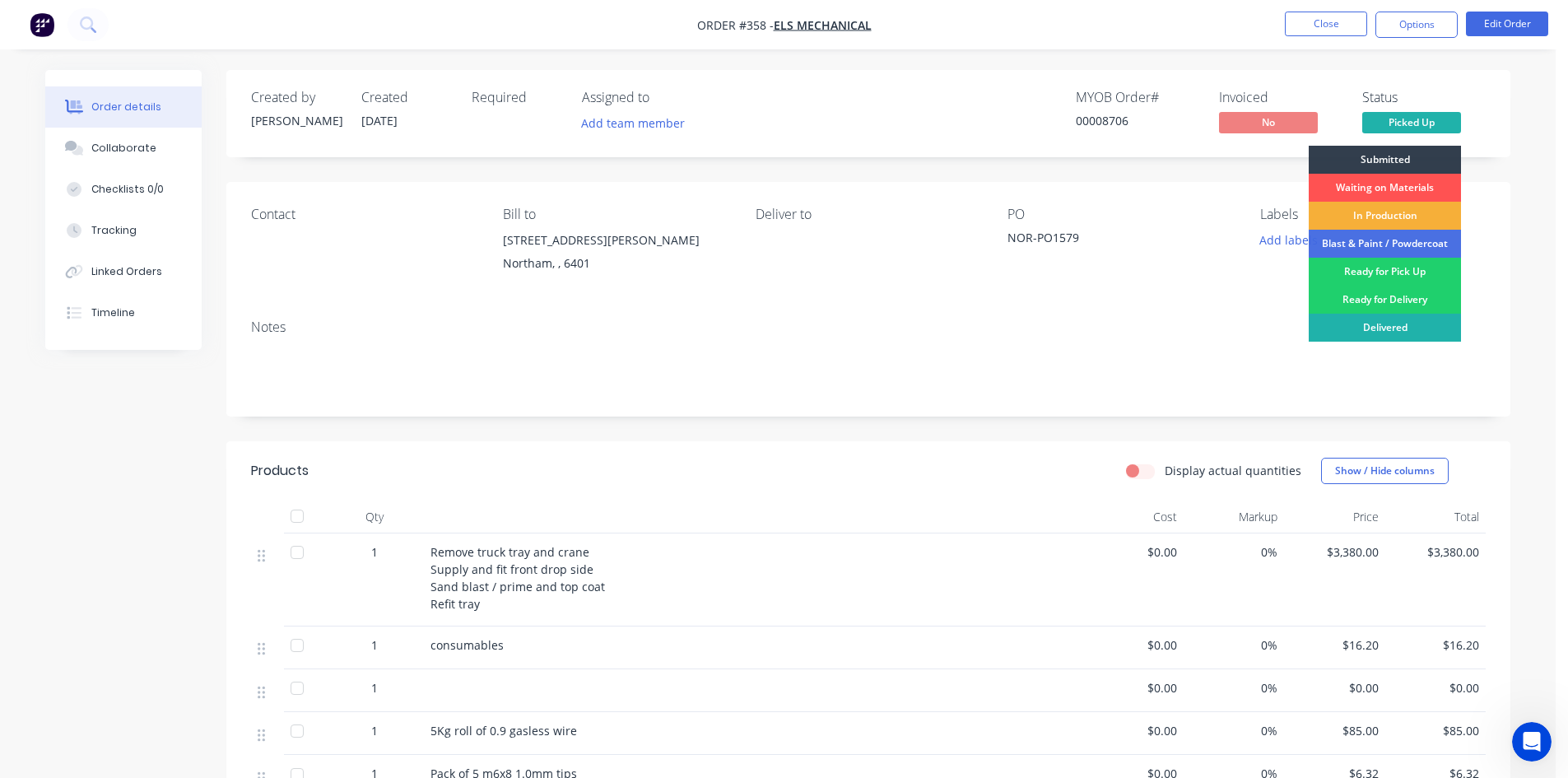
click at [1376, 332] on div "Delivered" at bounding box center [1384, 327] width 152 height 28
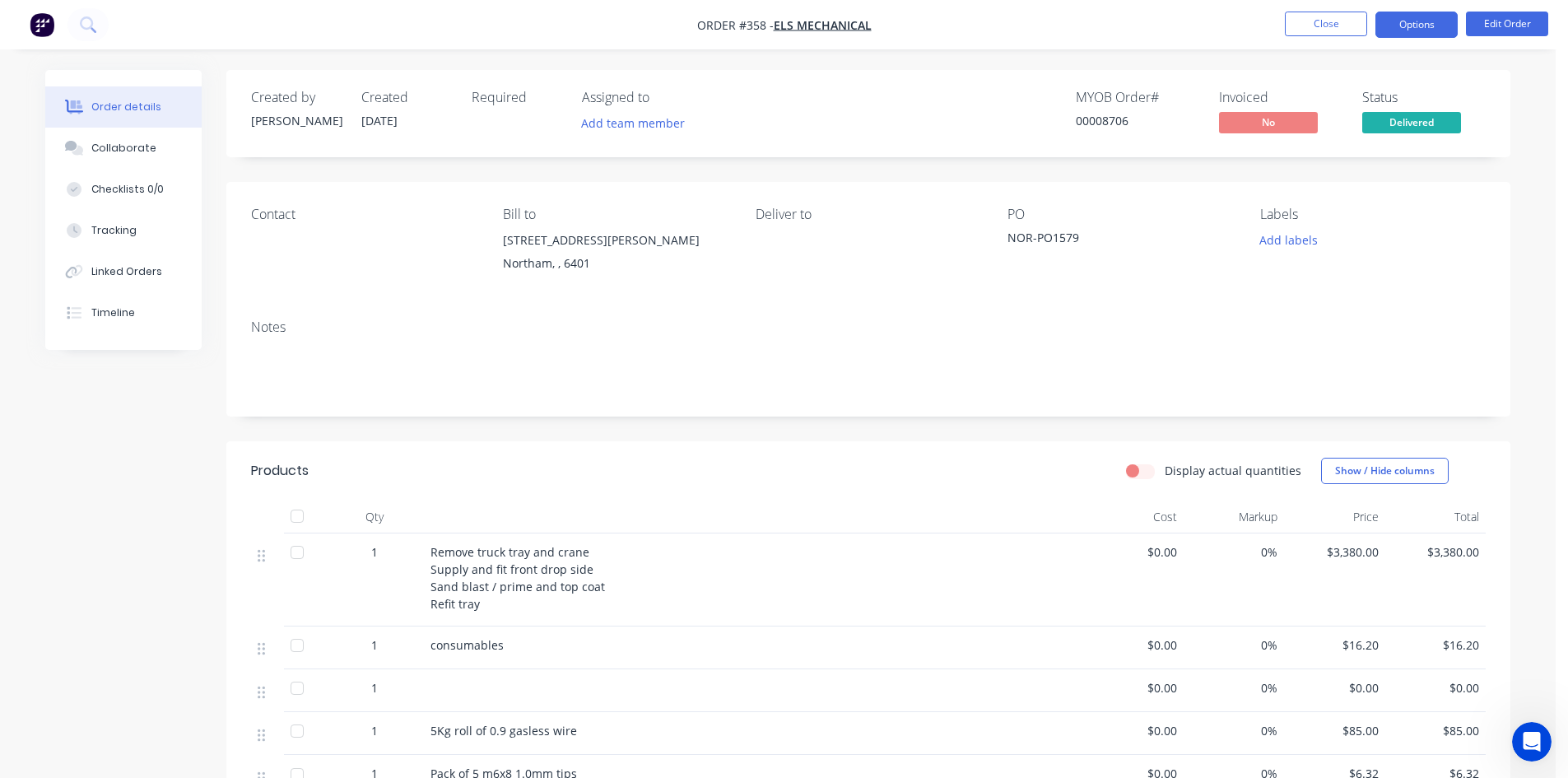
click at [1400, 23] on button "Options" at bounding box center [1416, 24] width 82 height 26
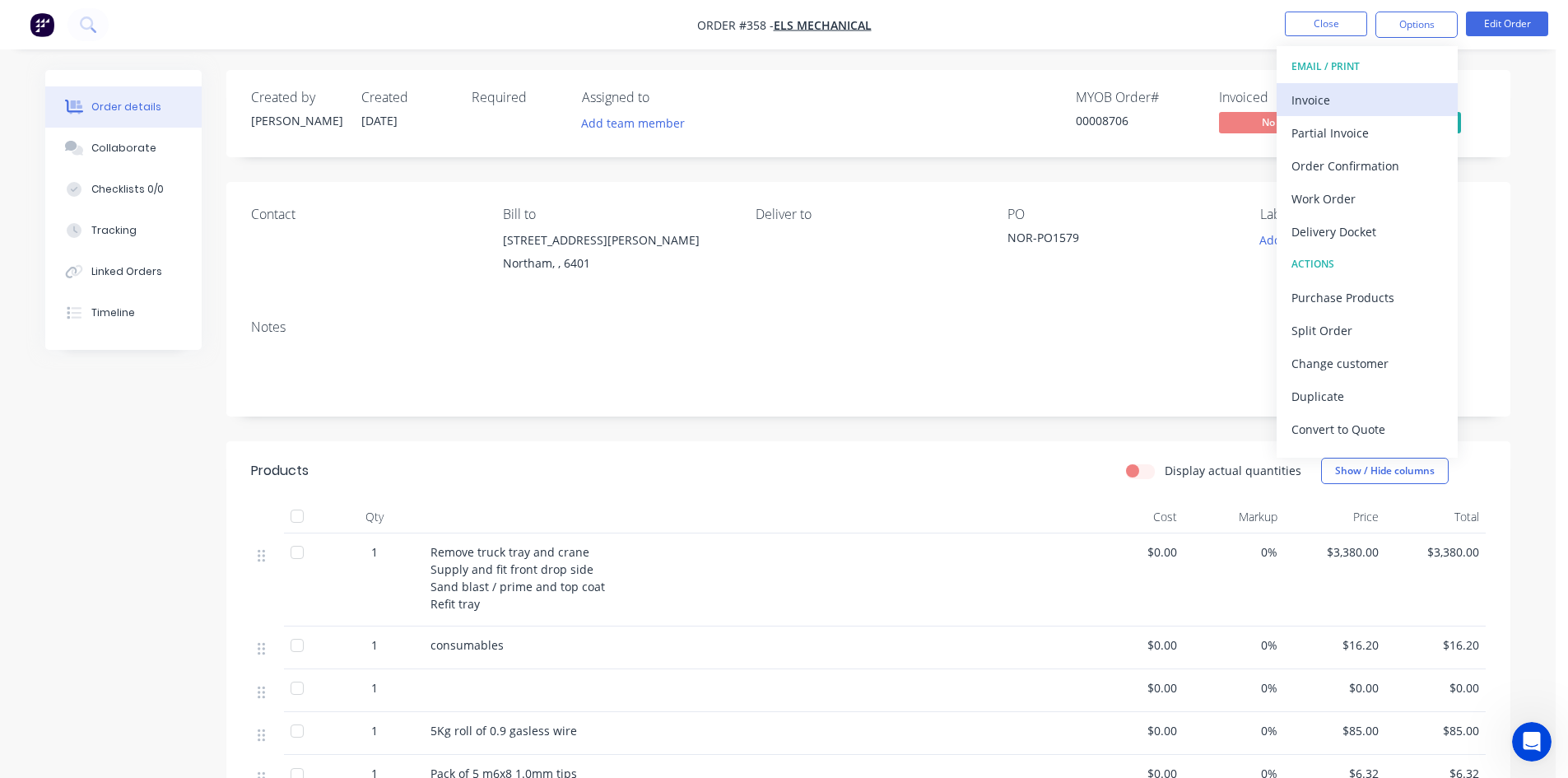
click at [1320, 95] on div "Invoice" at bounding box center [1367, 100] width 151 height 24
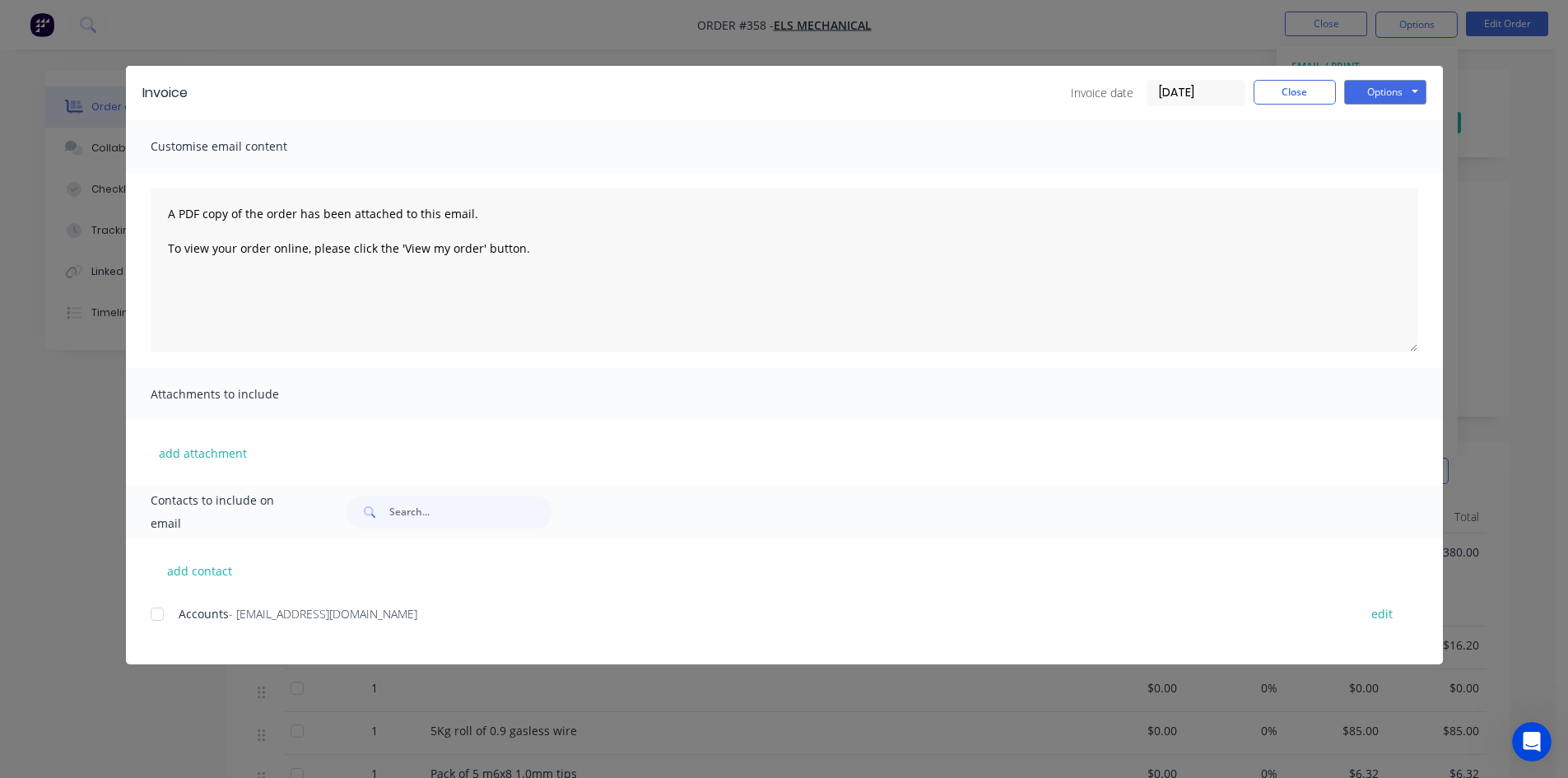
click at [159, 618] on div at bounding box center [157, 614] width 33 height 33
click at [1367, 91] on button "Options" at bounding box center [1385, 92] width 82 height 24
click at [1388, 176] on button "Email" at bounding box center [1397, 176] width 105 height 27
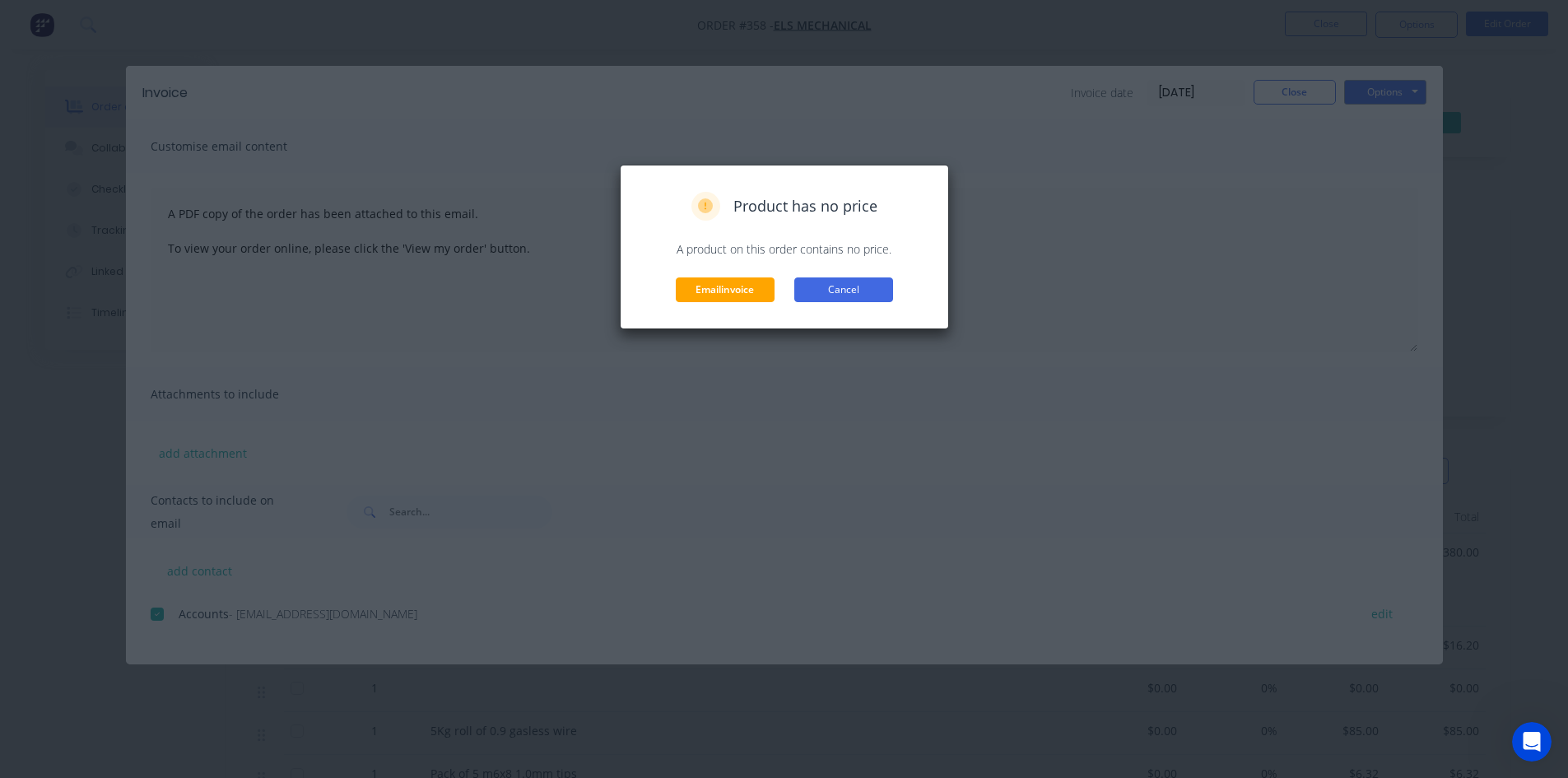
click at [834, 294] on button "Cancel" at bounding box center [844, 289] width 99 height 24
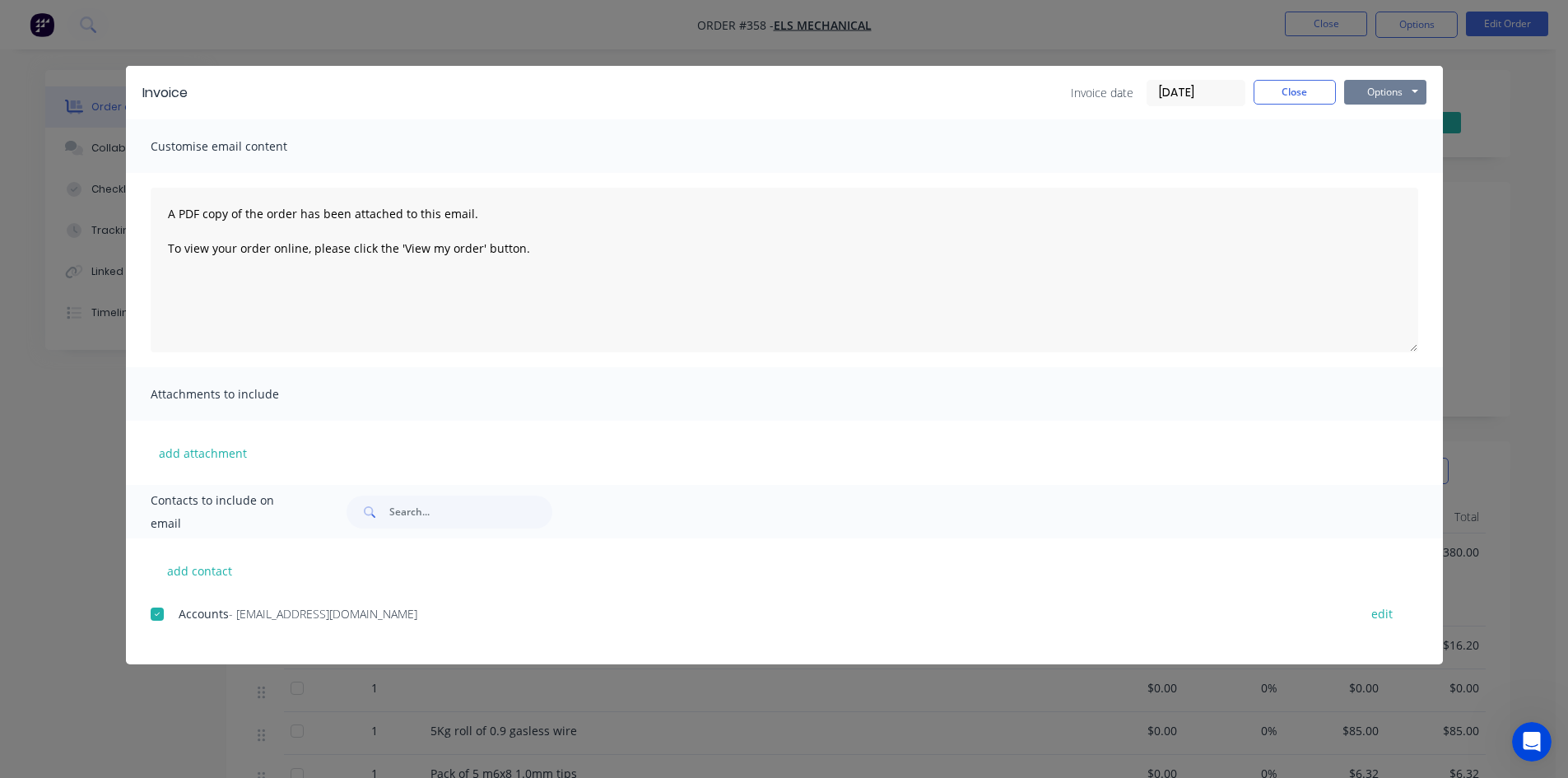
click at [1370, 95] on button "Options" at bounding box center [1385, 92] width 82 height 24
click at [1390, 119] on button "Preview" at bounding box center [1397, 122] width 105 height 27
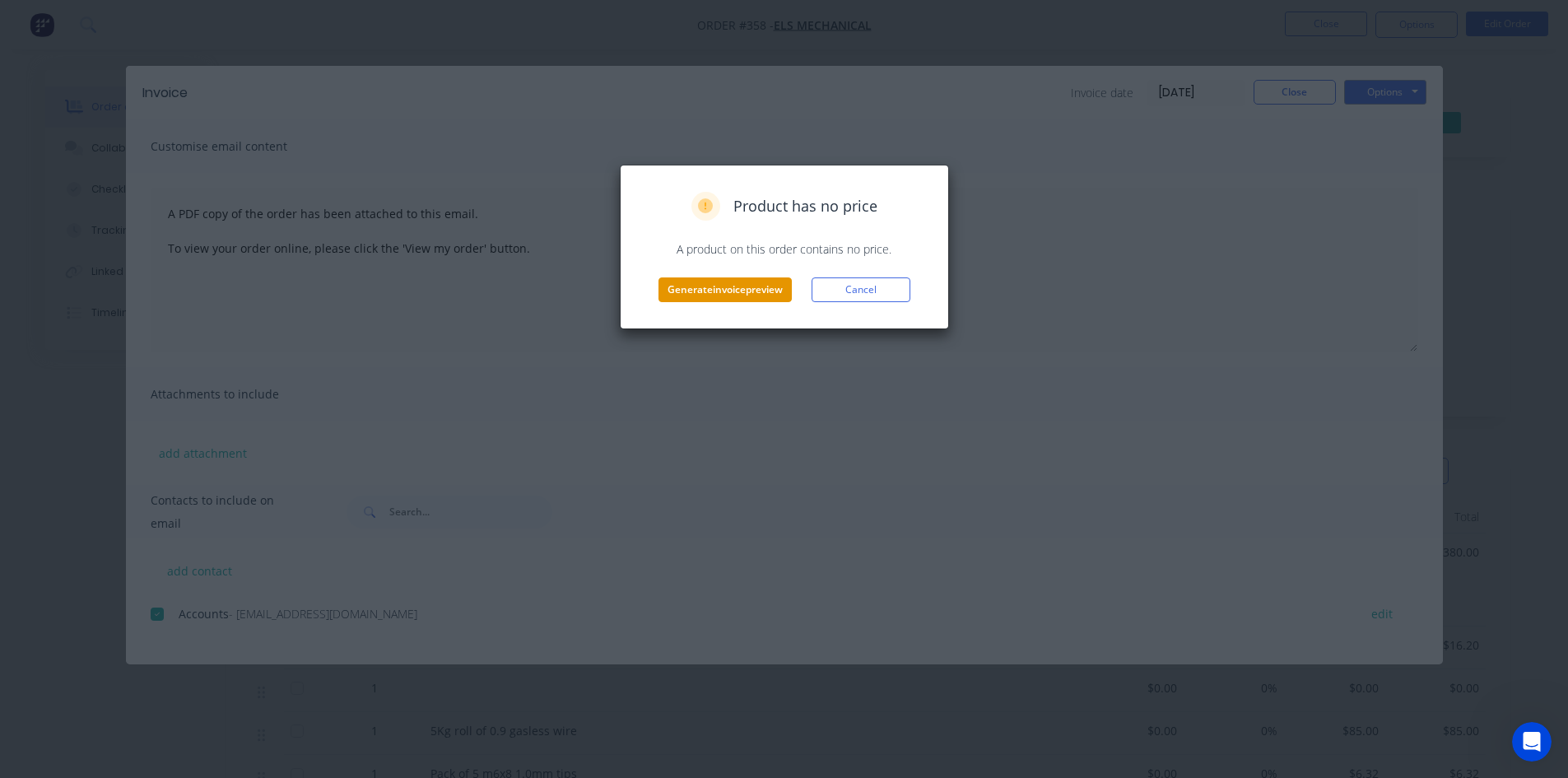
click at [751, 295] on button "Generate invoice preview" at bounding box center [725, 289] width 133 height 24
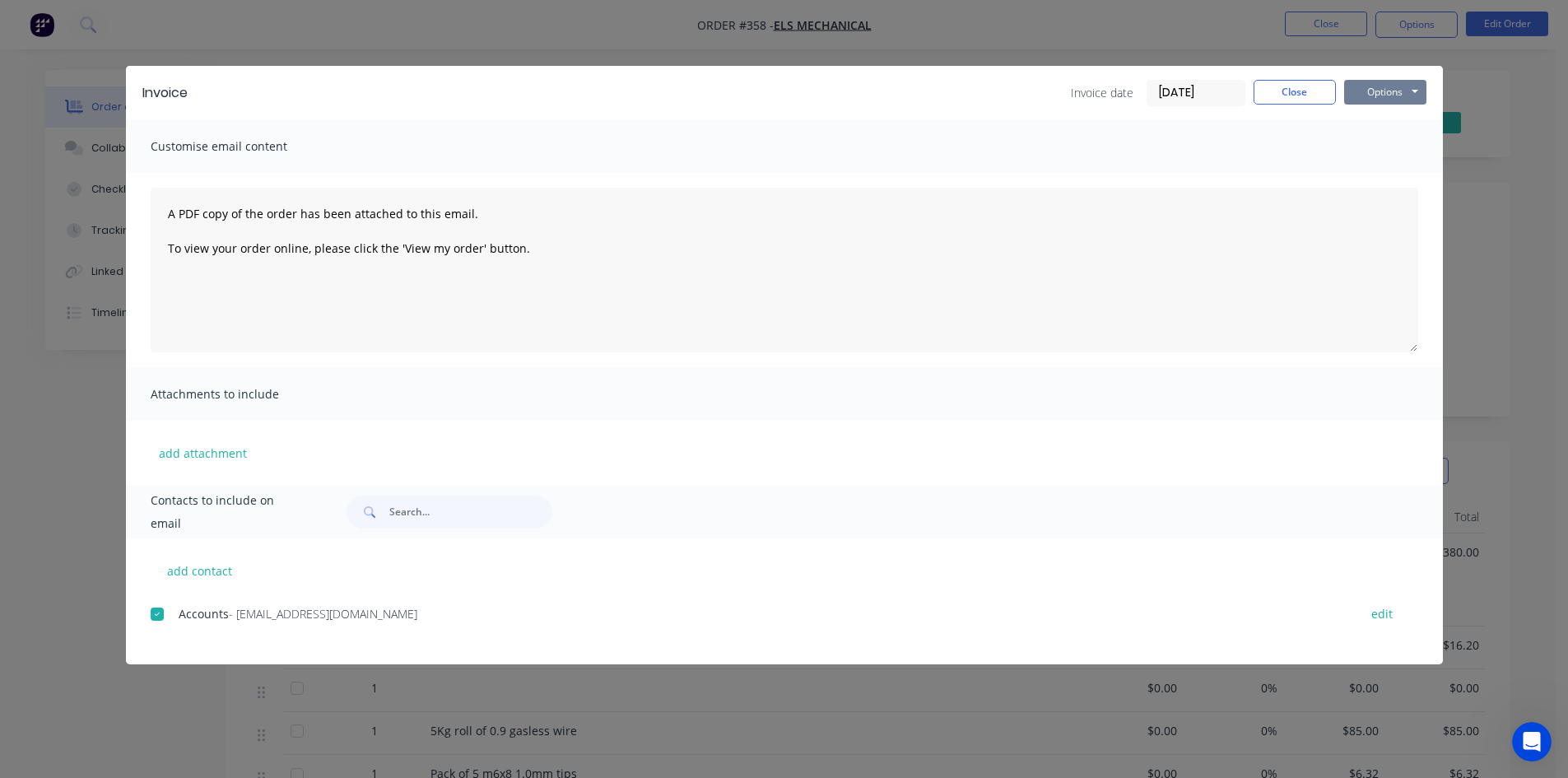
click at [1388, 87] on button "Options" at bounding box center [1385, 92] width 82 height 24
click at [1389, 169] on button "Email" at bounding box center [1397, 176] width 105 height 27
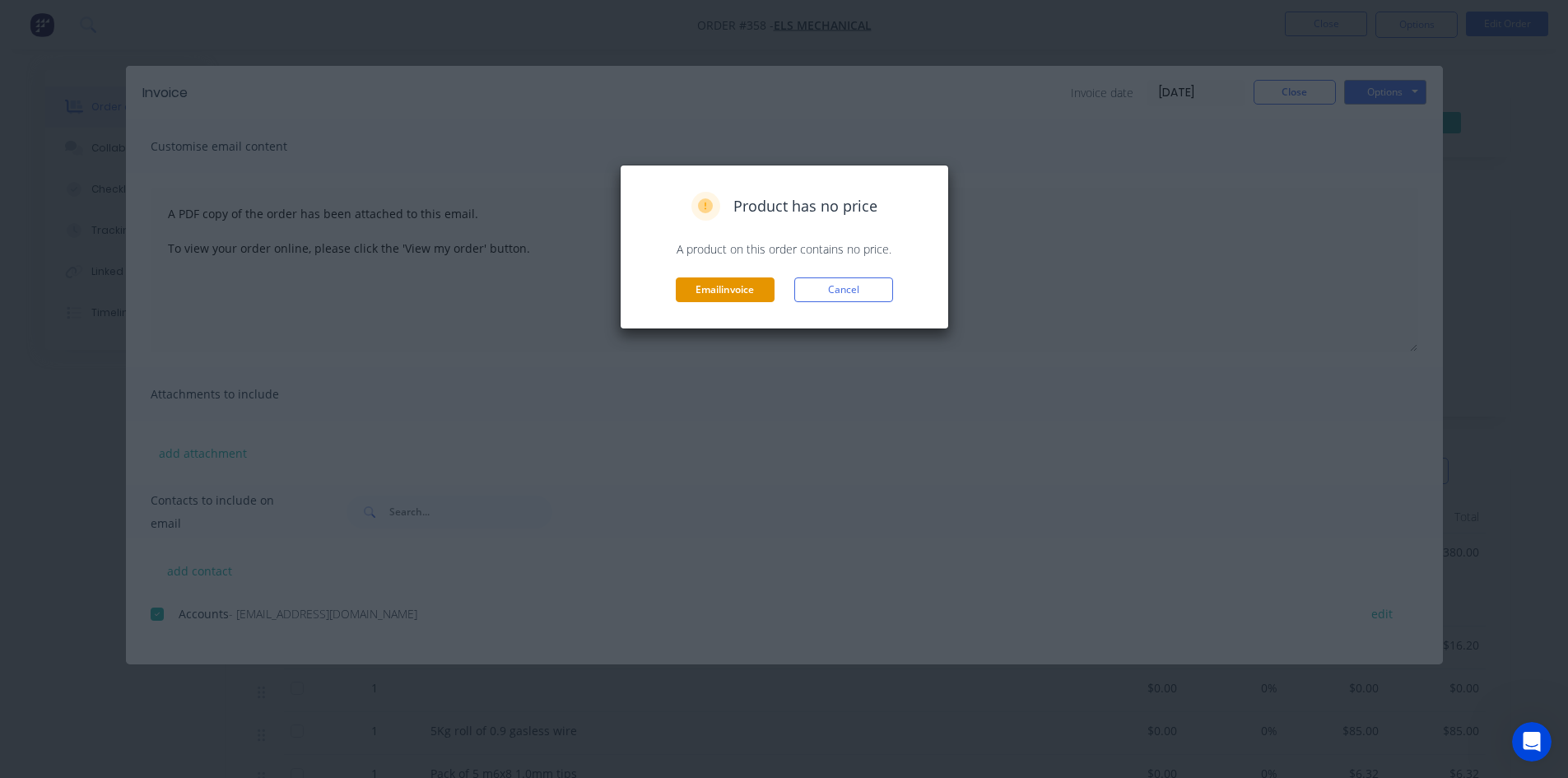
click at [741, 287] on button "Email invoice" at bounding box center [725, 289] width 99 height 24
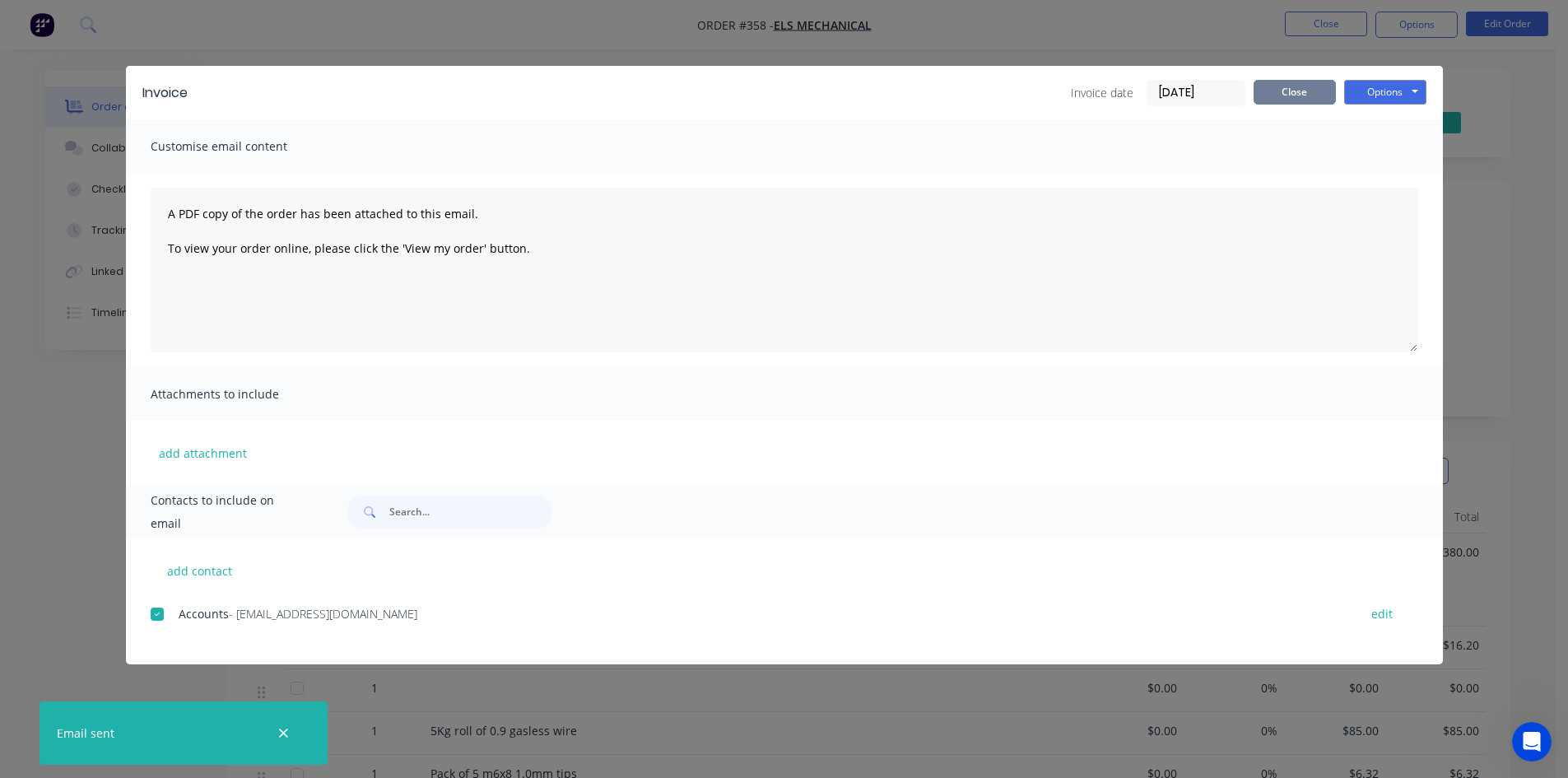
click at [1303, 90] on button "Close" at bounding box center [1294, 92] width 82 height 24
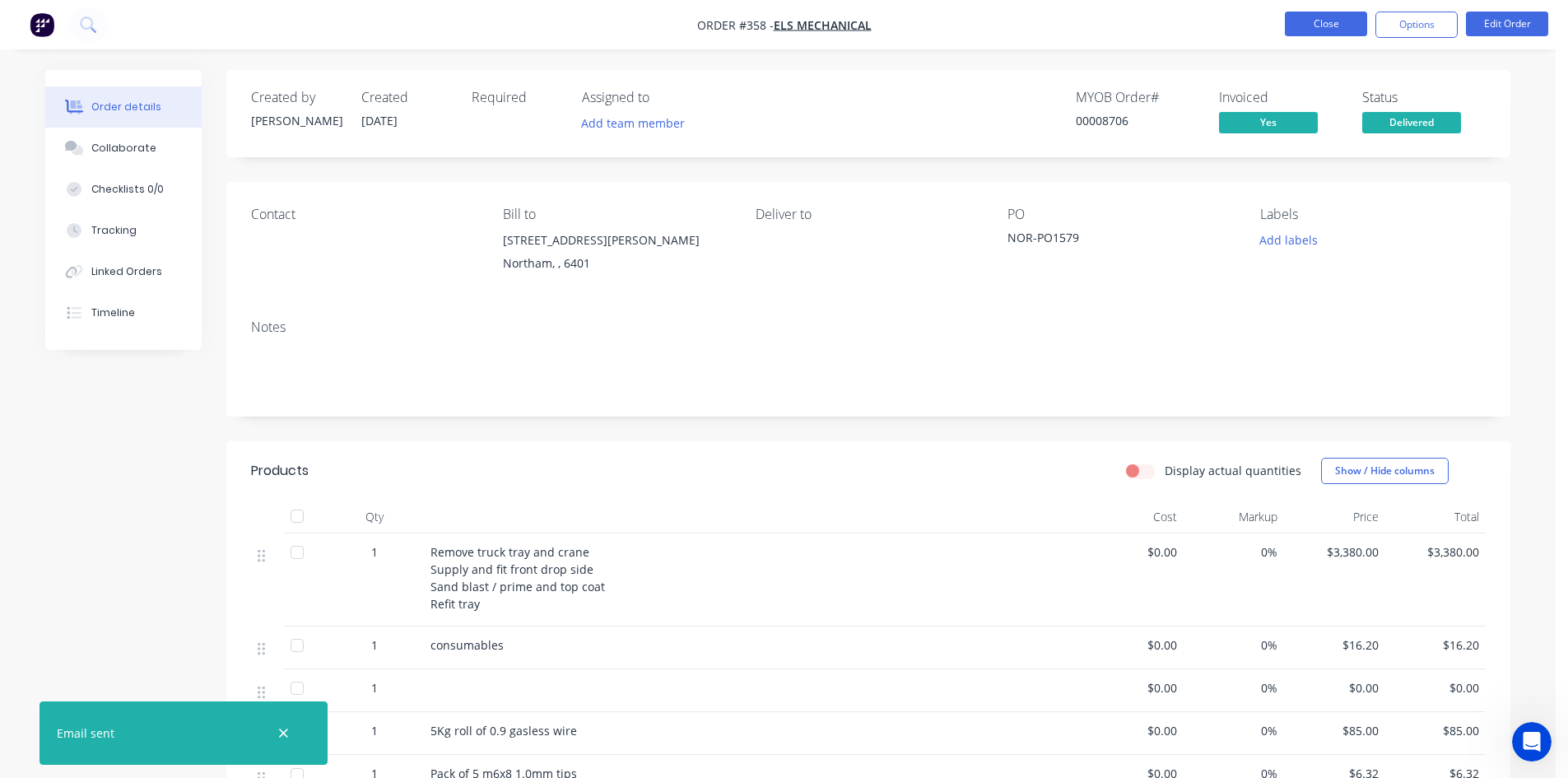
click at [1337, 21] on button "Close" at bounding box center [1326, 23] width 82 height 24
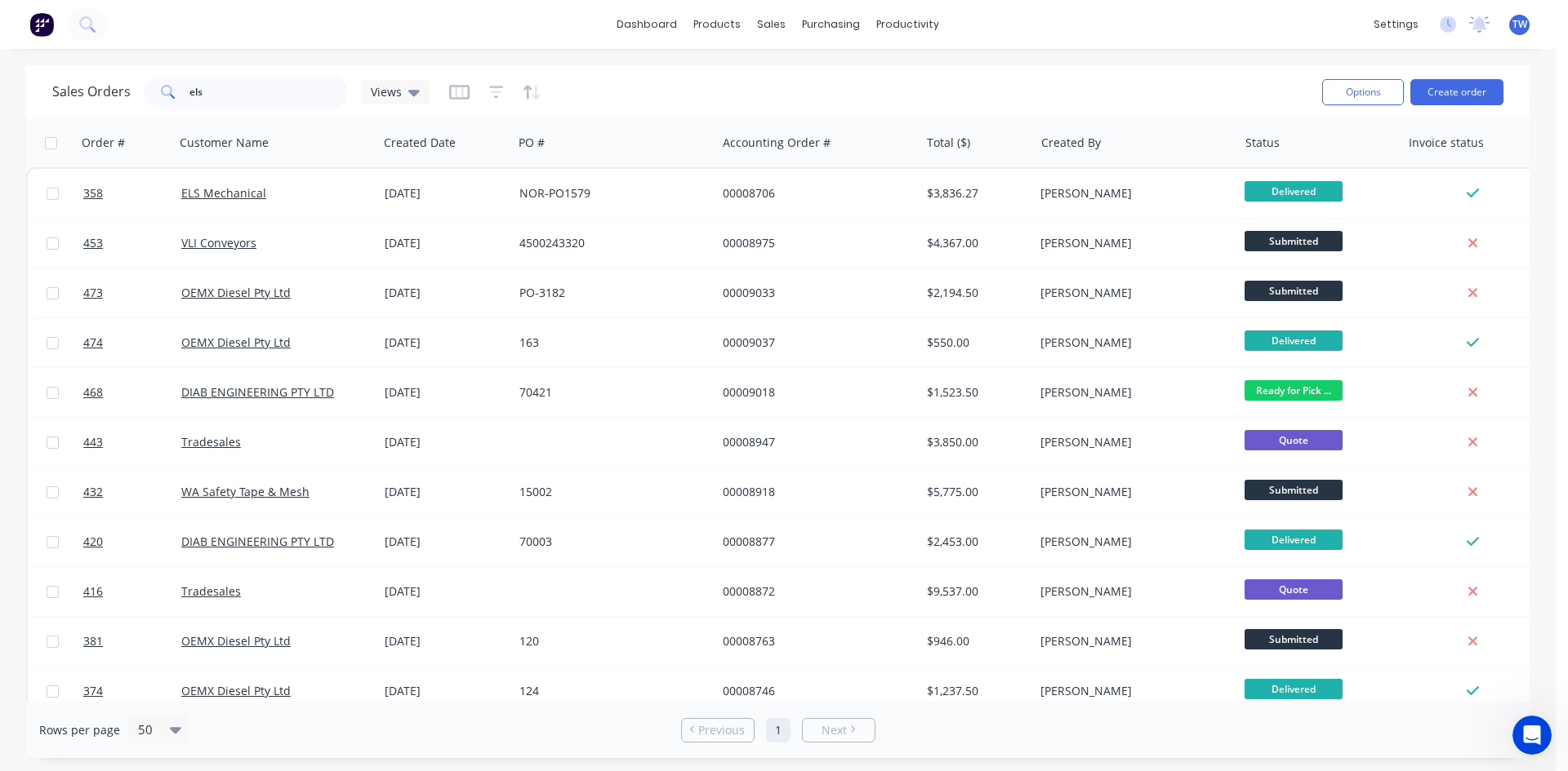
click at [1521, 23] on span "TW" at bounding box center [1520, 24] width 14 height 14
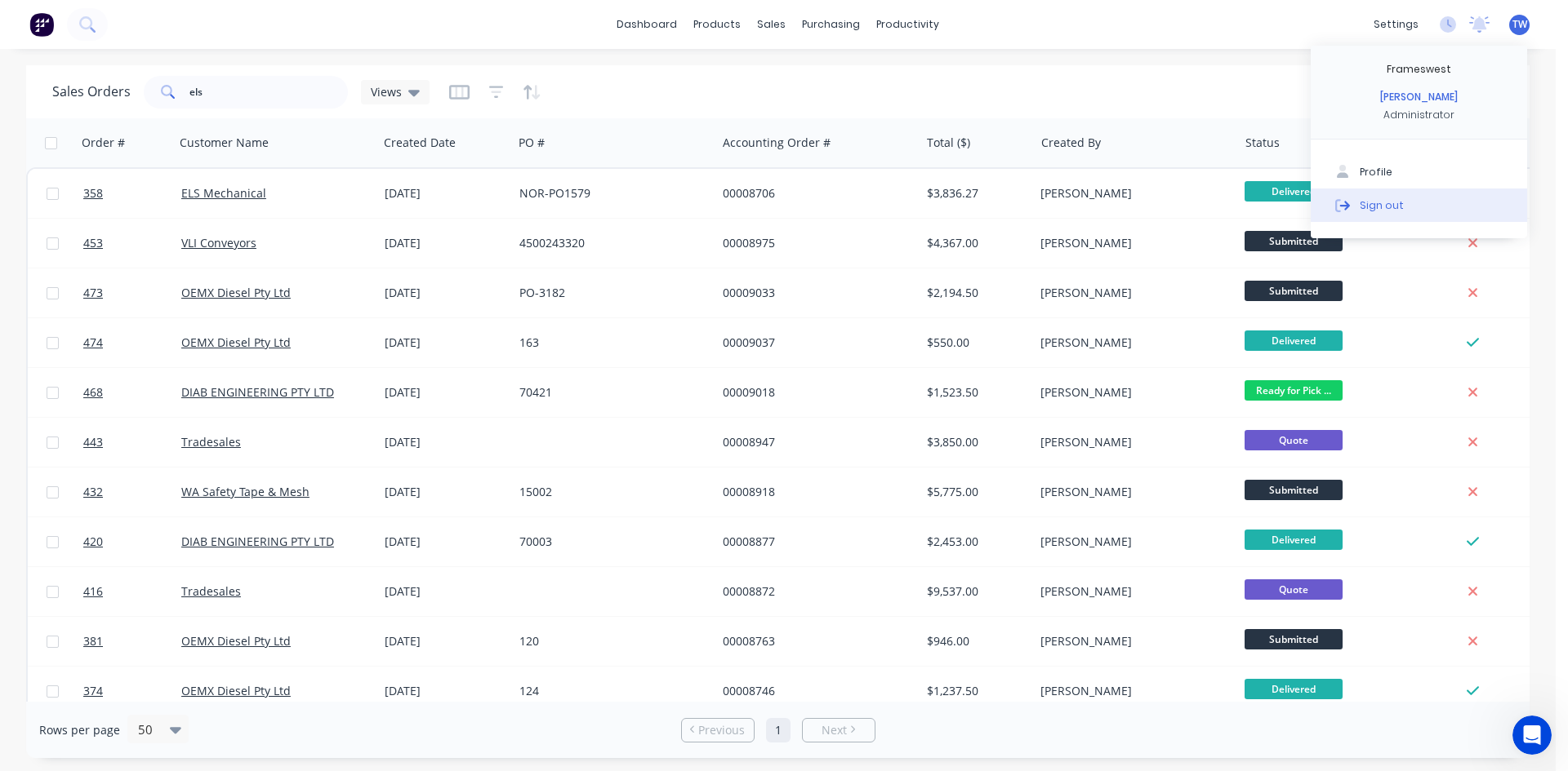
click at [1387, 200] on div "Sign out" at bounding box center [1381, 204] width 44 height 14
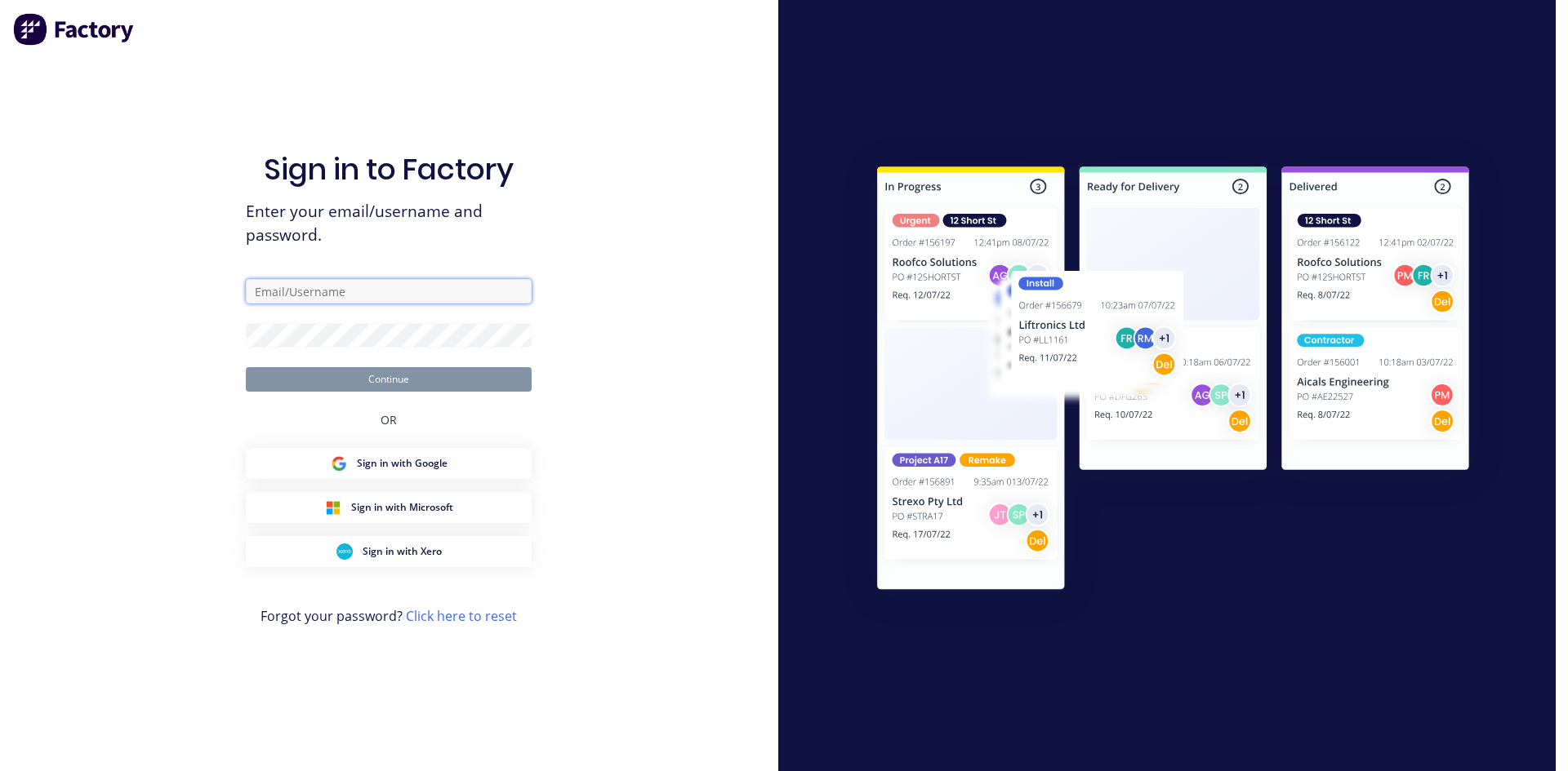
type input "[PERSON_NAME][EMAIL_ADDRESS][DOMAIN_NAME]"
